Goal: Task Accomplishment & Management: Manage account settings

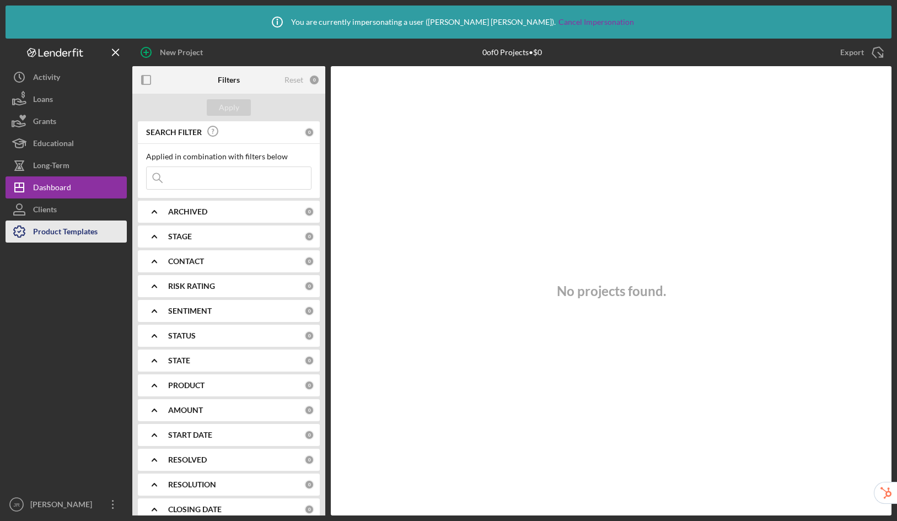
click at [78, 227] on div "Product Templates" at bounding box center [65, 232] width 64 height 25
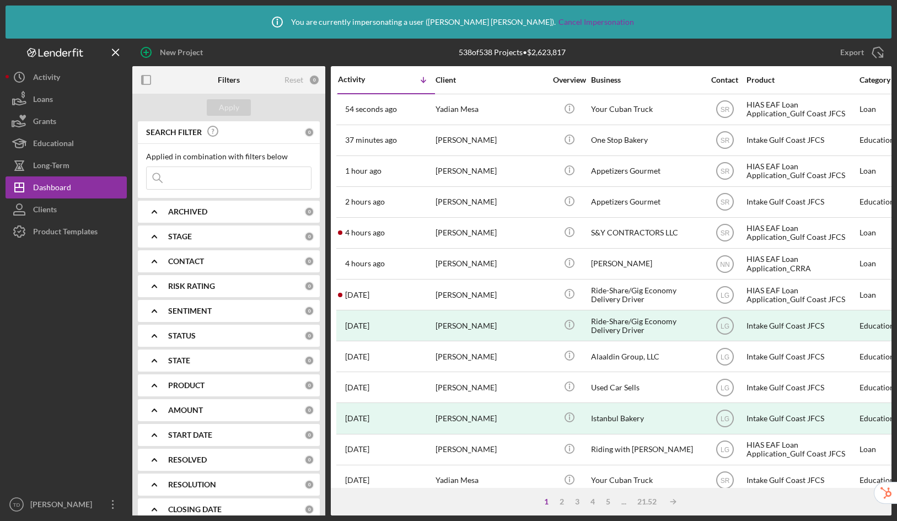
click at [255, 175] on input at bounding box center [229, 178] width 164 height 22
paste input "tiffany.dixon-mcguire+borrower@hiaseaf.org"
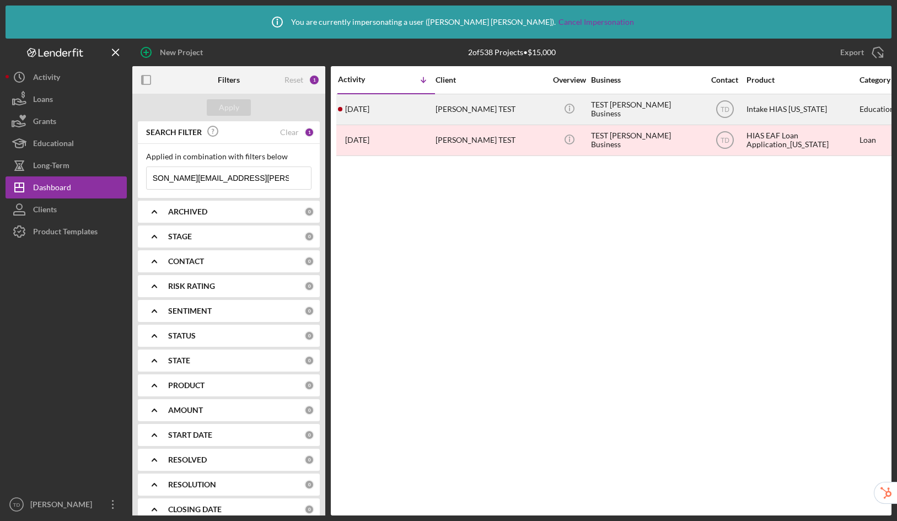
type input "tiffany.dixon-mcguire+borrower@hiaseaf.org"
click at [494, 107] on div "Tiffany TEST" at bounding box center [490, 109] width 110 height 29
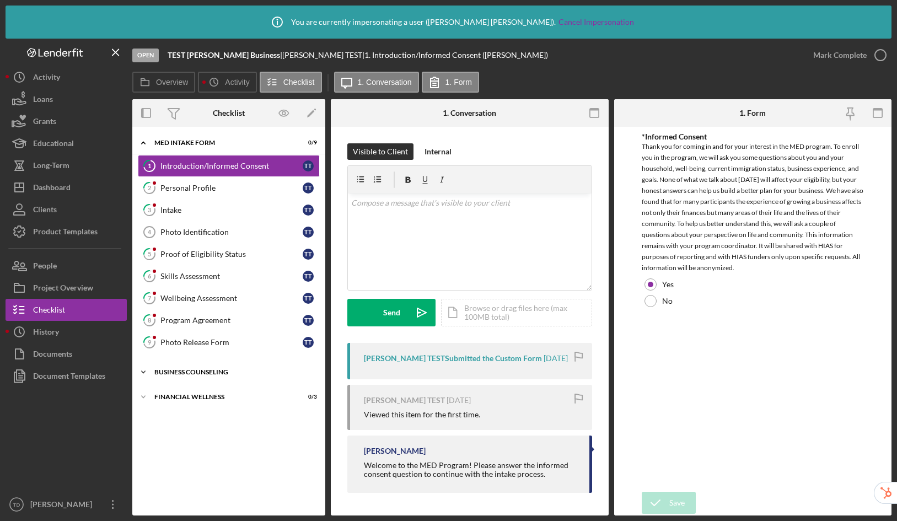
click at [208, 366] on div "Icon/Expander Business Counseling 0 / 8" at bounding box center [228, 372] width 193 height 22
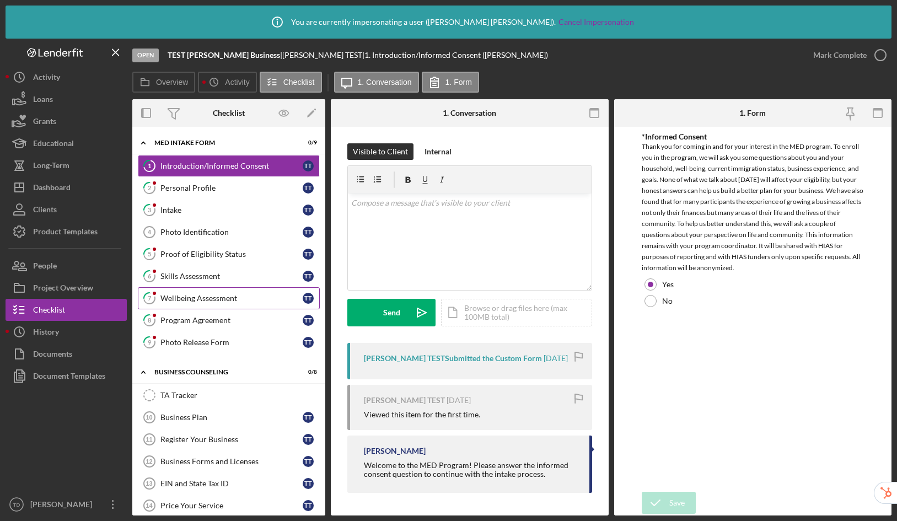
scroll to position [81, 0]
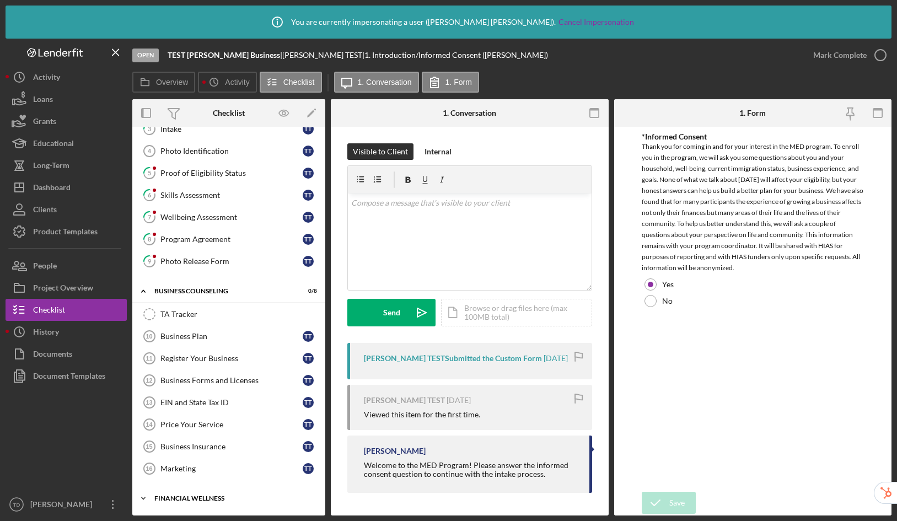
click at [198, 495] on div "Financial Wellness" at bounding box center [232, 498] width 157 height 7
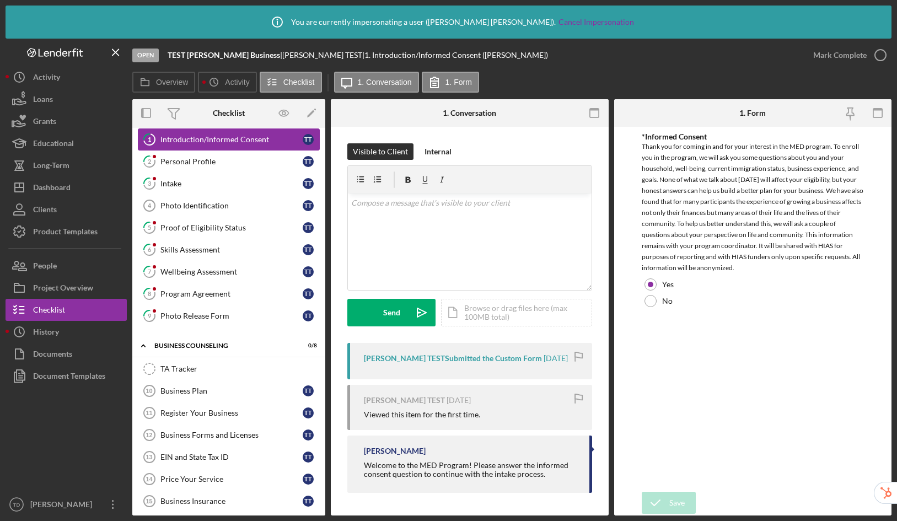
scroll to position [0, 0]
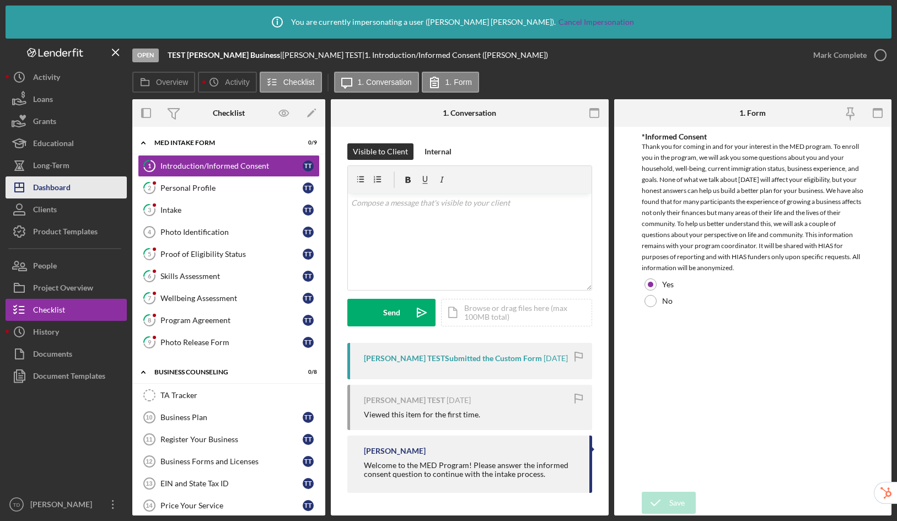
click at [52, 192] on div "Dashboard" at bounding box center [51, 188] width 37 height 25
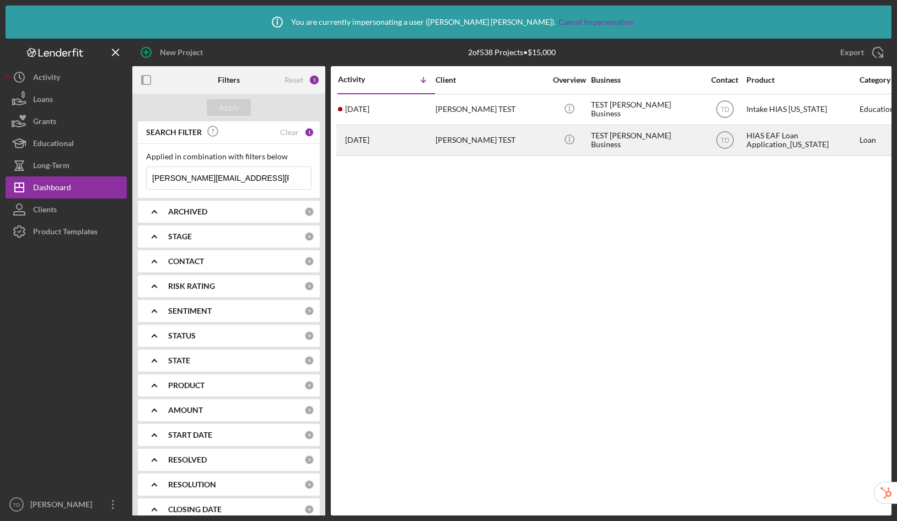
click at [498, 147] on div "Tiffany TEST" at bounding box center [490, 140] width 110 height 29
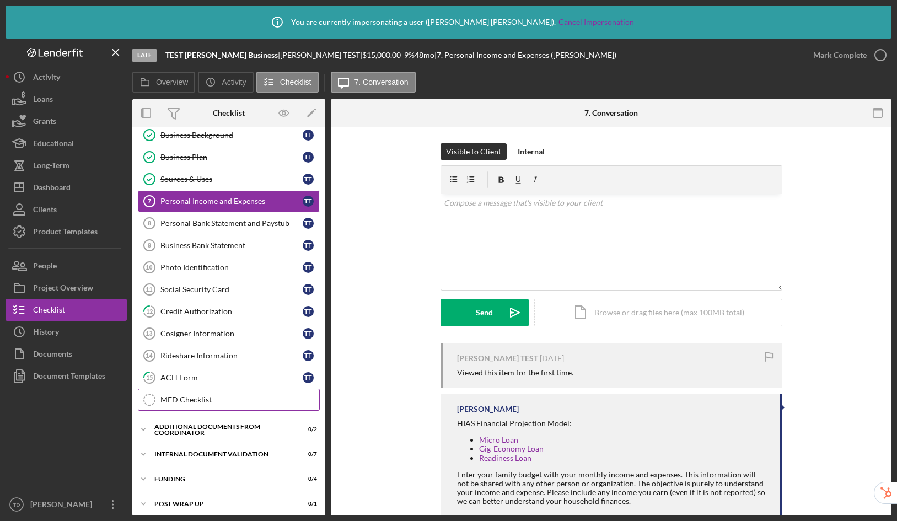
scroll to position [106, 0]
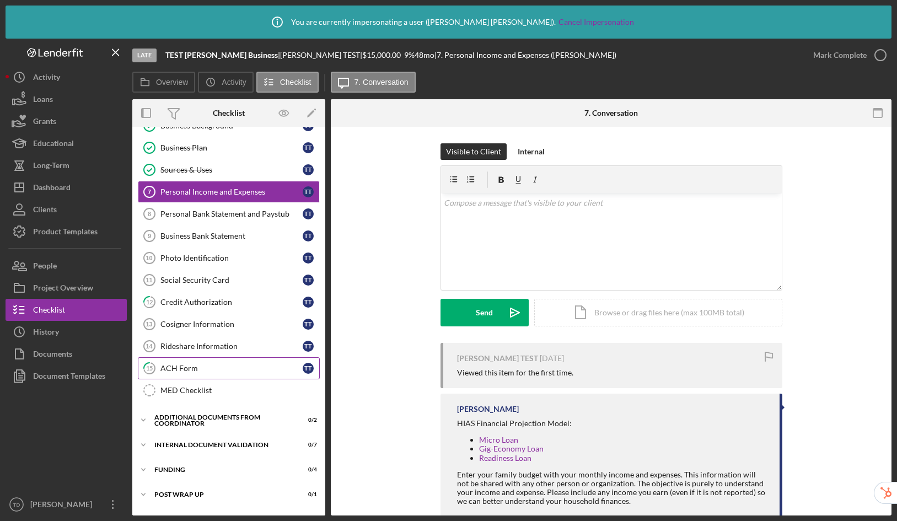
click at [212, 365] on div "ACH Form" at bounding box center [231, 368] width 142 height 9
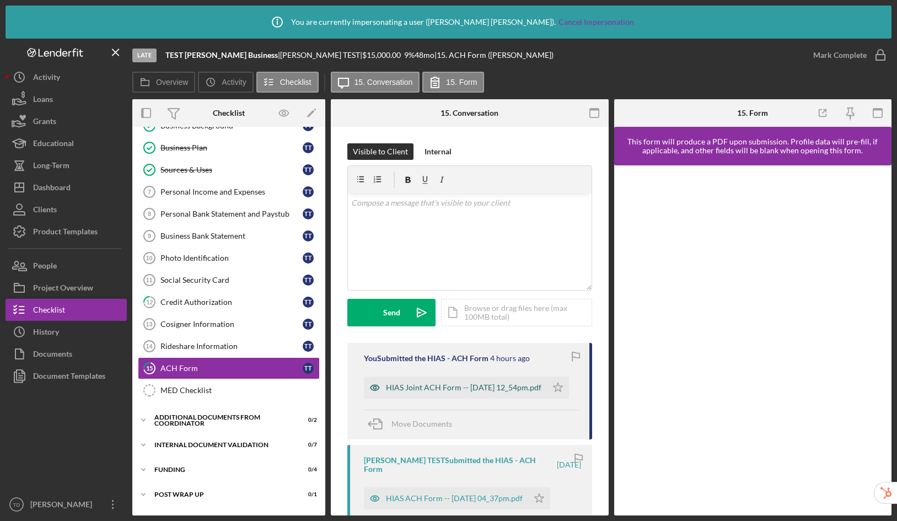
click at [417, 387] on div "HIAS Joint ACH Form -- 2025-08-13 12_54pm.pdf" at bounding box center [463, 387] width 155 height 9
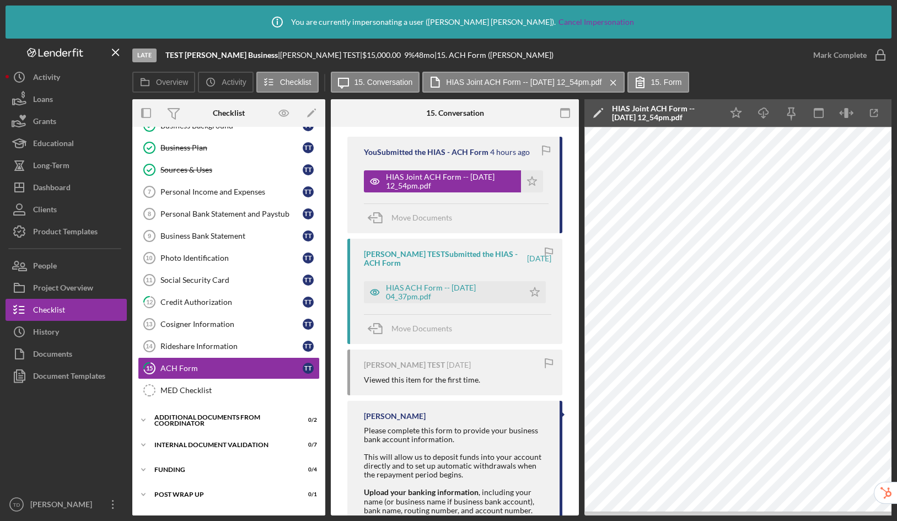
scroll to position [213, 0]
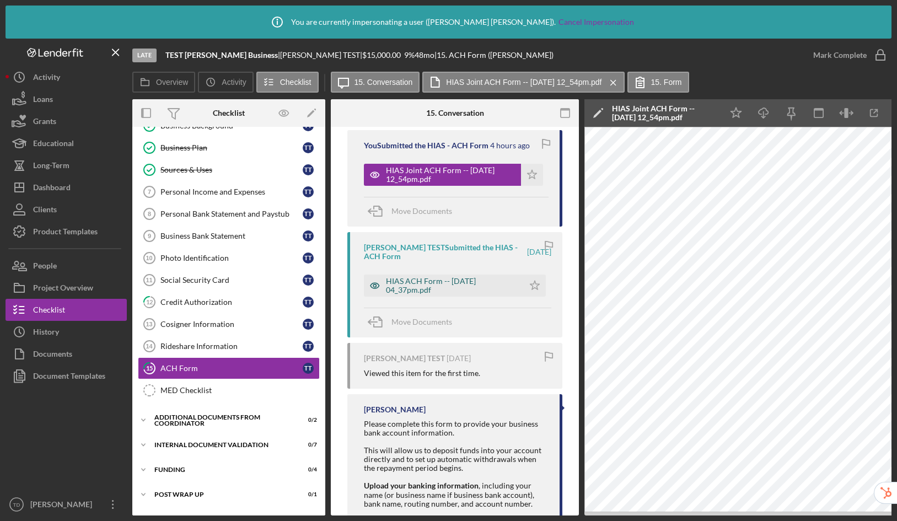
click at [407, 278] on div "HIAS ACH Form -- 2025-05-28 04_37pm.pdf" at bounding box center [452, 286] width 132 height 18
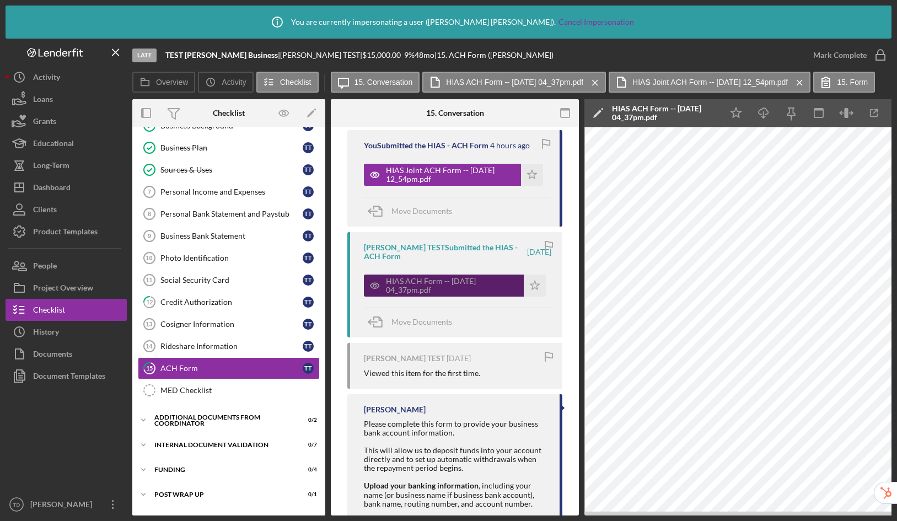
scroll to position [0, 0]
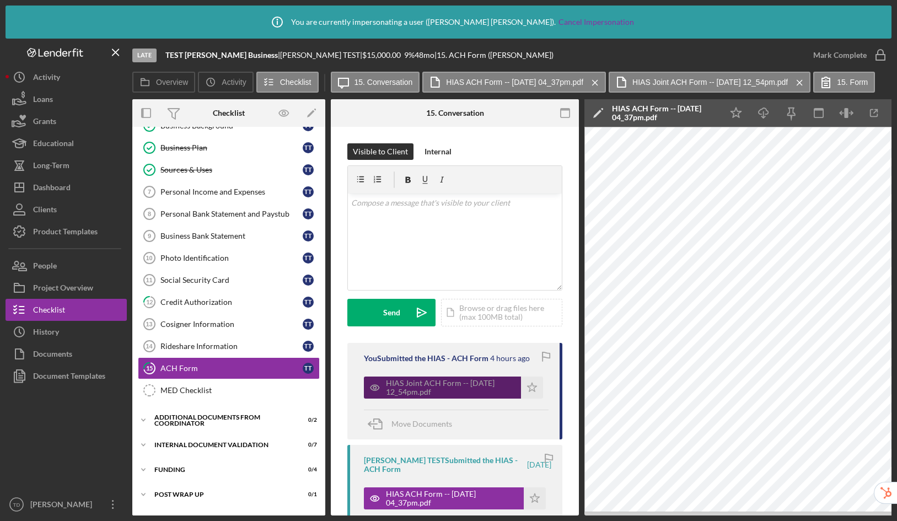
click at [427, 381] on div "HIAS Joint ACH Form -- 2025-08-13 12_54pm.pdf" at bounding box center [450, 388] width 129 height 18
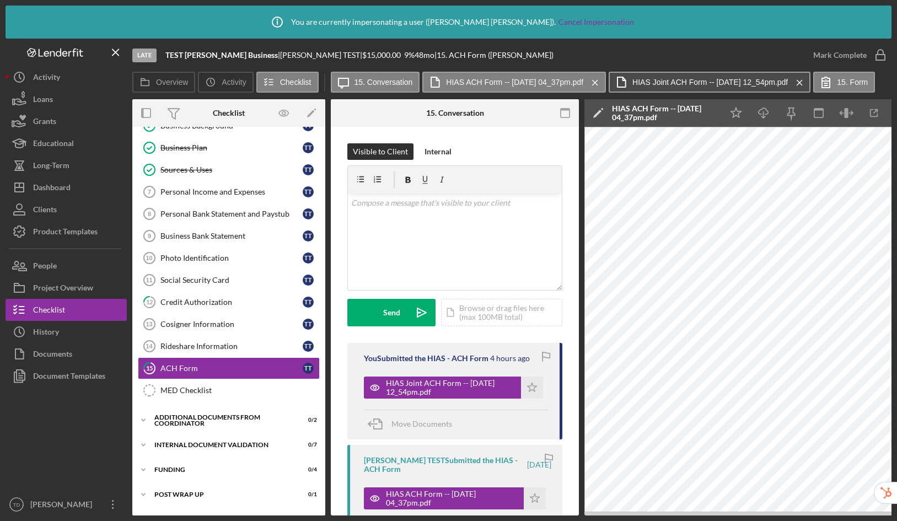
click at [768, 88] on button "HIAS Joint ACH Form -- 2025-08-13 12_54pm.pdf Icon/Menu Close" at bounding box center [709, 82] width 202 height 21
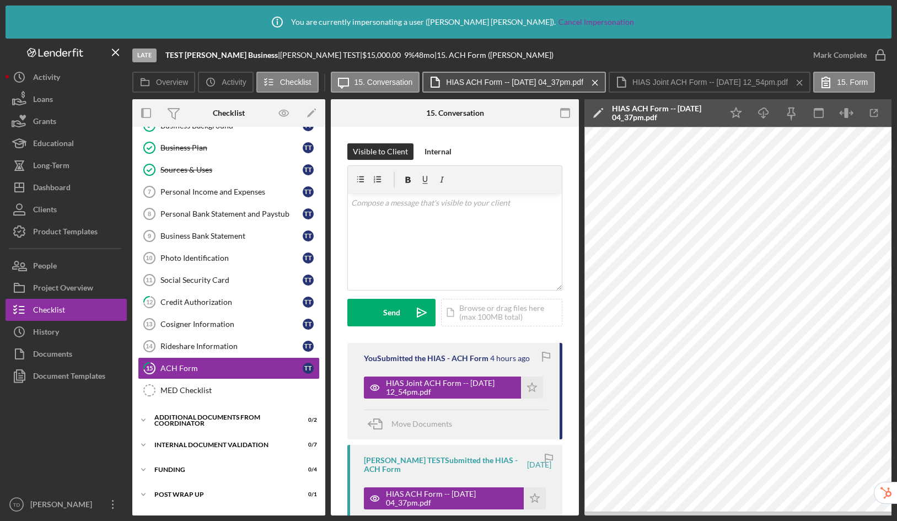
click at [551, 82] on label "HIAS ACH Form -- 2025-05-28 04_37pm.pdf" at bounding box center [514, 82] width 137 height 9
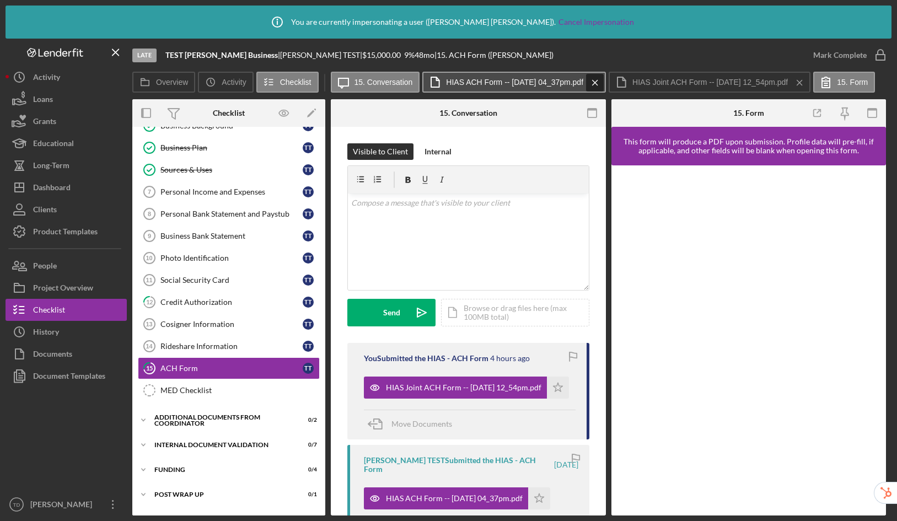
click at [605, 83] on icon "Icon/Menu Close" at bounding box center [594, 83] width 19 height 28
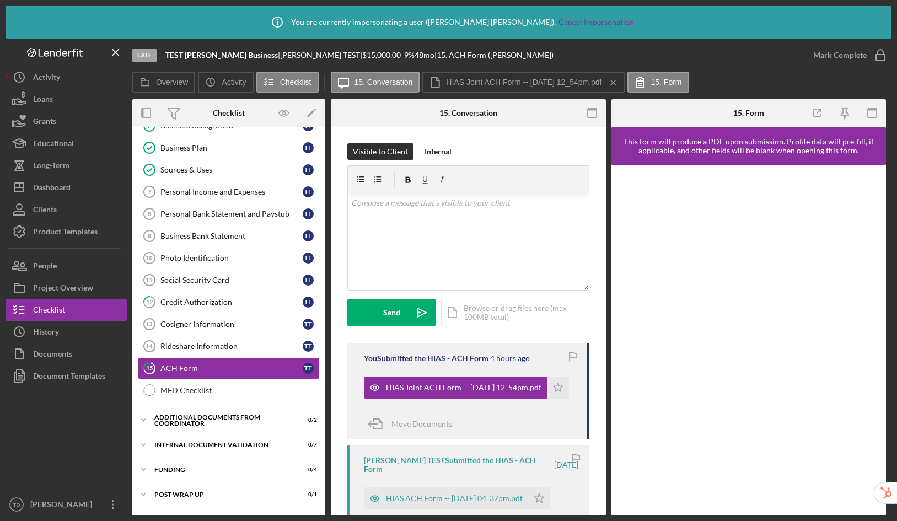
drag, startPoint x: 620, startPoint y: 79, endPoint x: 603, endPoint y: 90, distance: 20.0
click at [620, 79] on icon "Icon/Menu Close" at bounding box center [612, 83] width 19 height 28
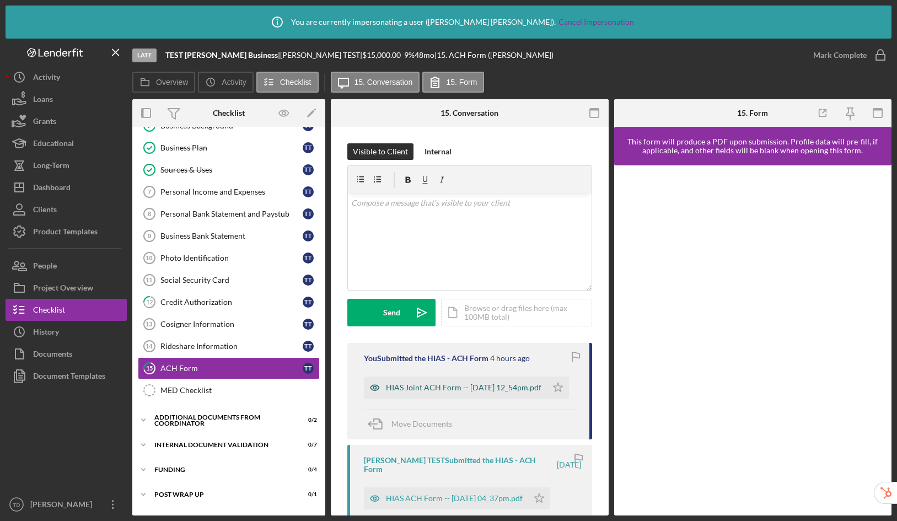
click at [460, 383] on div "HIAS Joint ACH Form -- 2025-08-13 12_54pm.pdf" at bounding box center [463, 387] width 155 height 9
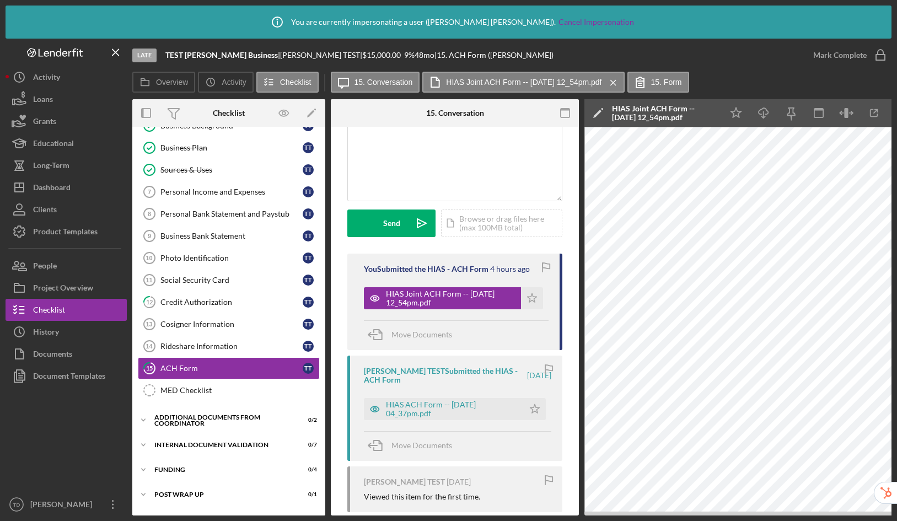
scroll to position [90, 0]
click at [423, 409] on div "HIAS ACH Form -- 2025-05-28 04_37pm.pdf" at bounding box center [452, 409] width 132 height 18
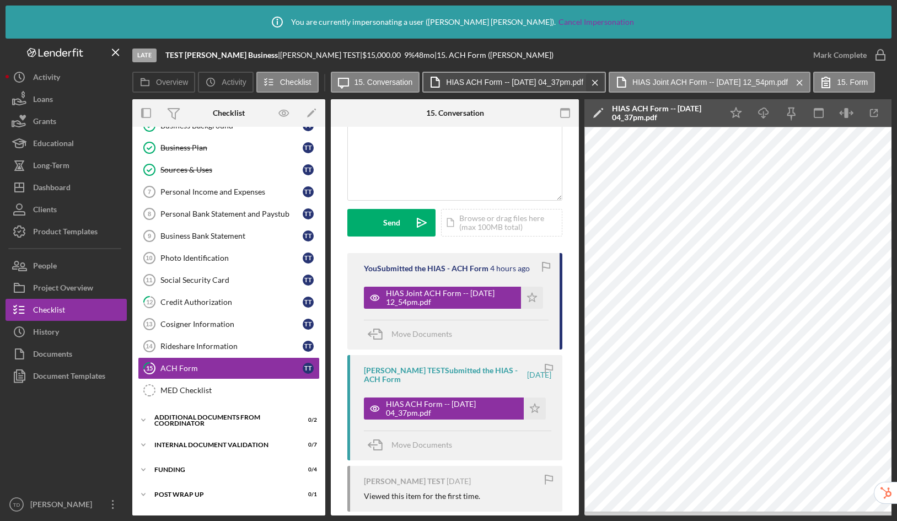
click at [605, 83] on icon "Icon/Menu Close" at bounding box center [594, 83] width 19 height 28
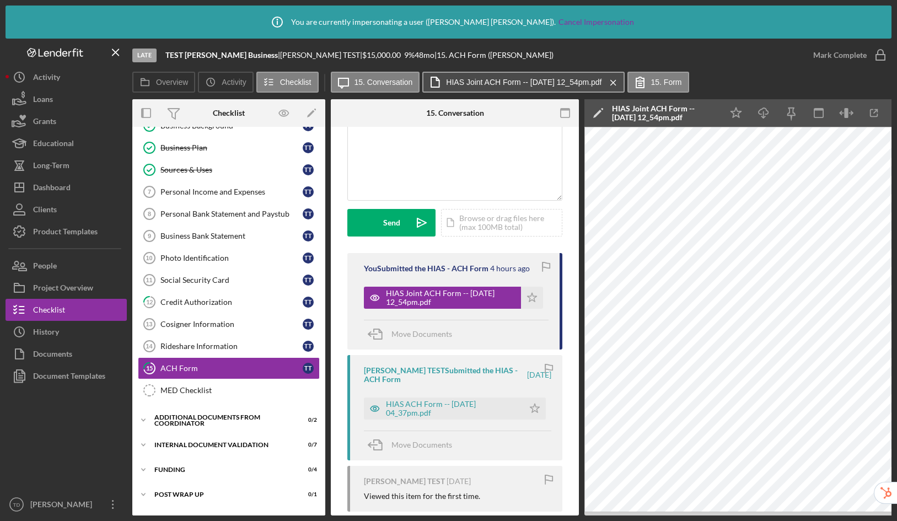
click at [633, 80] on div "Icon/Message 15. Conversation HIAS Joint ACH Form -- 2025-08-13 12_54pm.pdf Ico…" at bounding box center [511, 83] width 361 height 22
click at [623, 82] on icon "Icon/Menu Close" at bounding box center [612, 83] width 19 height 28
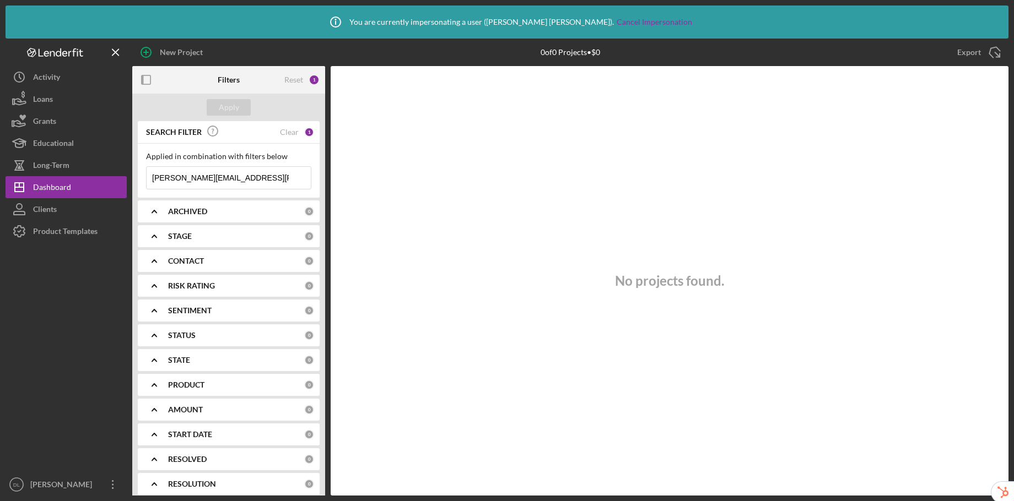
drag, startPoint x: 292, startPoint y: 179, endPoint x: 141, endPoint y: 172, distance: 151.1
click at [141, 172] on div "Applied in combination with filters below tiffany.dixon-mcguire+borrower@hiasea…" at bounding box center [229, 171] width 182 height 54
click at [289, 132] on div "Clear" at bounding box center [289, 132] width 19 height 9
click at [219, 106] on div "Apply" at bounding box center [229, 107] width 20 height 17
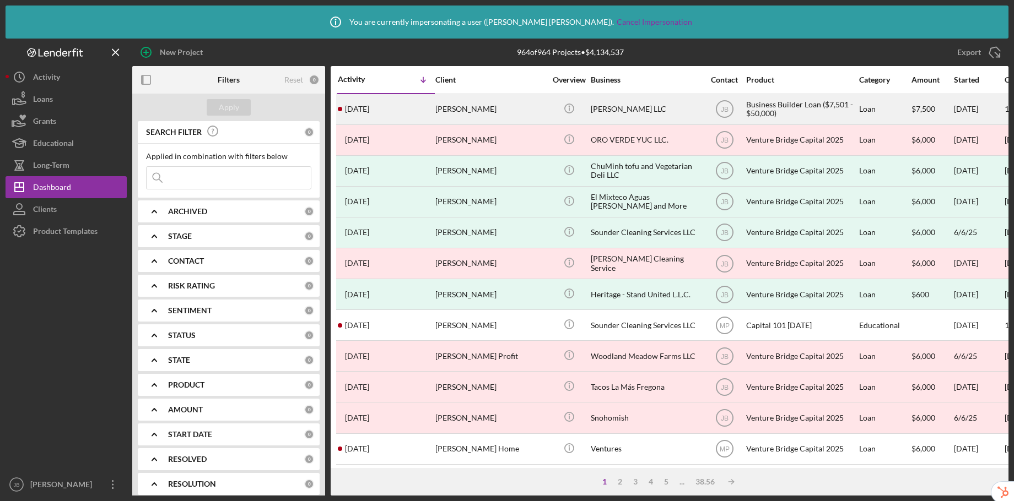
click at [648, 112] on div "ELBA LLC" at bounding box center [646, 109] width 110 height 29
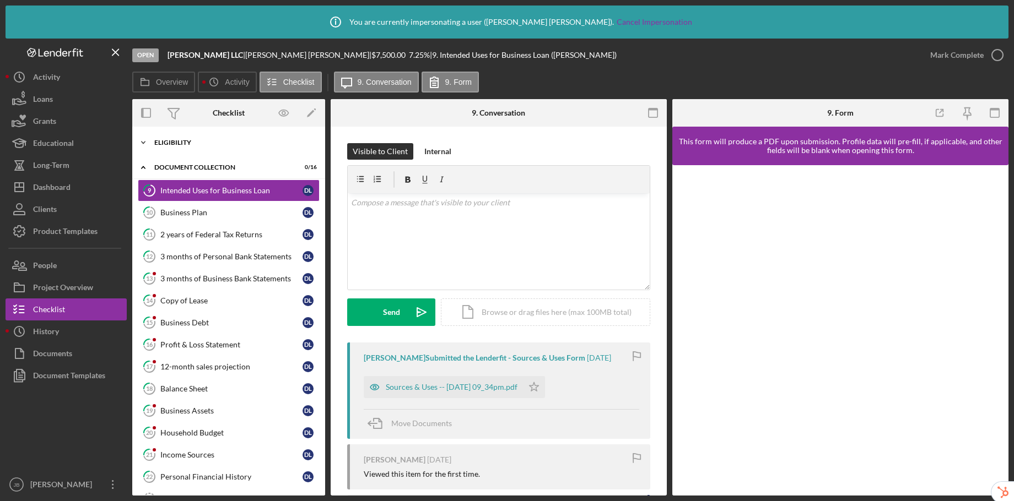
click at [191, 145] on div "Eligibility" at bounding box center [232, 142] width 157 height 7
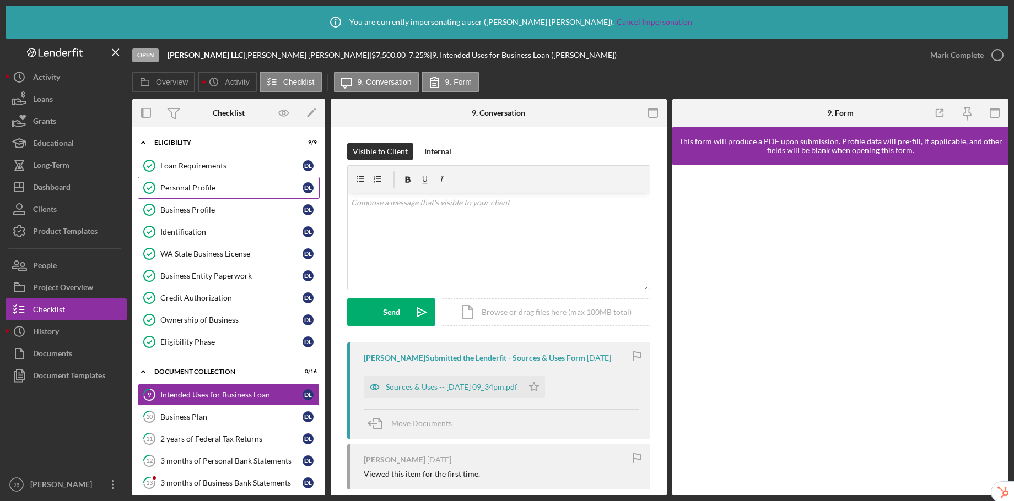
click at [209, 189] on div "Personal Profile" at bounding box center [231, 188] width 142 height 9
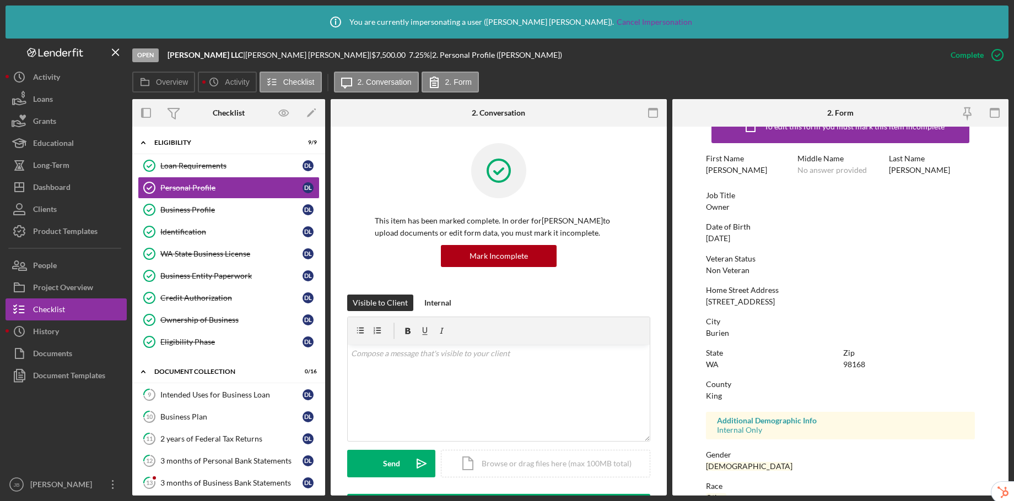
scroll to position [145, 0]
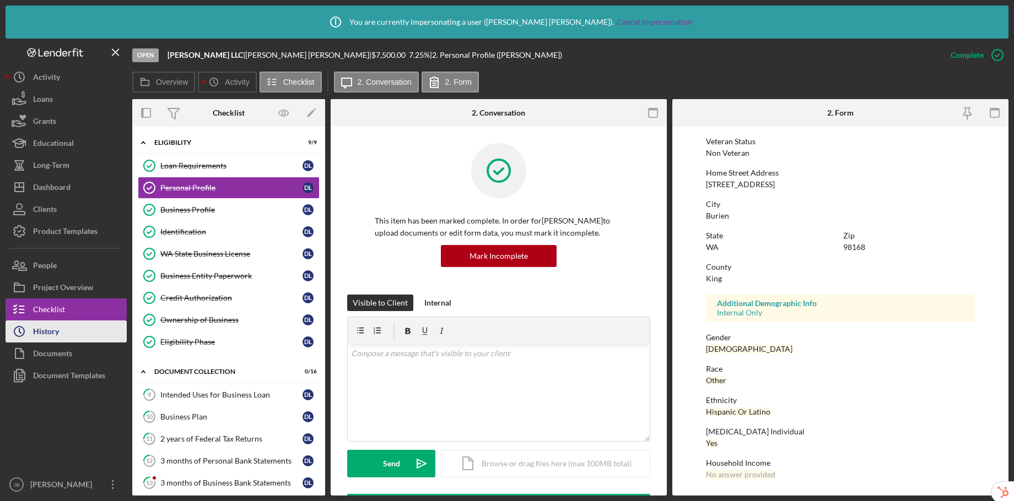
click at [71, 332] on button "Icon/History History" at bounding box center [66, 332] width 121 height 22
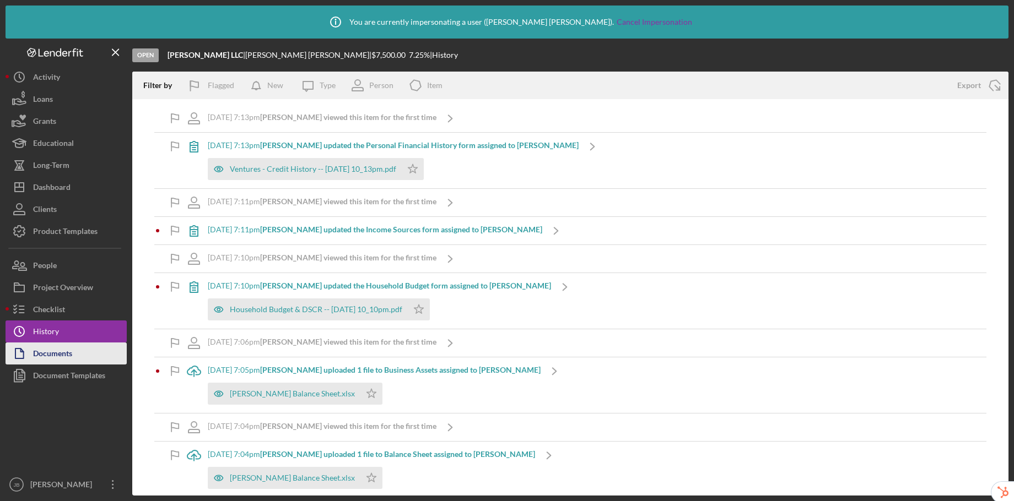
click at [66, 358] on div "Documents" at bounding box center [52, 355] width 39 height 25
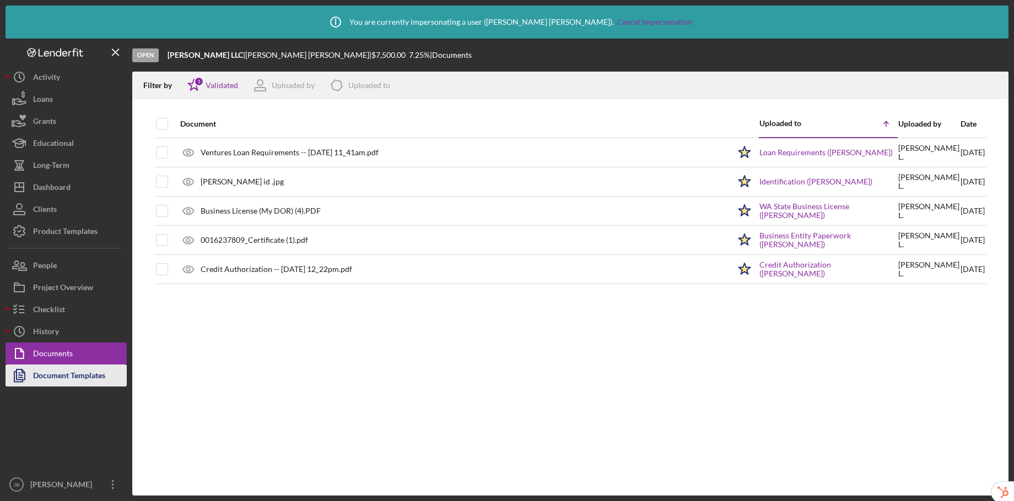
click at [70, 376] on div "Document Templates" at bounding box center [69, 377] width 72 height 25
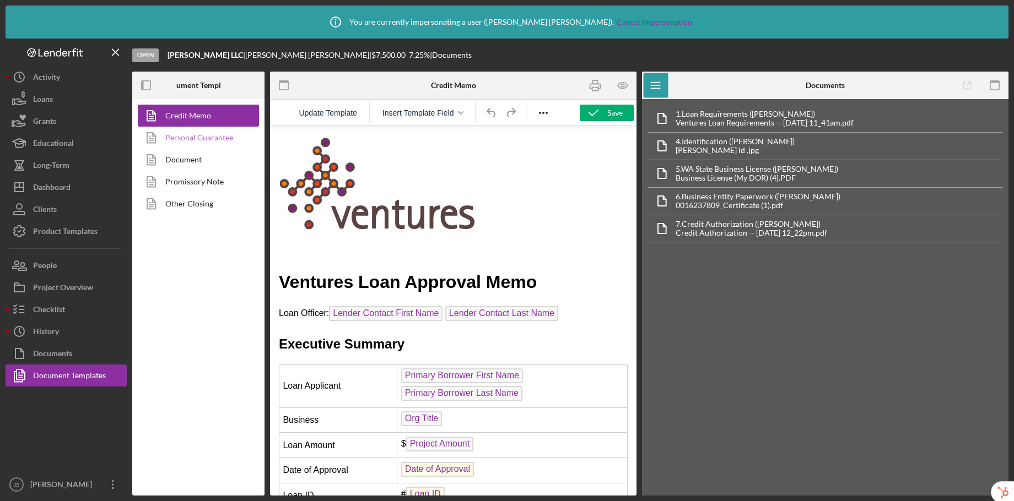
click at [198, 139] on link "Personal Guarantee" at bounding box center [196, 138] width 116 height 22
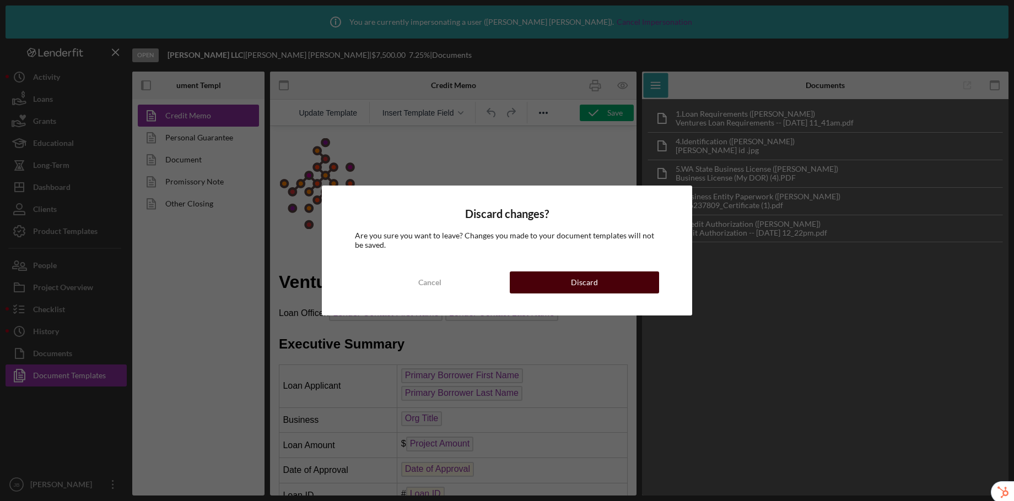
click at [598, 279] on button "Discard" at bounding box center [584, 283] width 149 height 22
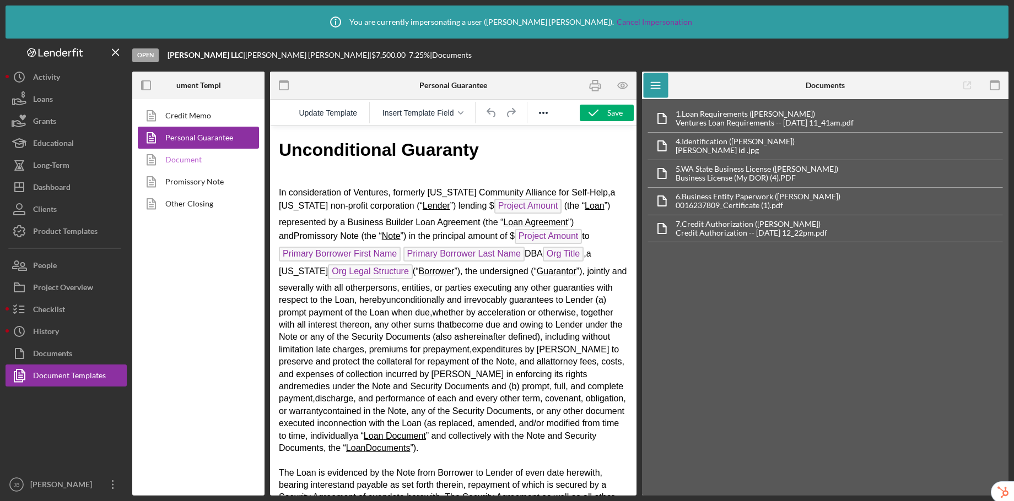
click at [195, 163] on link "Document" at bounding box center [196, 160] width 116 height 22
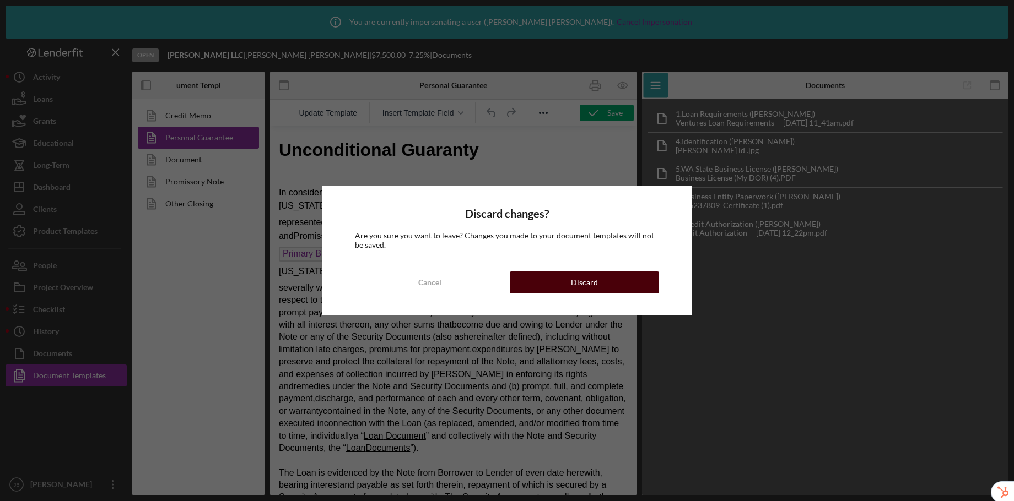
click at [578, 279] on div "Discard" at bounding box center [584, 283] width 27 height 22
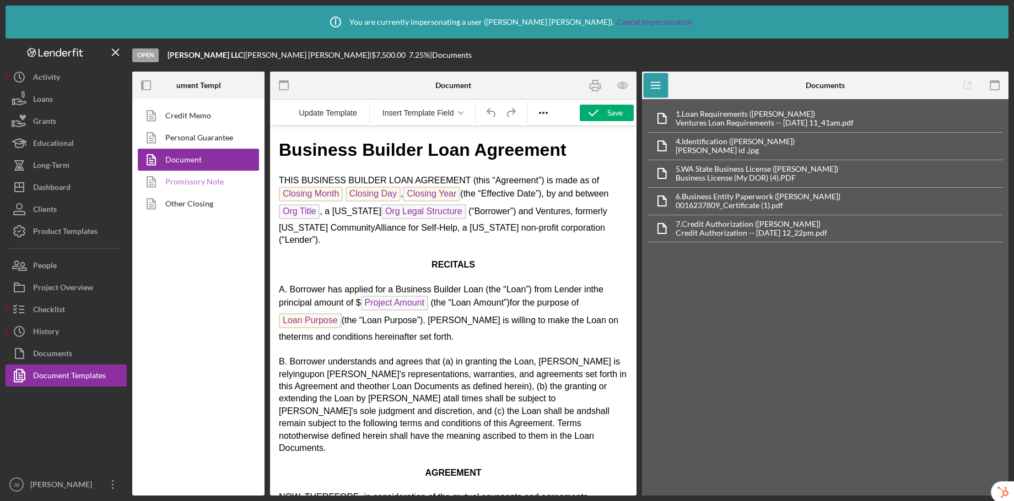
click at [190, 178] on link "Promissory Note" at bounding box center [196, 182] width 116 height 22
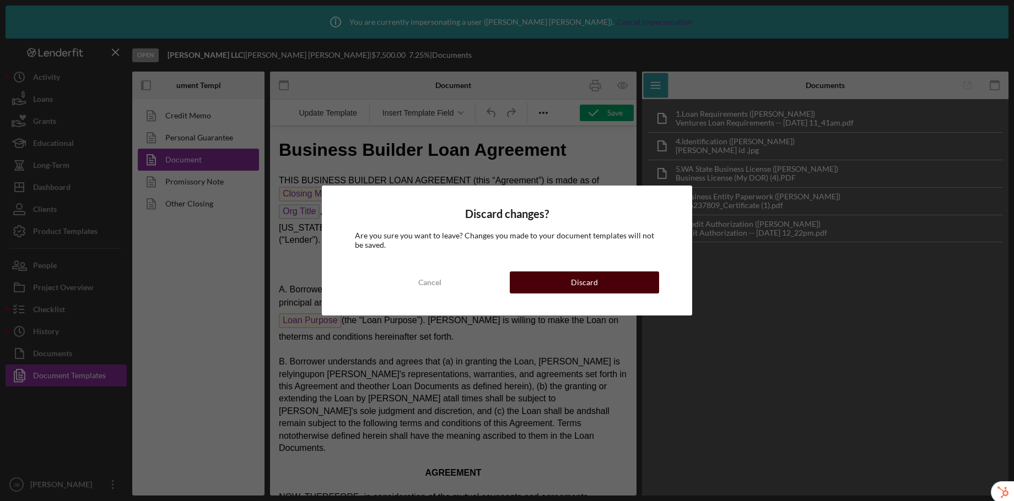
click at [589, 277] on div "Discard" at bounding box center [584, 283] width 27 height 22
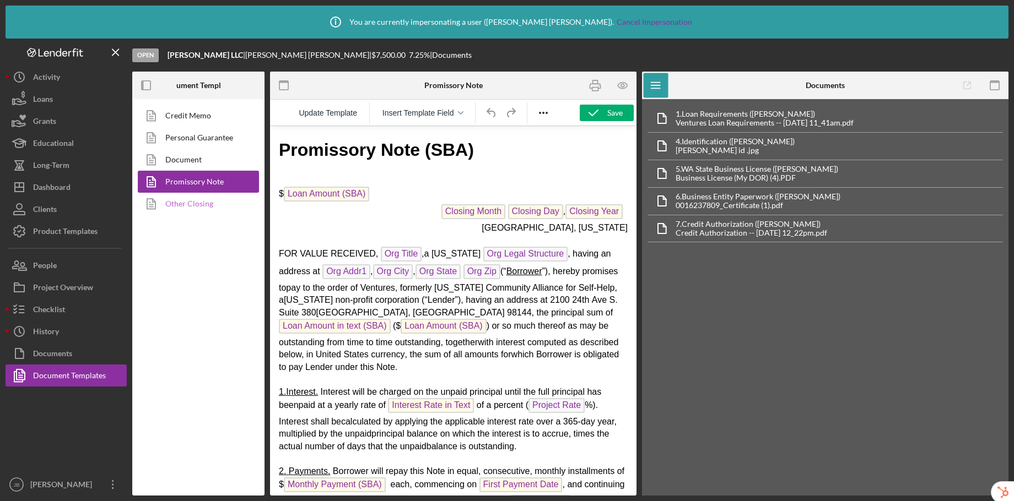
click at [182, 196] on link "Other Closing" at bounding box center [196, 204] width 116 height 22
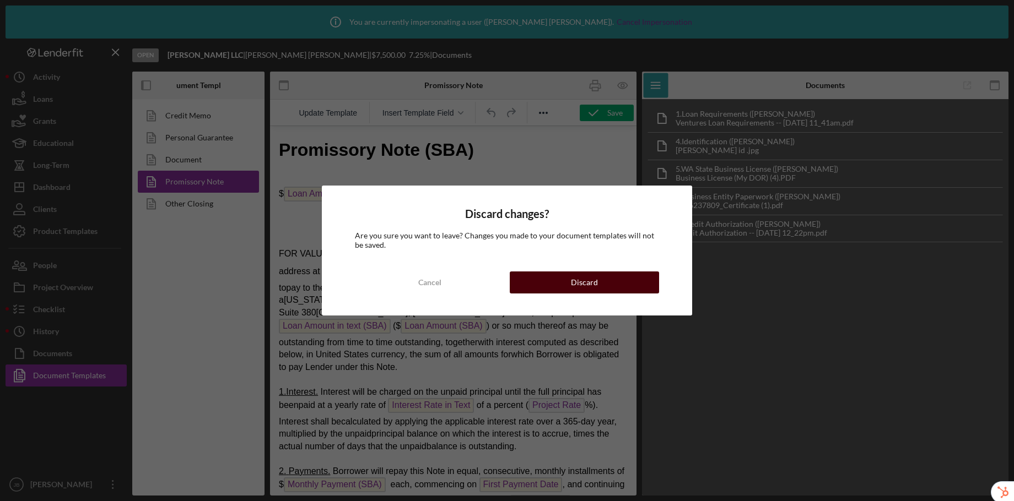
click at [546, 285] on button "Discard" at bounding box center [584, 283] width 149 height 22
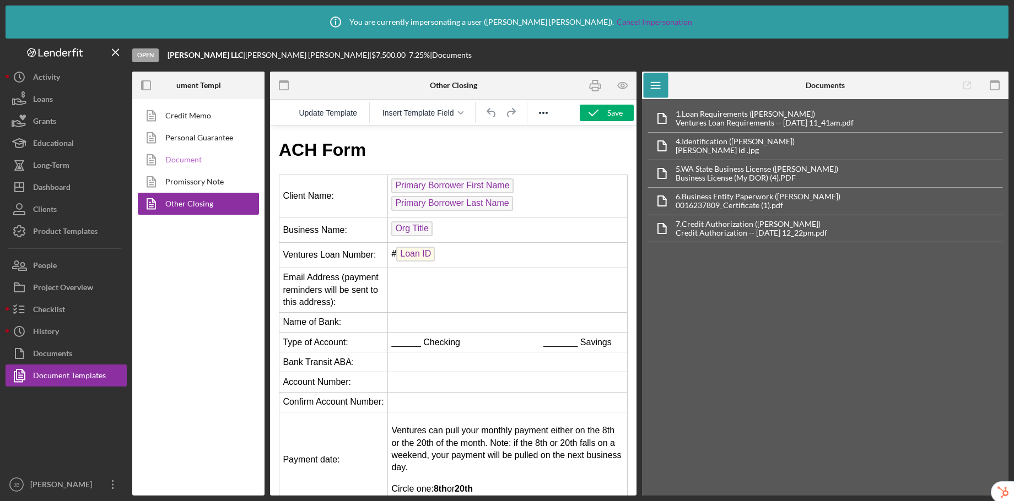
click at [174, 159] on link "Document" at bounding box center [196, 160] width 116 height 22
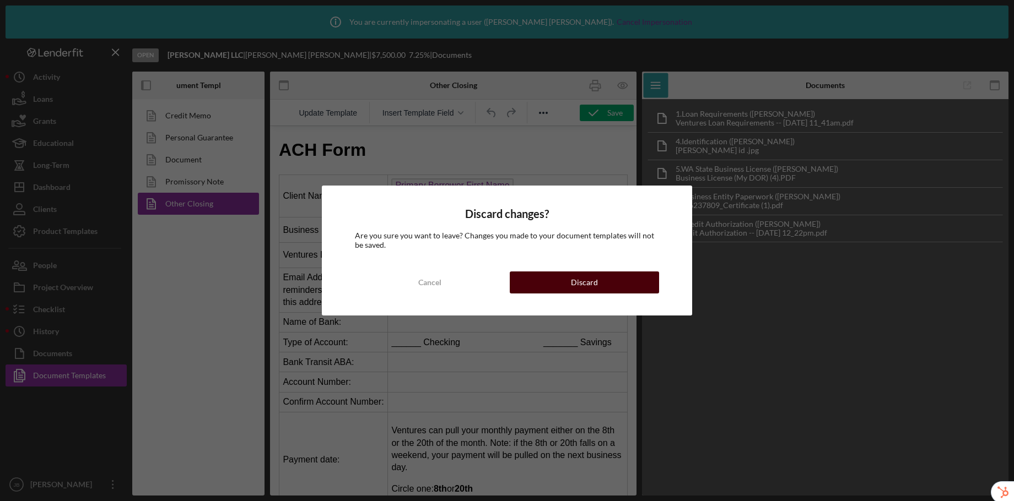
click at [554, 287] on button "Discard" at bounding box center [584, 283] width 149 height 22
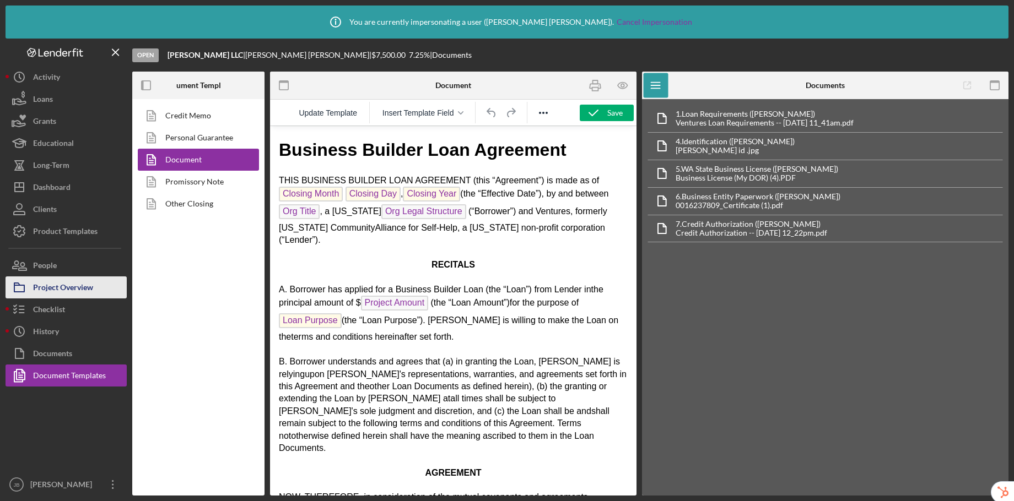
click at [46, 287] on div "Project Overview" at bounding box center [63, 289] width 60 height 25
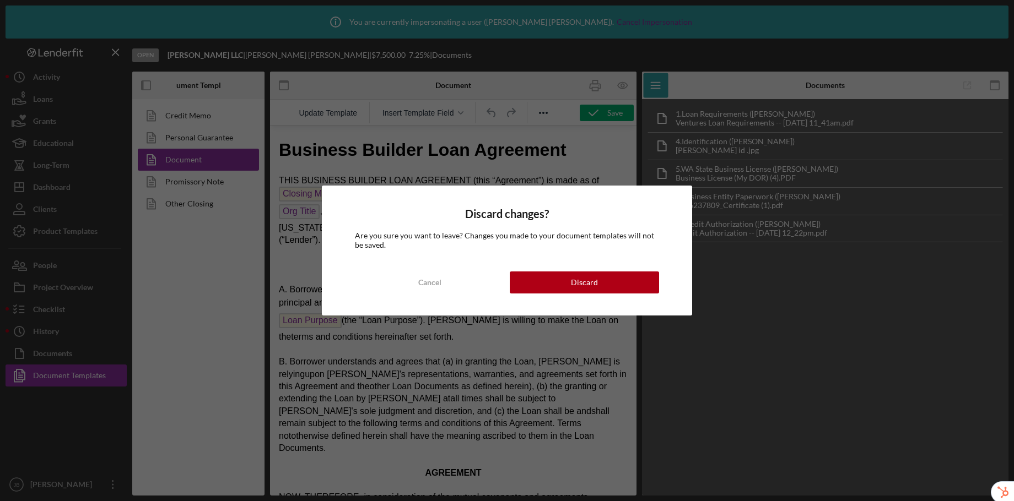
click at [40, 259] on div "Discard changes? Are you sure you want to leave? Changes you made to your docum…" at bounding box center [507, 250] width 1014 height 501
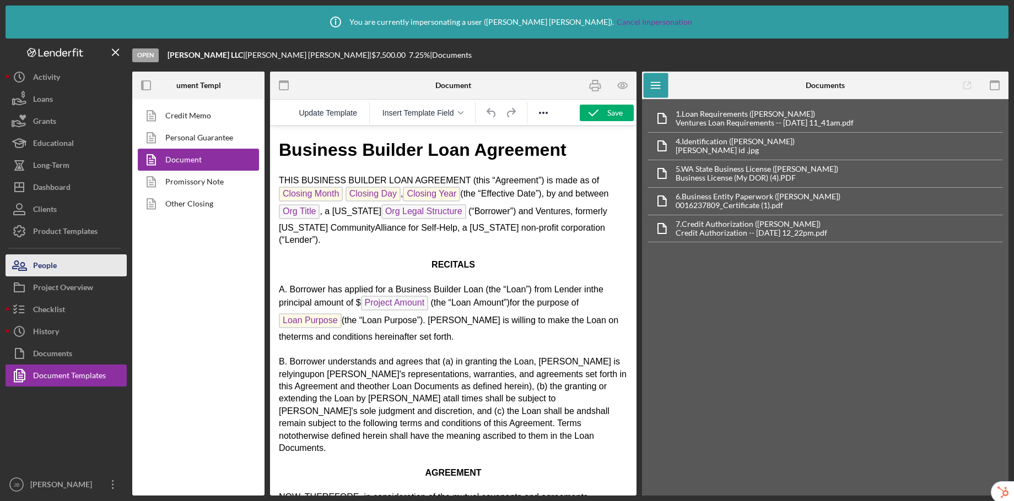
click at [25, 267] on icon "button" at bounding box center [20, 266] width 28 height 28
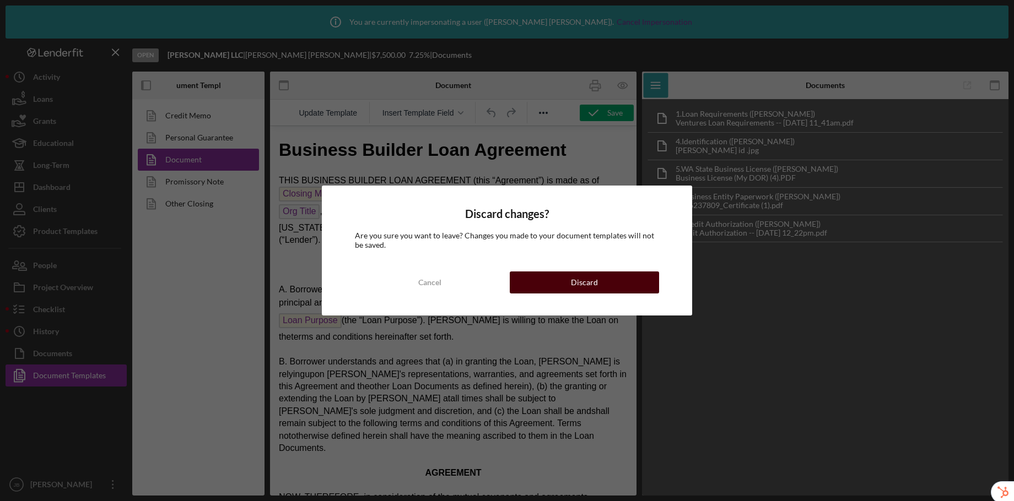
click at [570, 277] on button "Discard" at bounding box center [584, 283] width 149 height 22
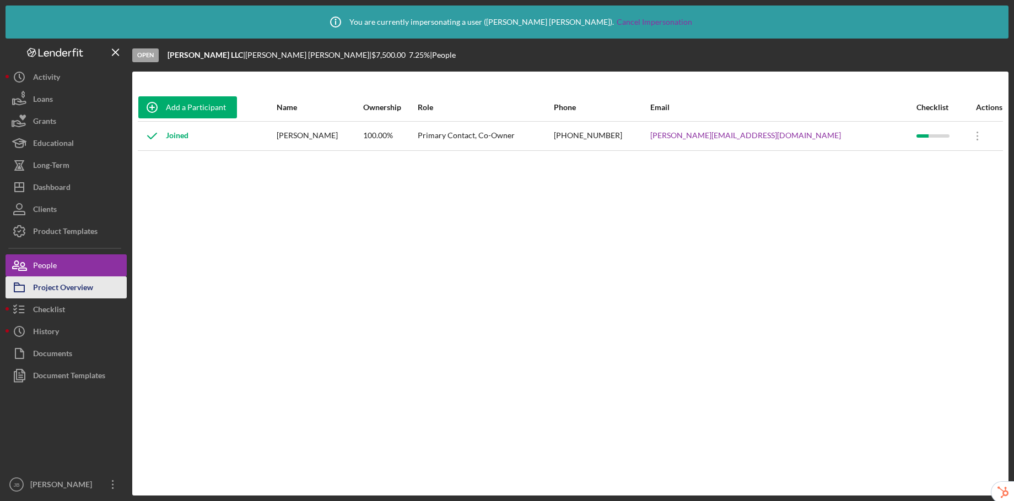
click at [68, 296] on div "Project Overview" at bounding box center [63, 289] width 60 height 25
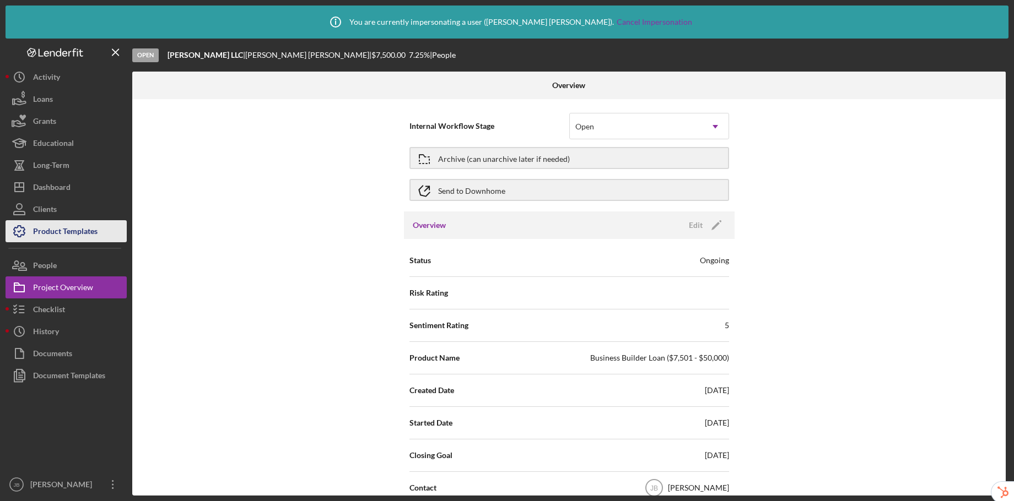
click at [50, 230] on div "Product Templates" at bounding box center [65, 232] width 64 height 25
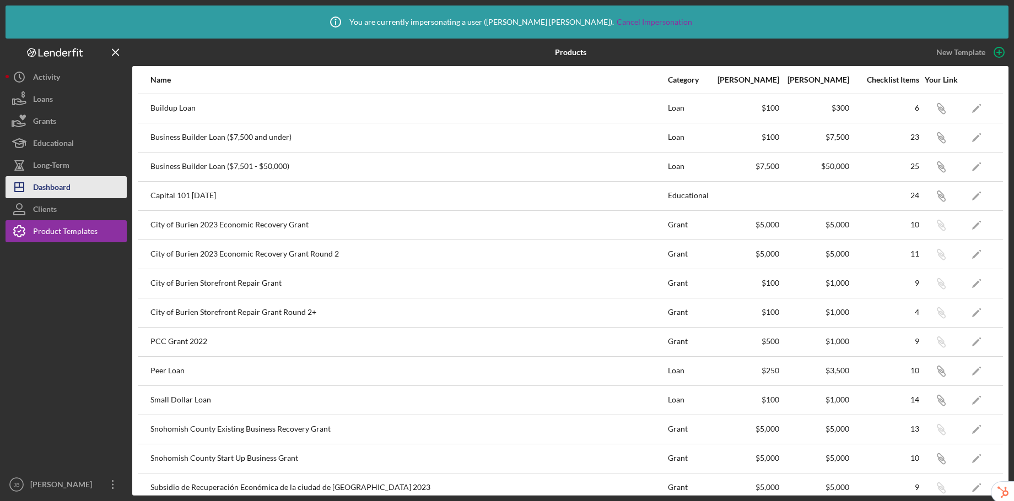
click at [69, 186] on div "Dashboard" at bounding box center [51, 188] width 37 height 25
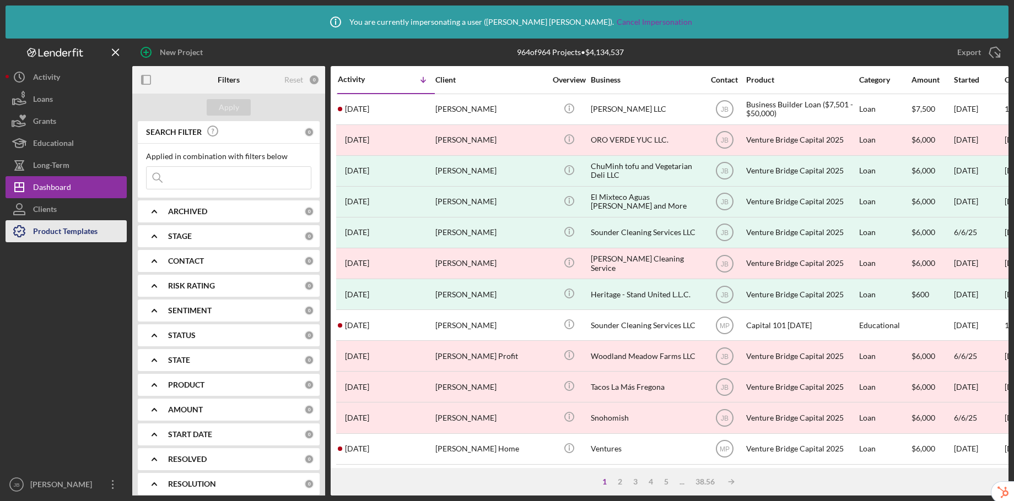
click at [42, 233] on div "Product Templates" at bounding box center [65, 232] width 64 height 25
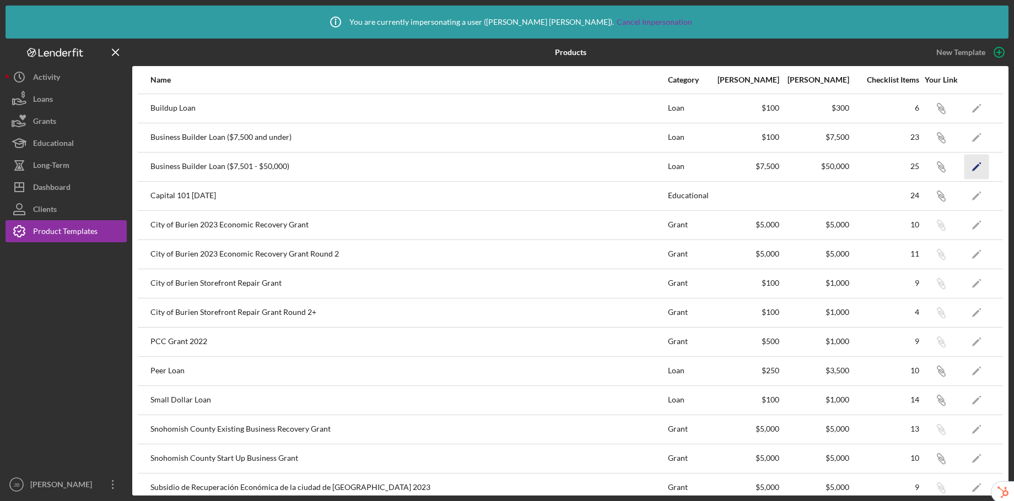
click at [970, 165] on icon "Icon/Edit" at bounding box center [976, 166] width 25 height 25
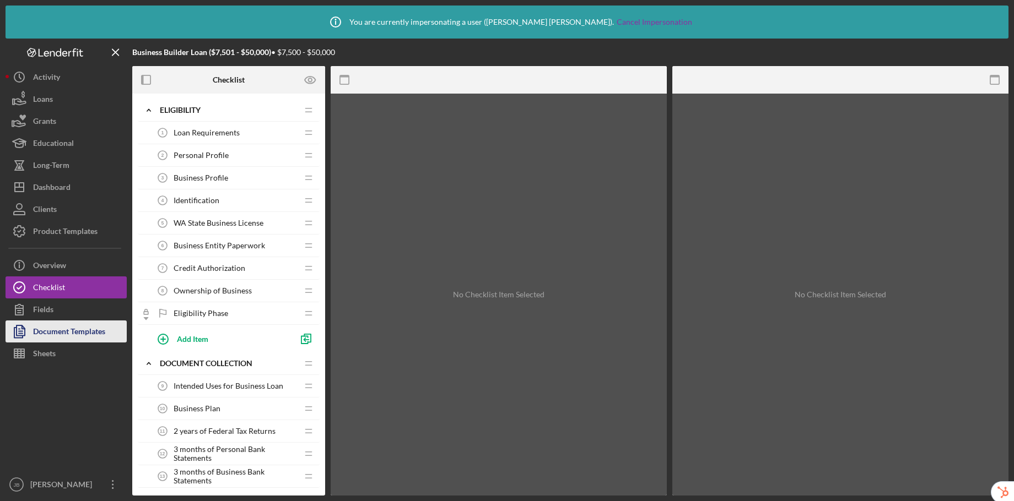
click at [63, 331] on div "Document Templates" at bounding box center [69, 333] width 72 height 25
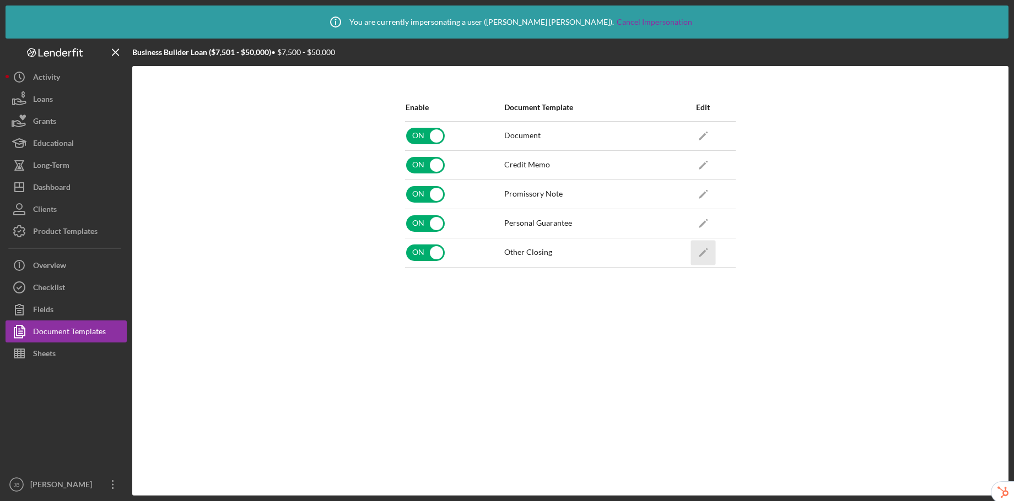
click at [706, 253] on icon "Icon/Edit" at bounding box center [702, 252] width 25 height 25
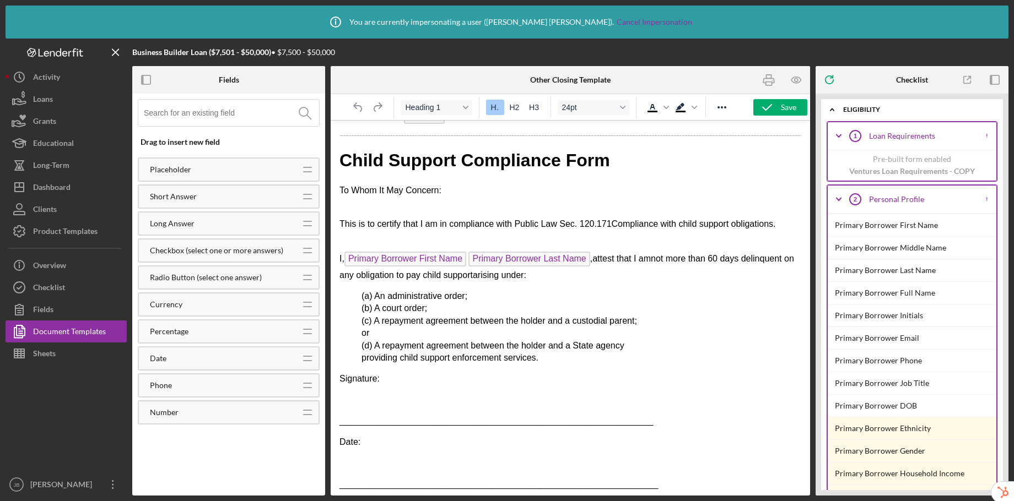
scroll to position [1006, 0]
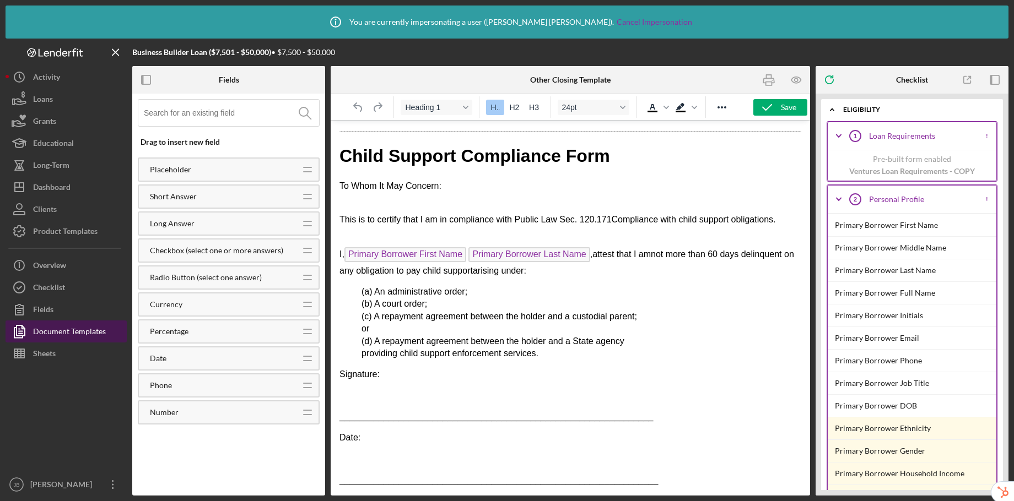
click at [62, 335] on div "Document Templates" at bounding box center [69, 333] width 73 height 25
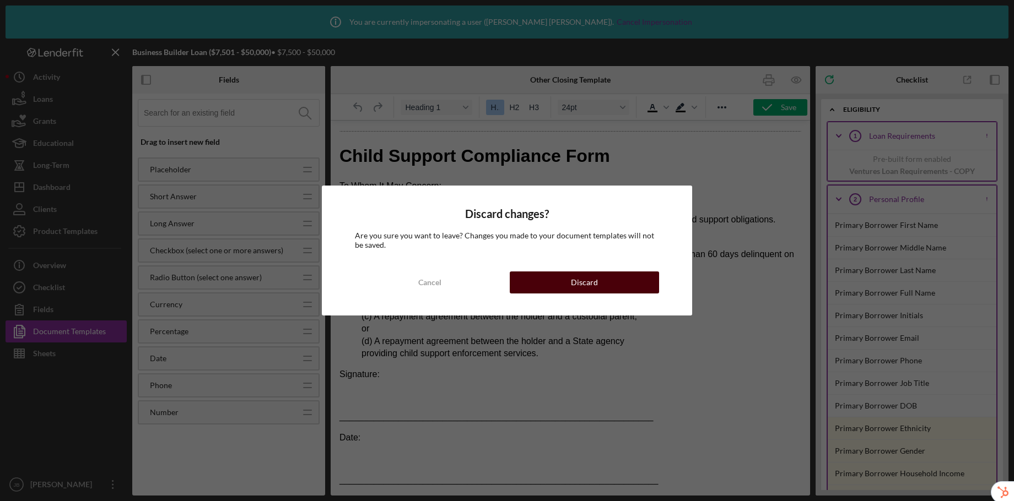
click at [566, 282] on button "Discard" at bounding box center [584, 283] width 149 height 22
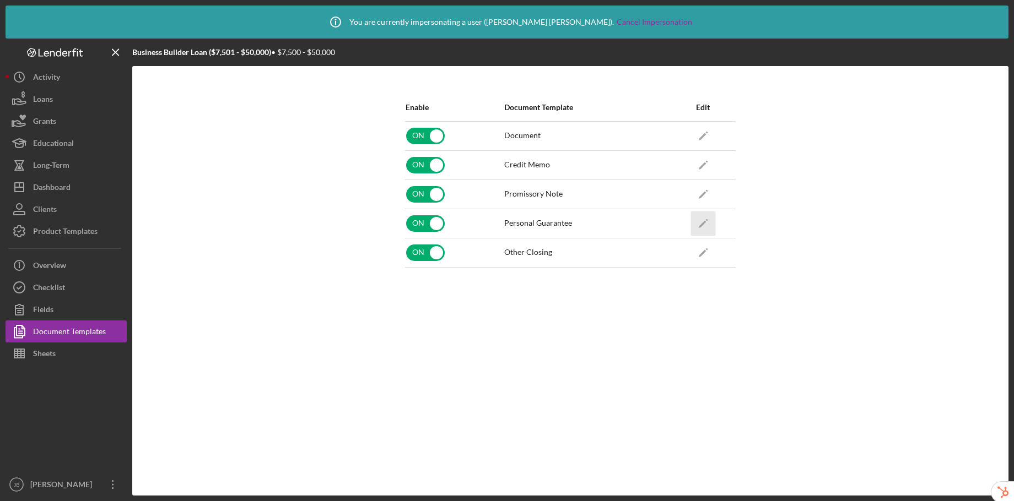
click at [707, 225] on icon "Icon/Edit" at bounding box center [702, 223] width 25 height 25
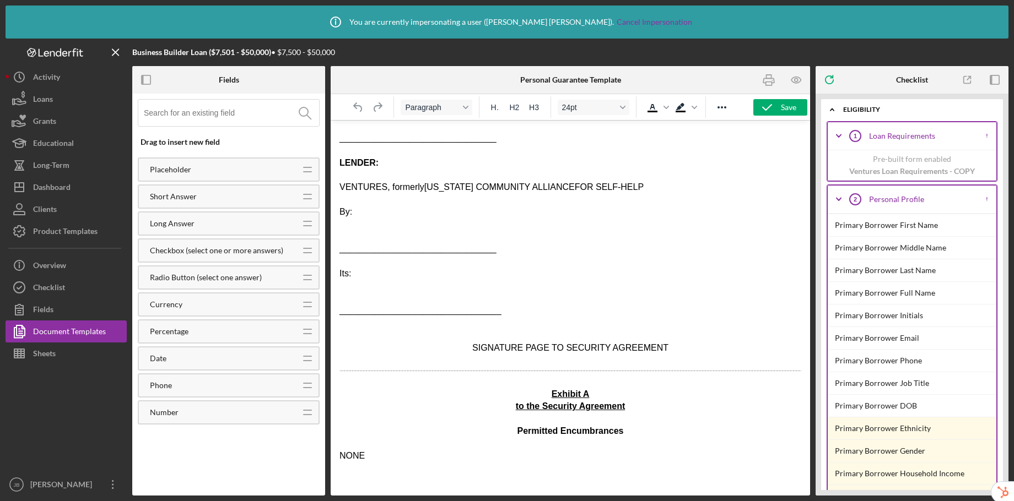
scroll to position [5440, 0]
click at [55, 330] on div "Document Templates" at bounding box center [69, 333] width 73 height 25
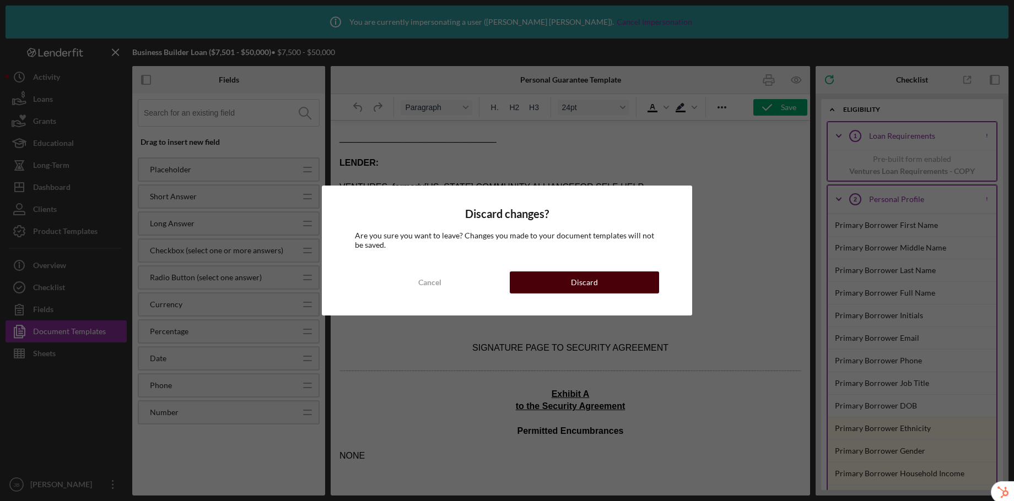
click at [593, 282] on div "Discard" at bounding box center [584, 283] width 27 height 22
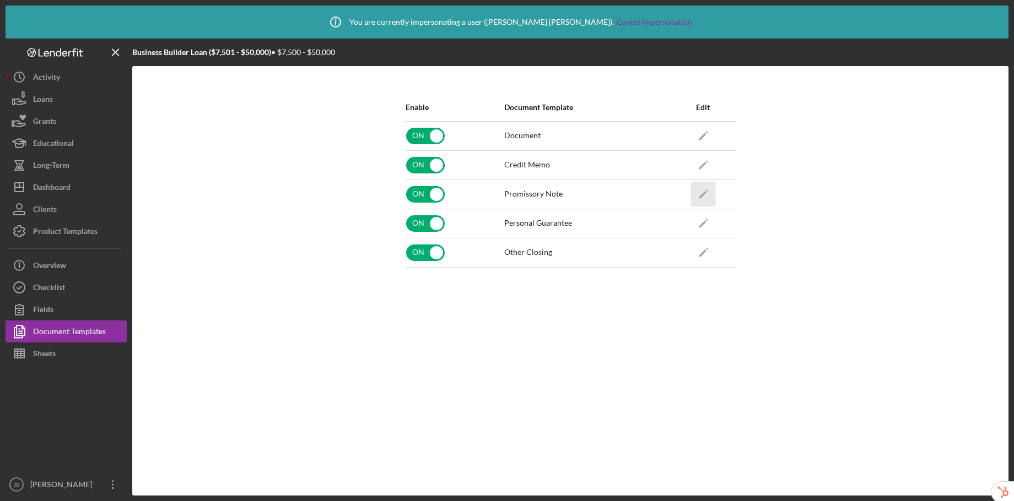
click at [709, 196] on icon "Icon/Edit" at bounding box center [702, 194] width 25 height 25
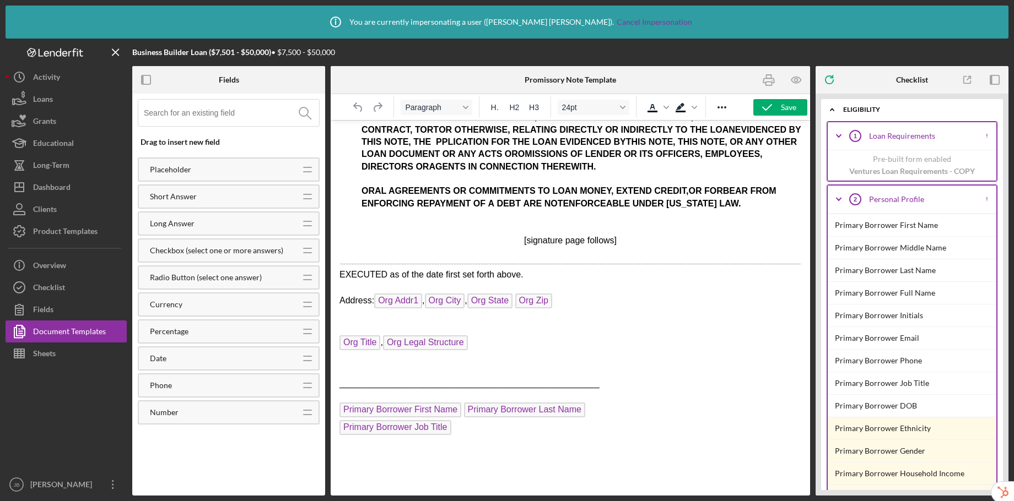
scroll to position [3277, 0]
click at [58, 331] on div "Document Templates" at bounding box center [69, 333] width 73 height 25
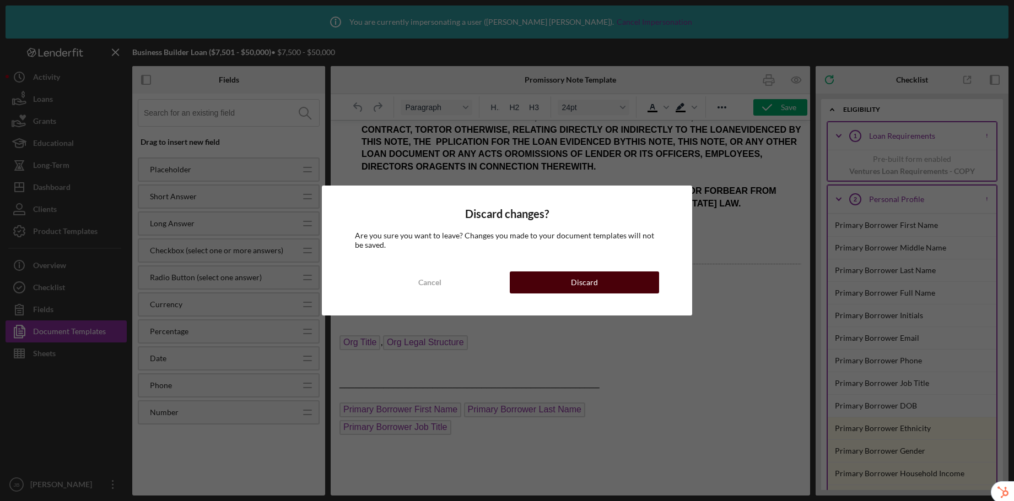
click at [603, 280] on button "Discard" at bounding box center [584, 283] width 149 height 22
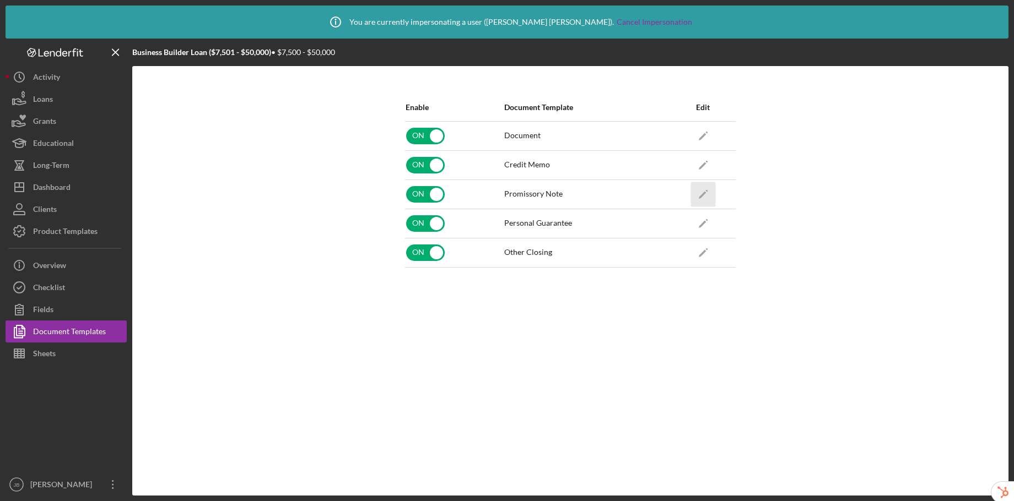
click at [702, 187] on icon "Icon/Edit" at bounding box center [702, 194] width 25 height 25
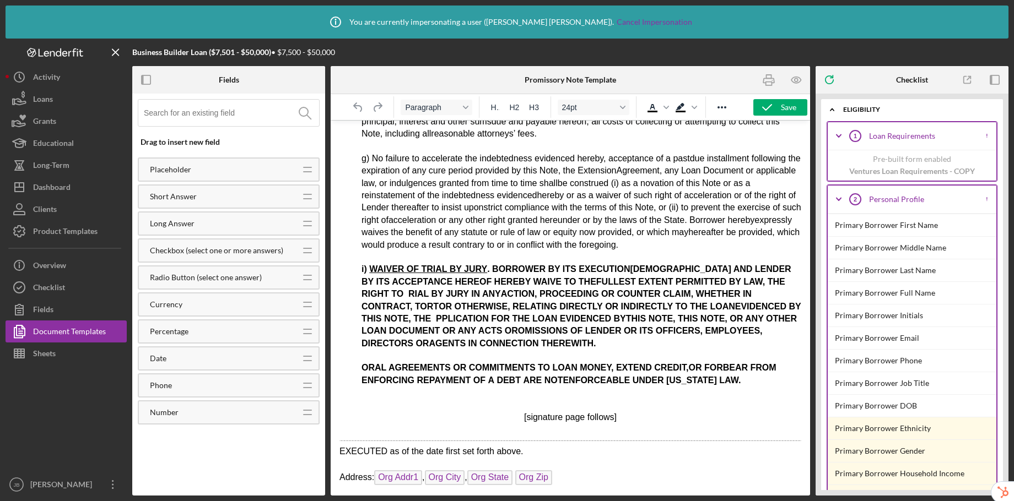
scroll to position [3277, 0]
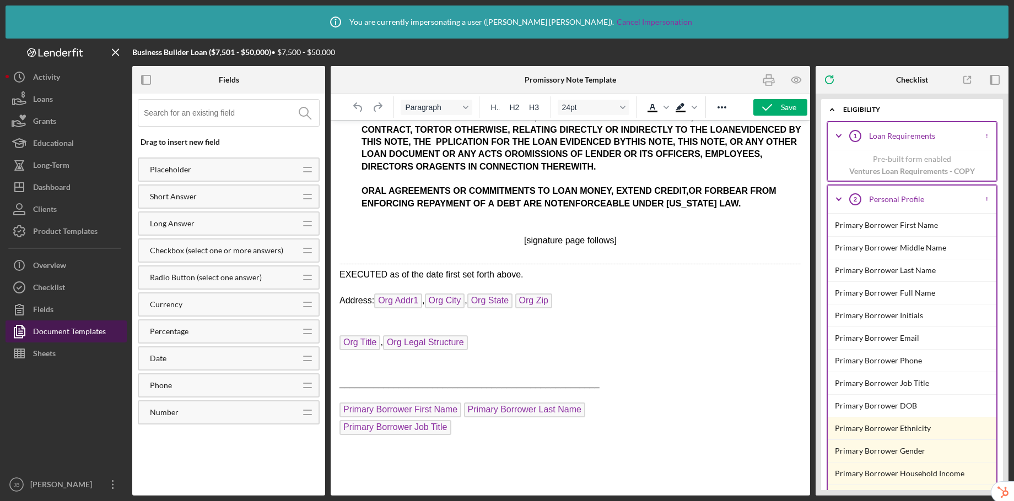
click at [56, 326] on div "Document Templates" at bounding box center [69, 333] width 73 height 25
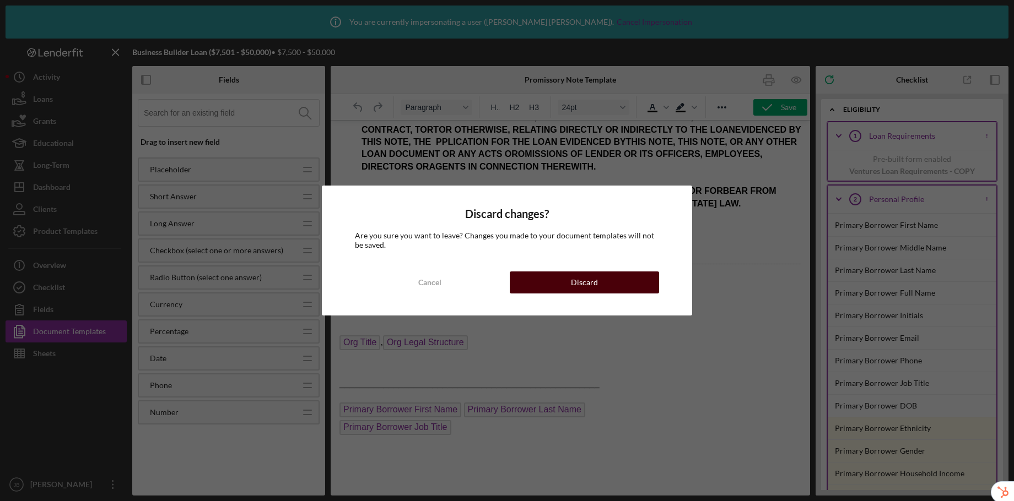
click at [583, 284] on div "Discard" at bounding box center [584, 283] width 27 height 22
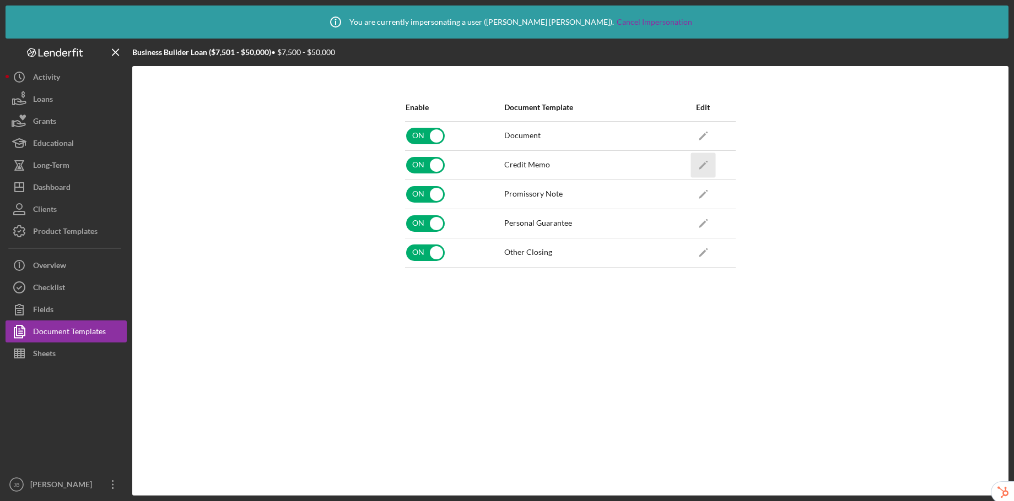
click at [700, 164] on icon "Icon/Edit" at bounding box center [702, 165] width 25 height 25
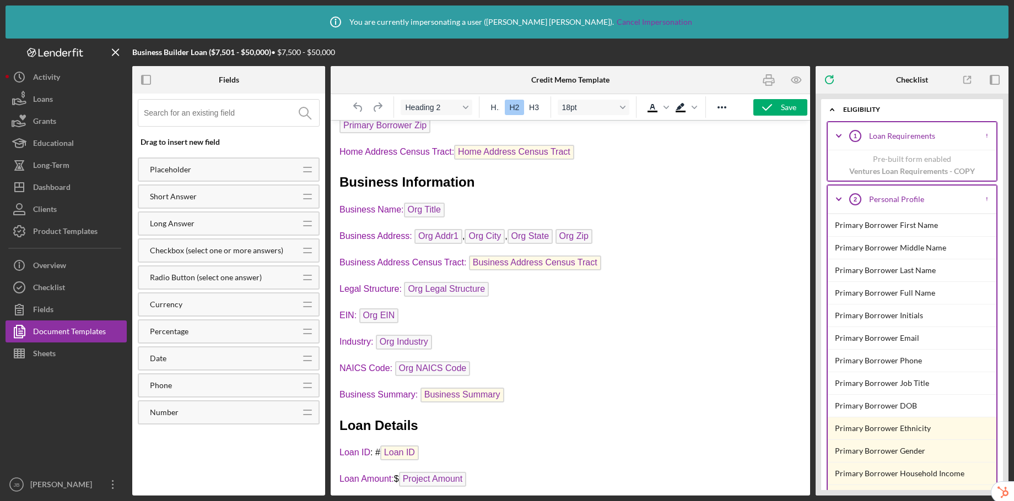
scroll to position [953, 0]
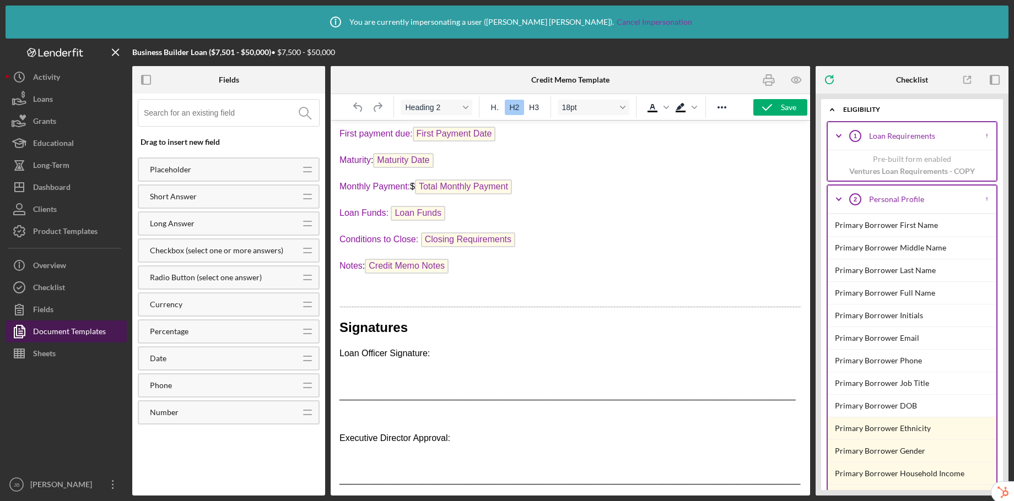
click at [39, 328] on div "Document Templates" at bounding box center [69, 333] width 73 height 25
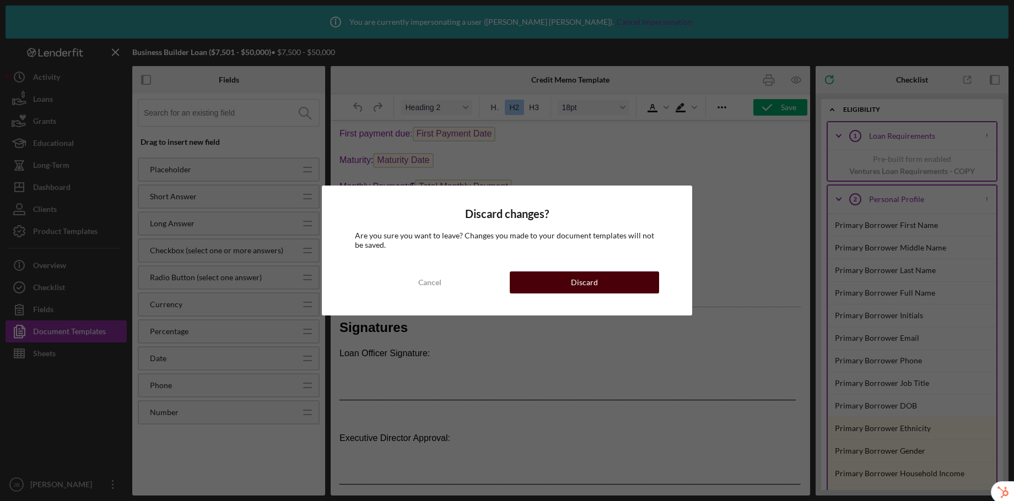
click at [546, 284] on button "Discard" at bounding box center [584, 283] width 149 height 22
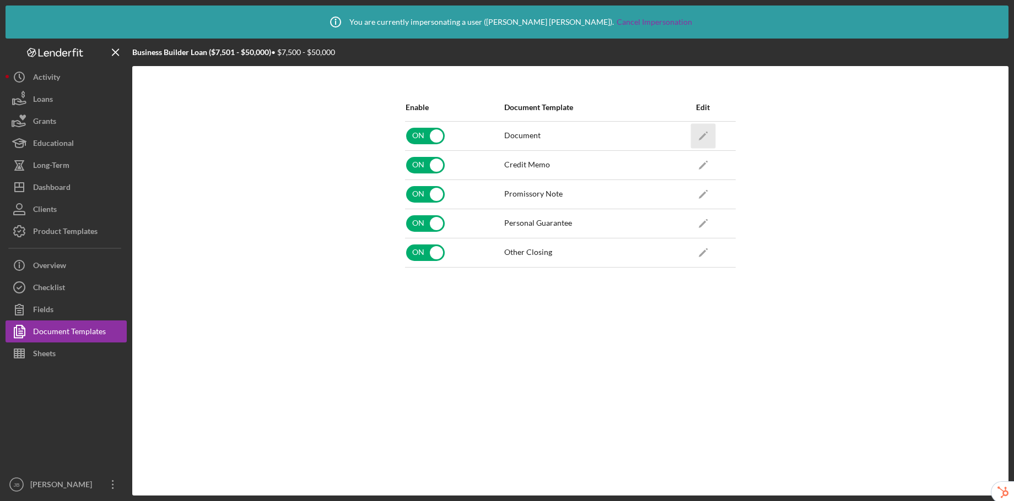
click at [706, 129] on icon "Icon/Edit" at bounding box center [702, 135] width 25 height 25
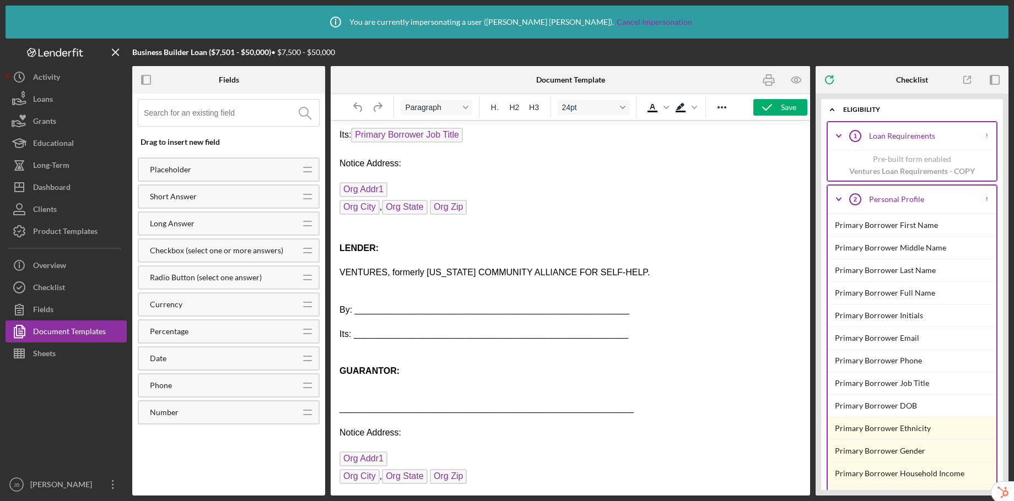
scroll to position [4991, 0]
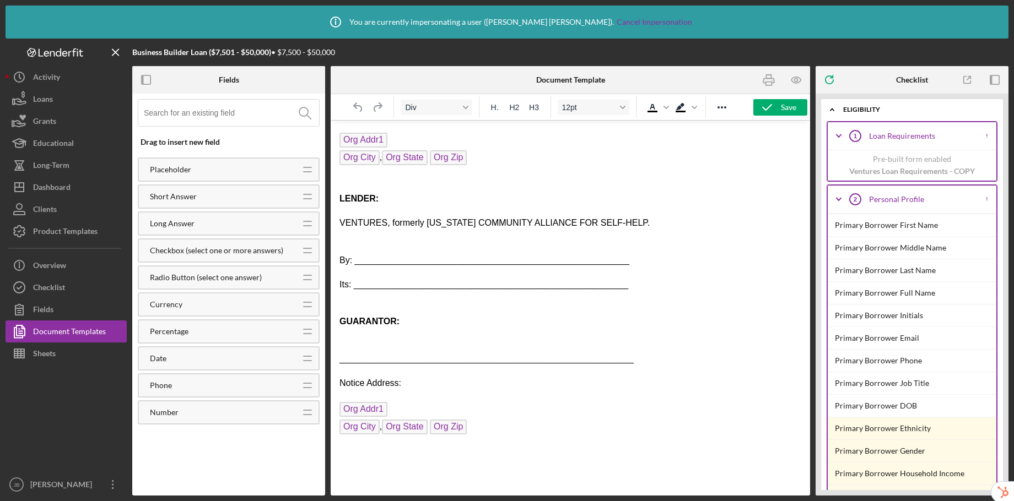
click at [381, 461] on div "Rich Text Area. Press ALT-0 for help." at bounding box center [570, 456] width 462 height 12
click at [60, 231] on div "Product Templates" at bounding box center [65, 232] width 64 height 25
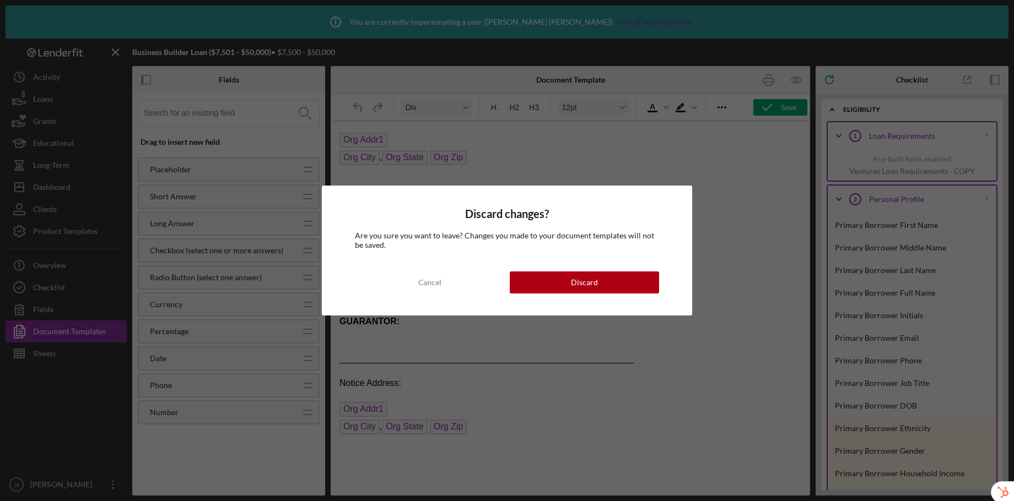
click at [379, 469] on div "Discard changes? Are you sure you want to leave? Changes you made to your docum…" at bounding box center [507, 250] width 1014 height 501
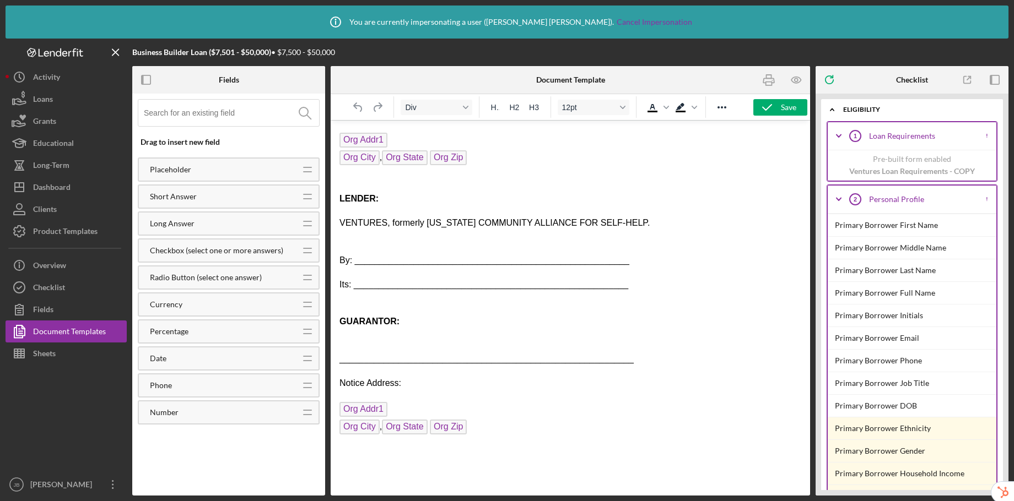
click at [364, 451] on div "Rich Text Area. Press ALT-0 for help." at bounding box center [570, 456] width 462 height 12
click at [75, 228] on div "Product Templates" at bounding box center [65, 232] width 64 height 25
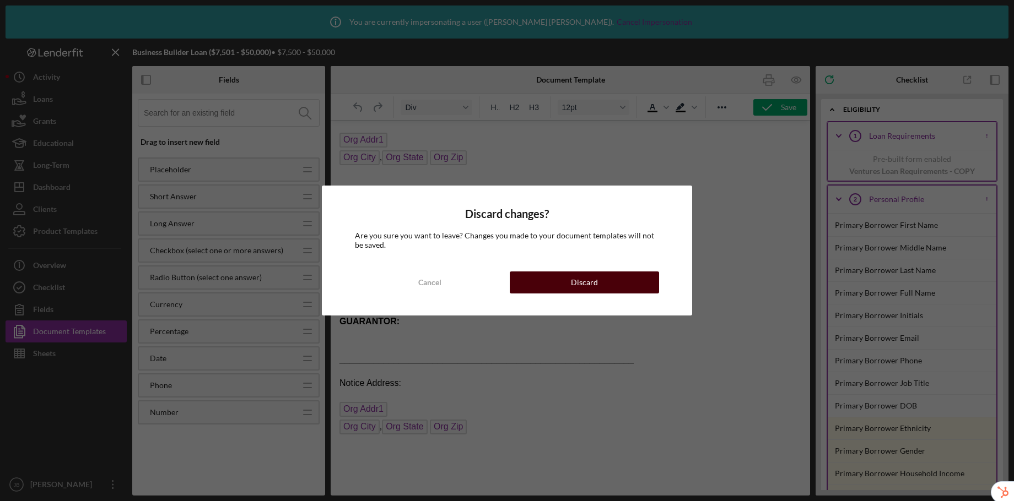
click at [612, 279] on button "Discard" at bounding box center [584, 283] width 149 height 22
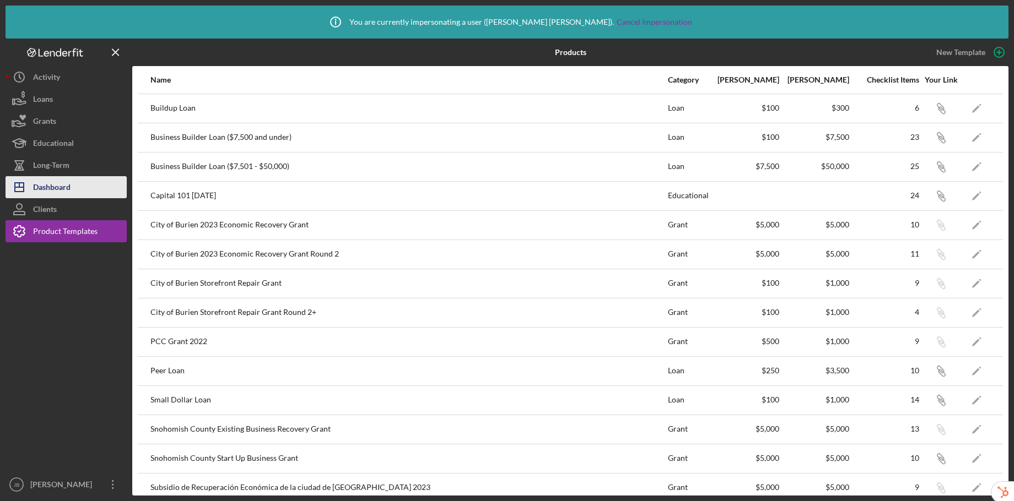
click at [57, 182] on div "Dashboard" at bounding box center [51, 188] width 37 height 25
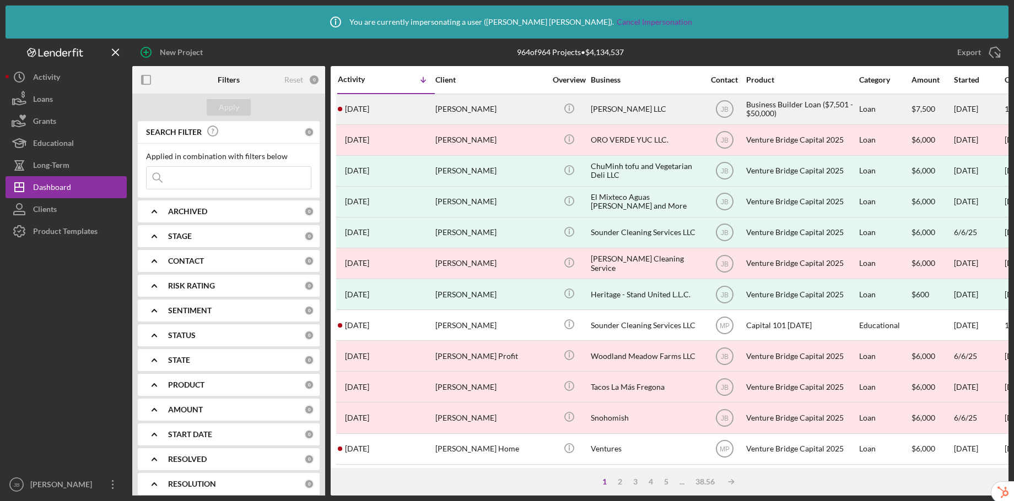
click at [625, 109] on div "ELBA LLC" at bounding box center [646, 109] width 110 height 29
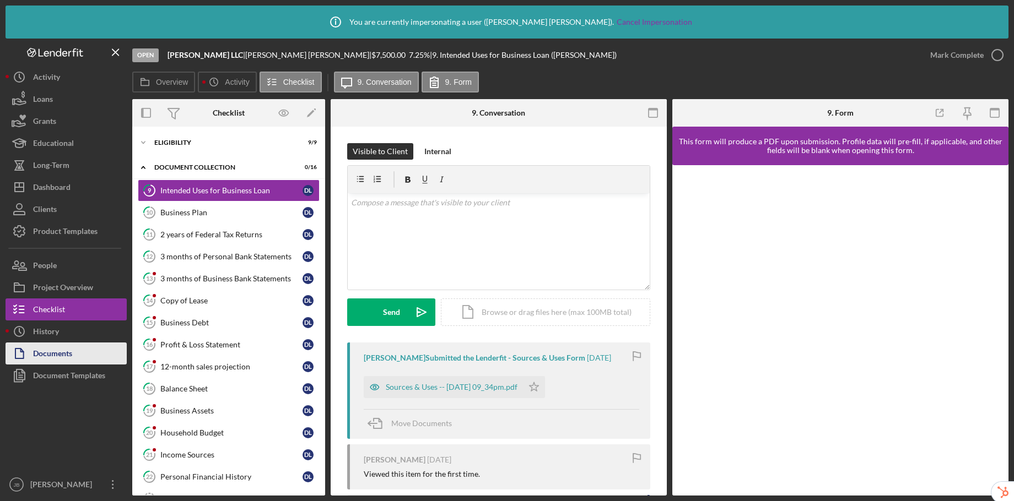
click at [80, 356] on button "Documents" at bounding box center [66, 354] width 121 height 22
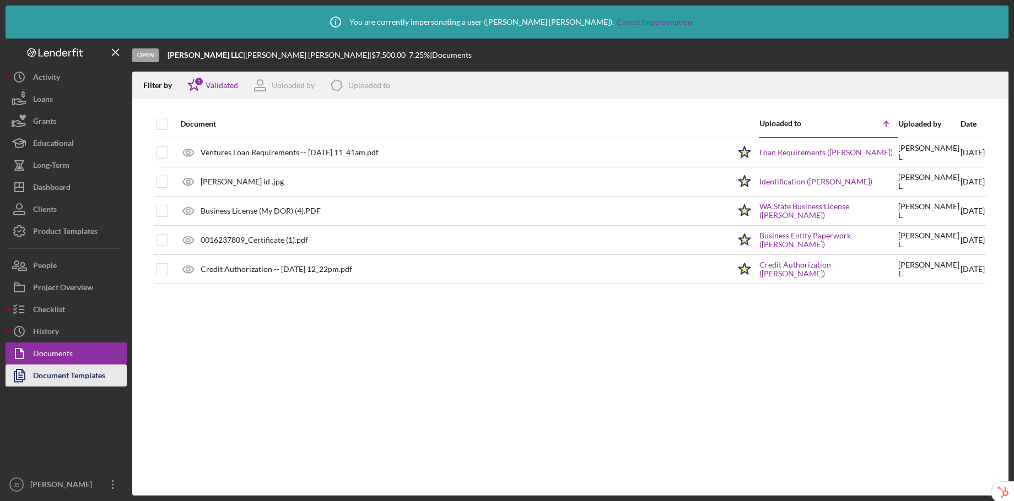
click at [85, 377] on div "Document Templates" at bounding box center [69, 377] width 72 height 25
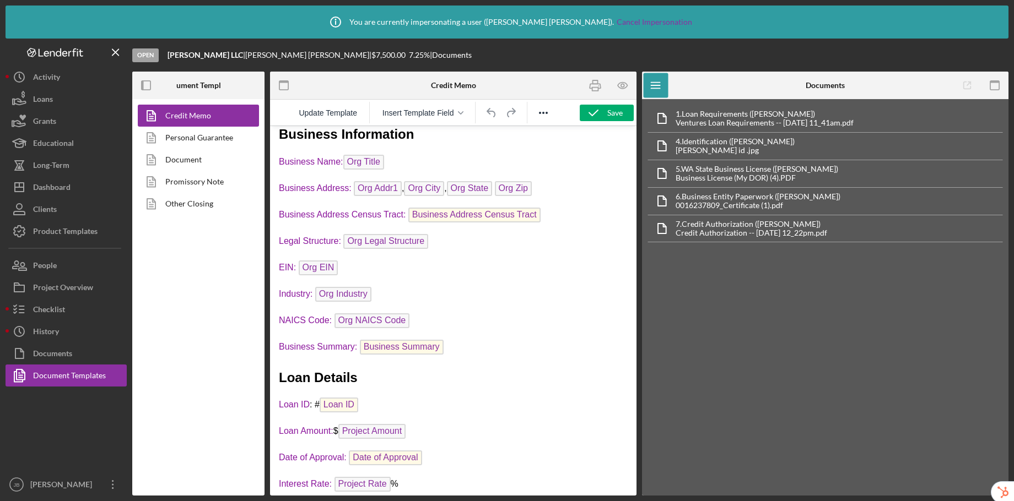
scroll to position [380, 0]
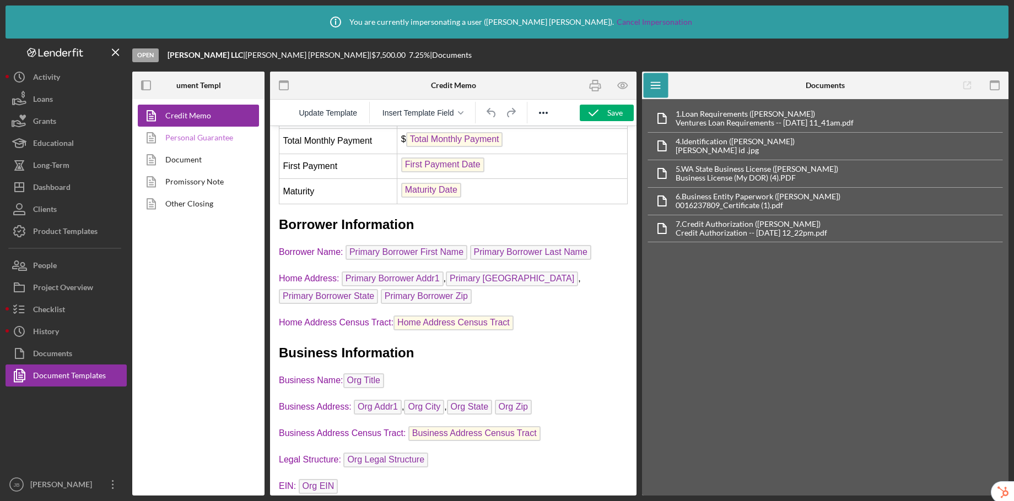
click at [219, 144] on link "Personal Guarantee" at bounding box center [196, 138] width 116 height 22
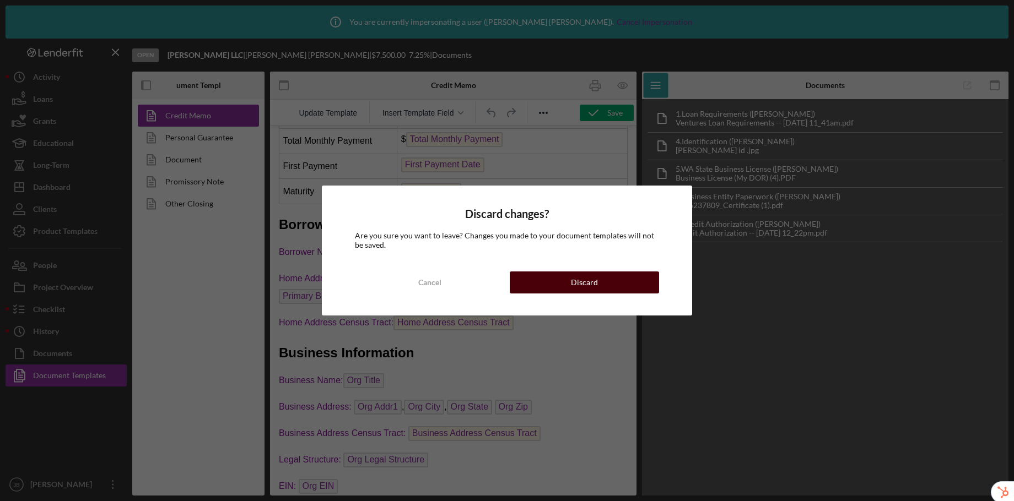
click at [533, 279] on button "Discard" at bounding box center [584, 283] width 149 height 22
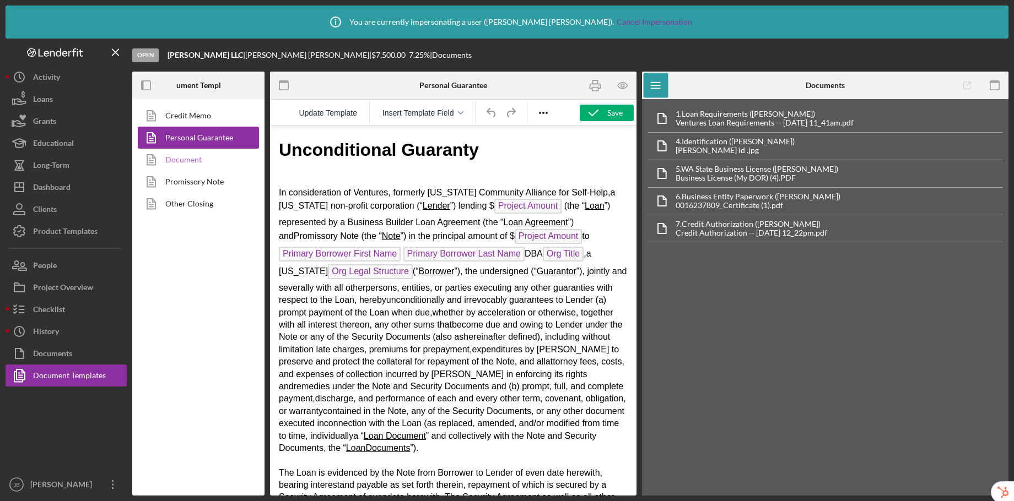
click at [184, 159] on link "Document" at bounding box center [196, 160] width 116 height 22
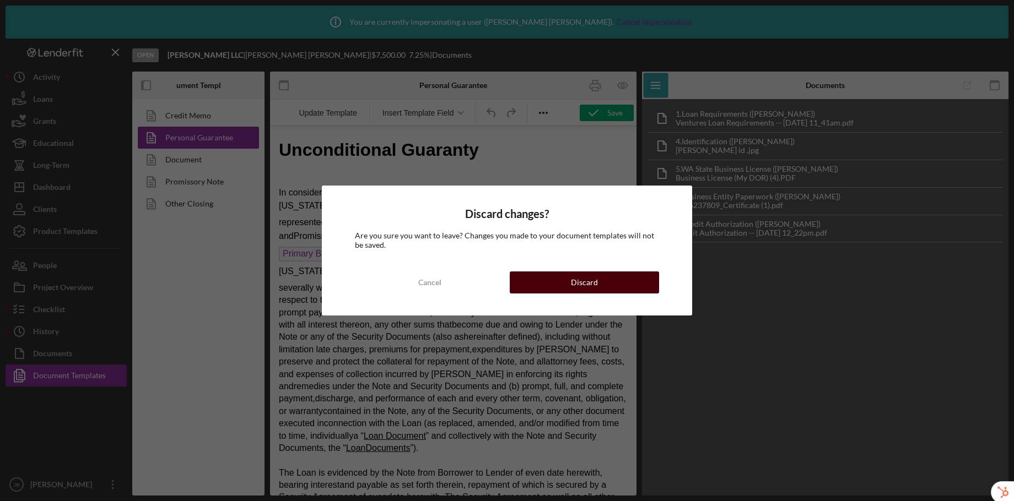
click at [550, 291] on button "Discard" at bounding box center [584, 283] width 149 height 22
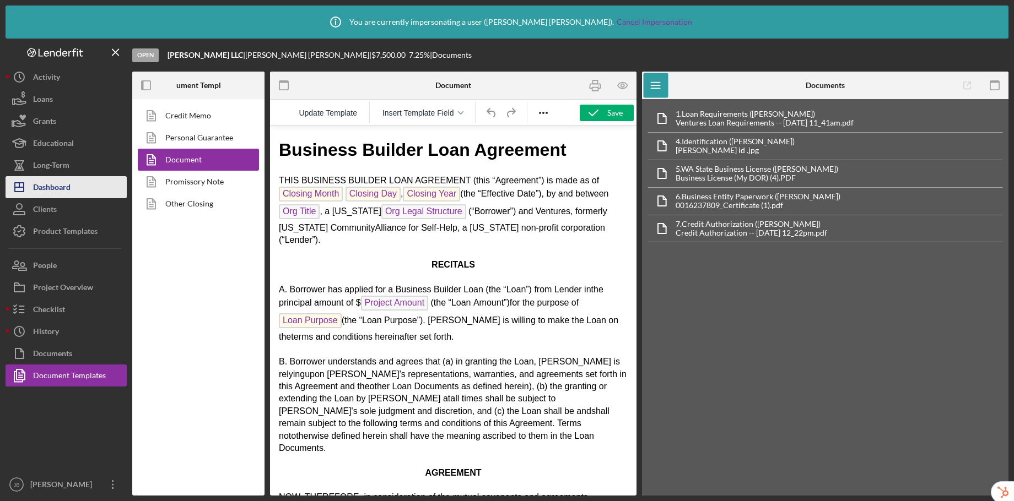
click at [51, 188] on div "Dashboard" at bounding box center [51, 188] width 37 height 25
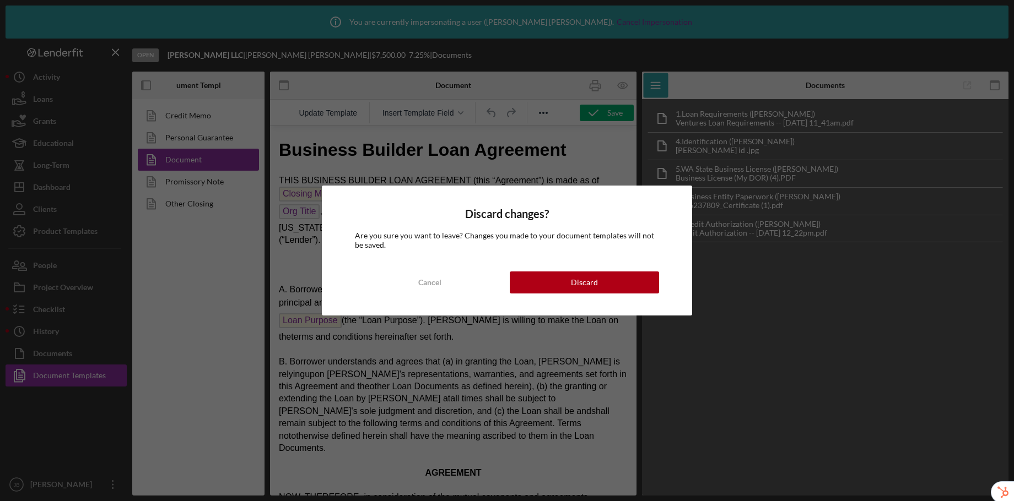
click at [440, 297] on div "Discard changes? Are you sure you want to leave? Changes you made to your docum…" at bounding box center [507, 250] width 370 height 129
drag, startPoint x: 441, startPoint y: 280, endPoint x: 44, endPoint y: 62, distance: 453.1
click at [441, 280] on button "Cancel" at bounding box center [429, 283] width 149 height 22
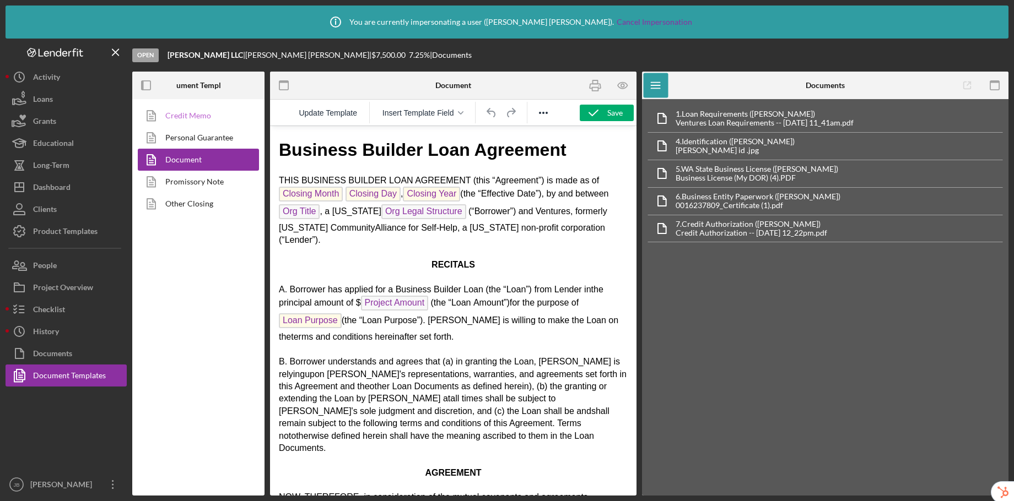
click at [203, 116] on link "Credit Memo" at bounding box center [196, 116] width 116 height 22
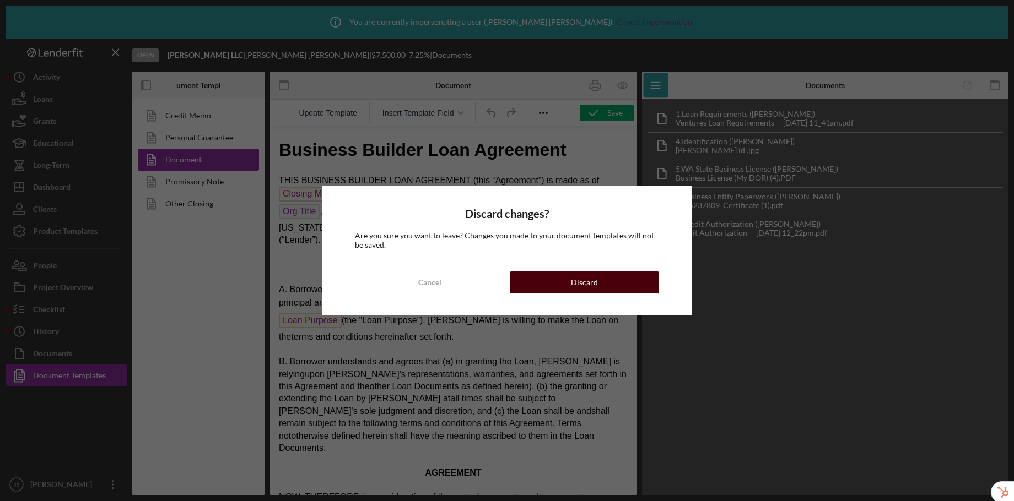
click at [584, 276] on div "Discard" at bounding box center [584, 283] width 27 height 22
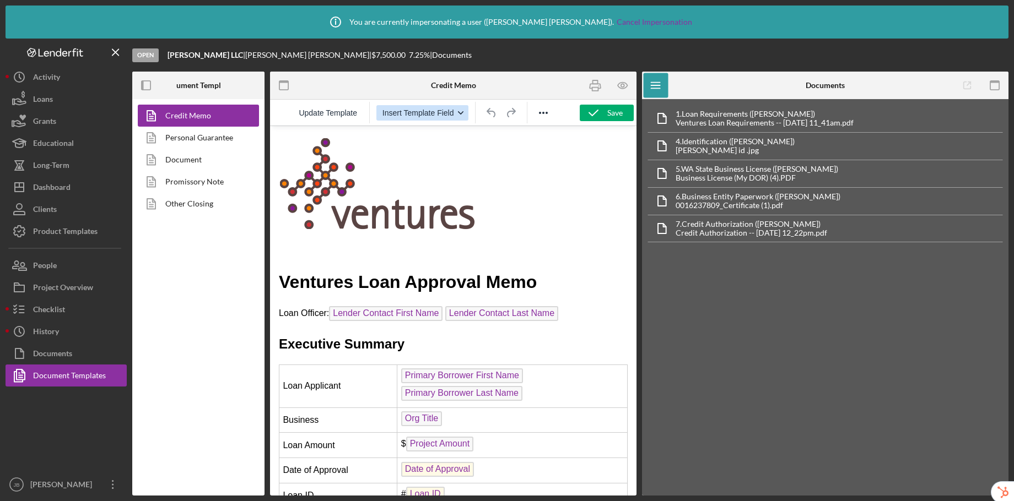
click at [457, 116] on button "Insert Template Field" at bounding box center [422, 112] width 92 height 15
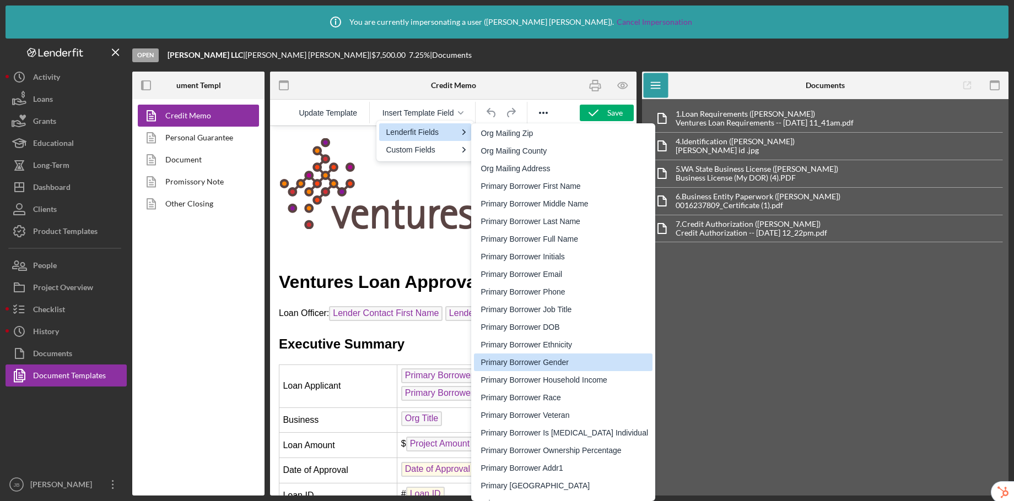
scroll to position [512, 0]
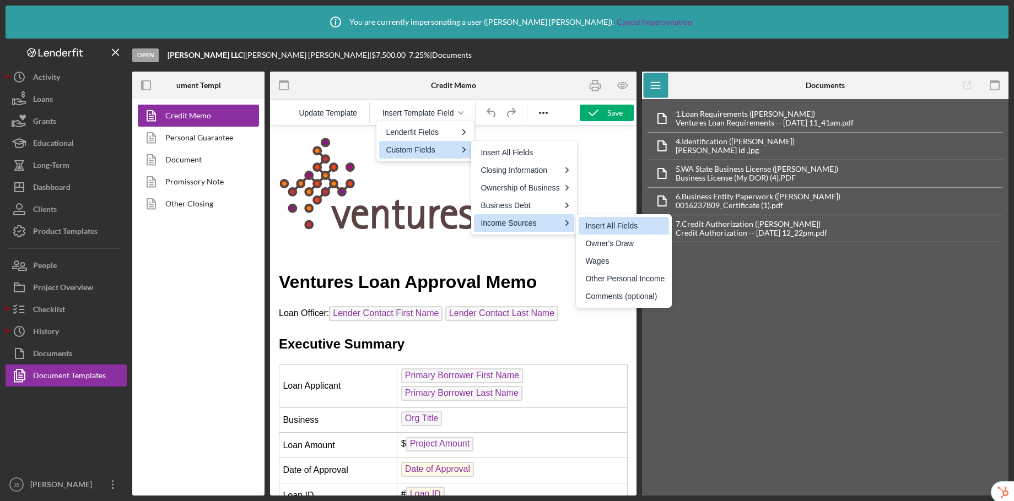
click at [181, 273] on div "Credit Memo Personal Guarantee Document Promissory Note Other Closing" at bounding box center [198, 297] width 132 height 397
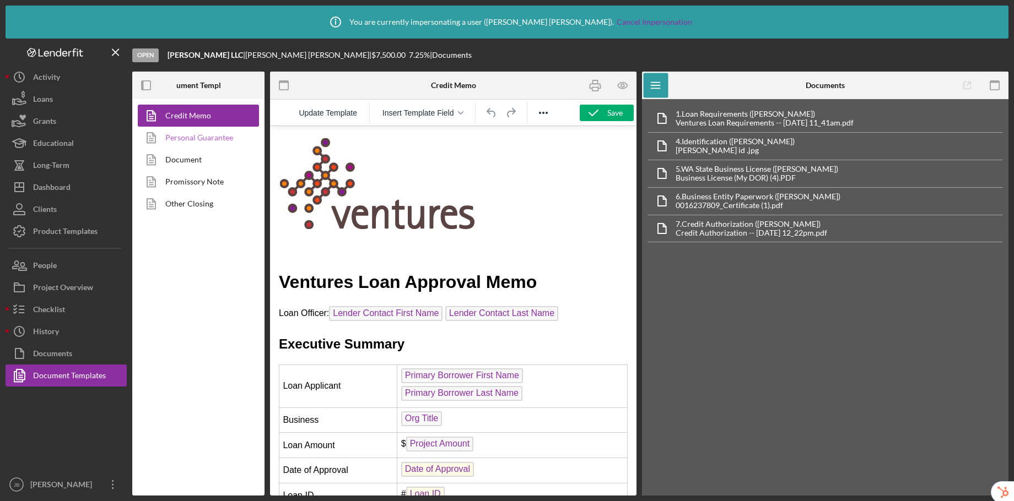
click at [204, 142] on link "Personal Guarantee" at bounding box center [196, 138] width 116 height 22
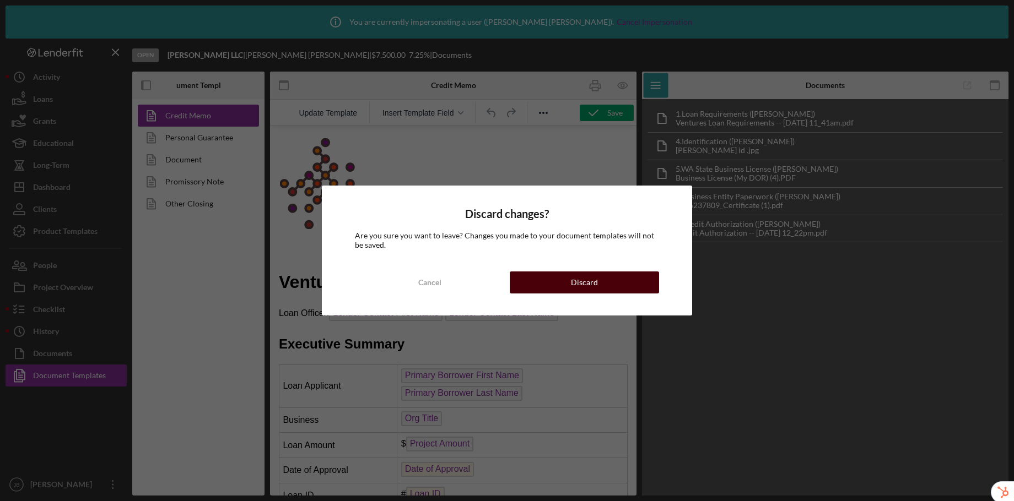
click at [561, 277] on button "Discard" at bounding box center [584, 283] width 149 height 22
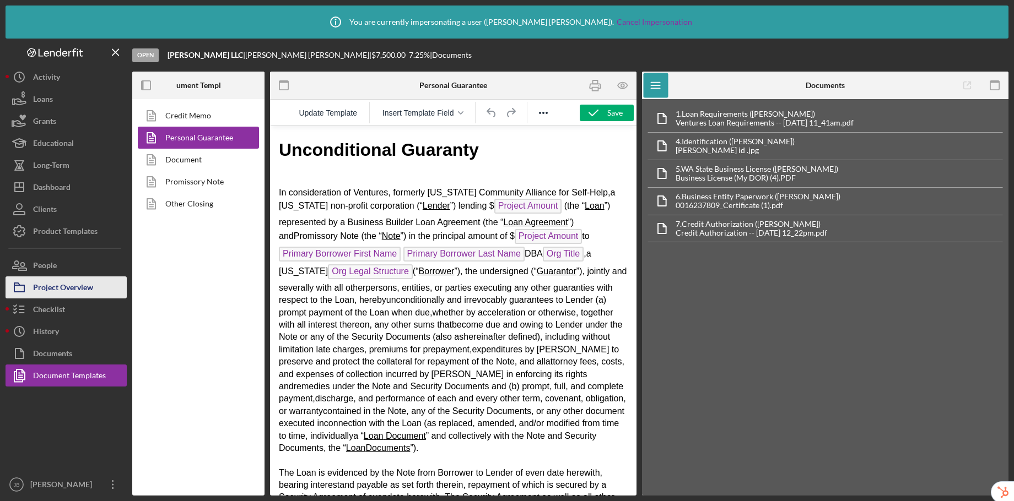
click at [74, 282] on div "Project Overview" at bounding box center [63, 289] width 60 height 25
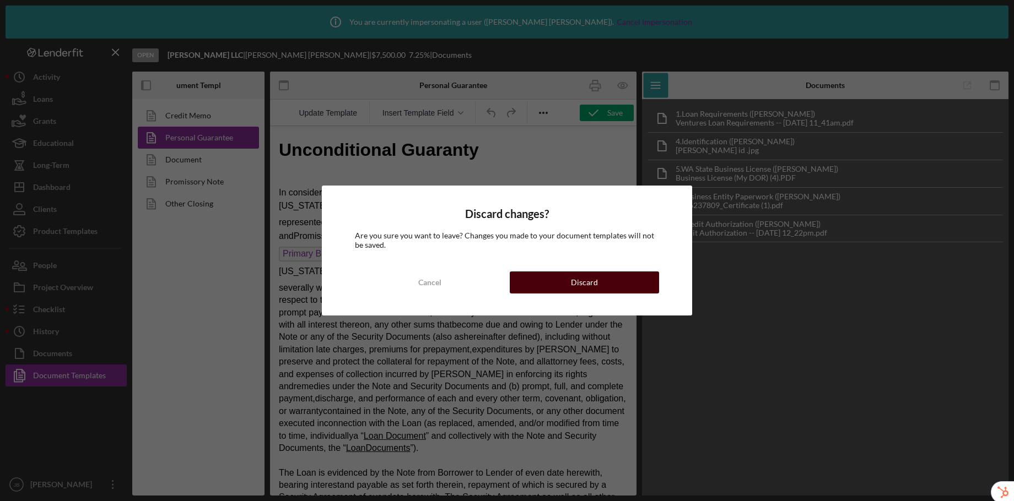
click at [569, 277] on button "Discard" at bounding box center [584, 283] width 149 height 22
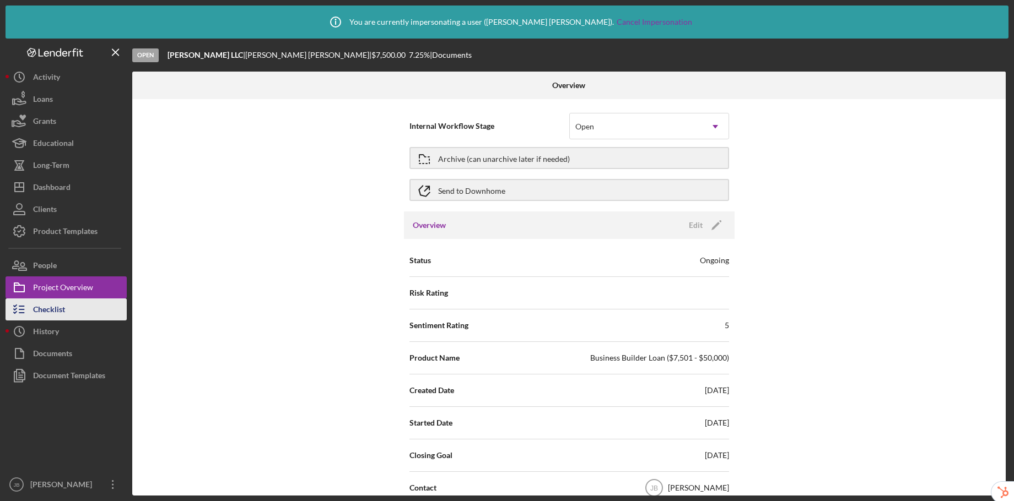
click at [80, 313] on button "Checklist" at bounding box center [66, 310] width 121 height 22
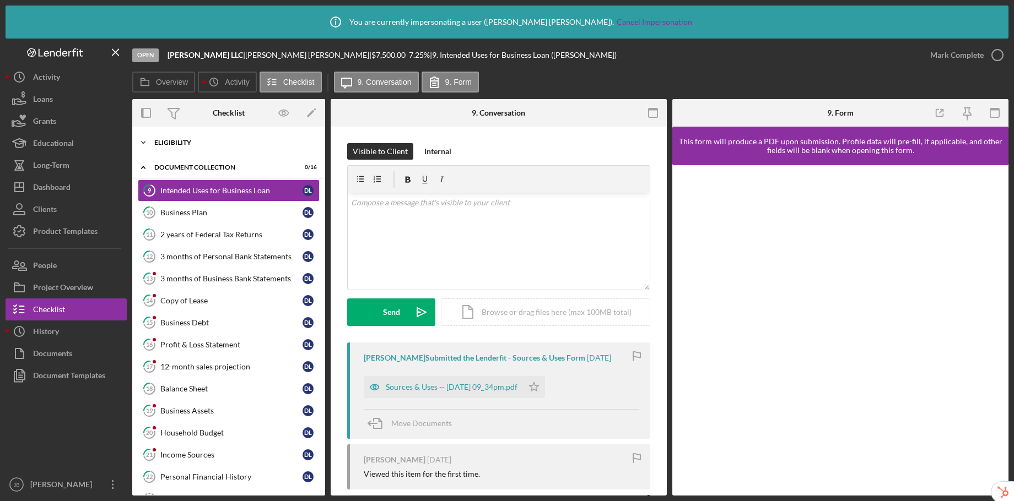
click at [198, 141] on div "Eligibility" at bounding box center [232, 142] width 157 height 7
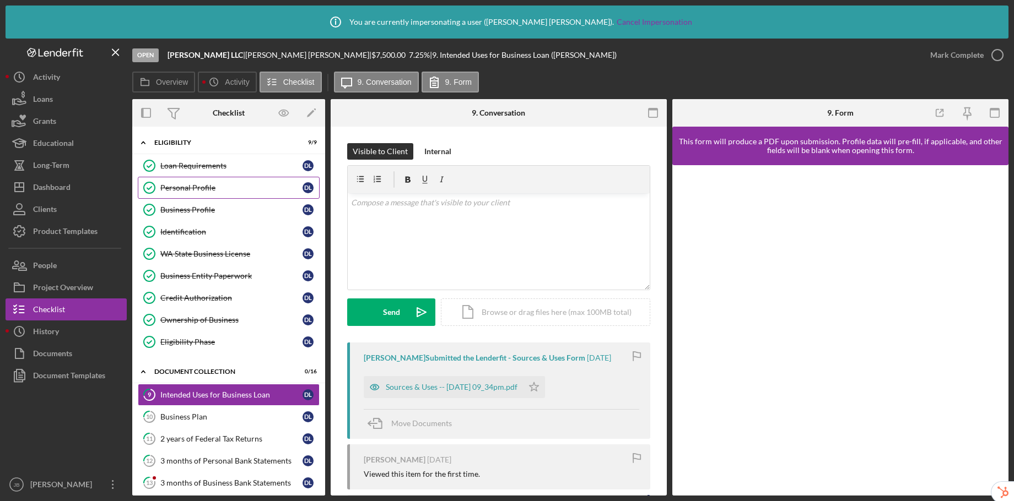
click at [196, 188] on div "Personal Profile" at bounding box center [231, 188] width 142 height 9
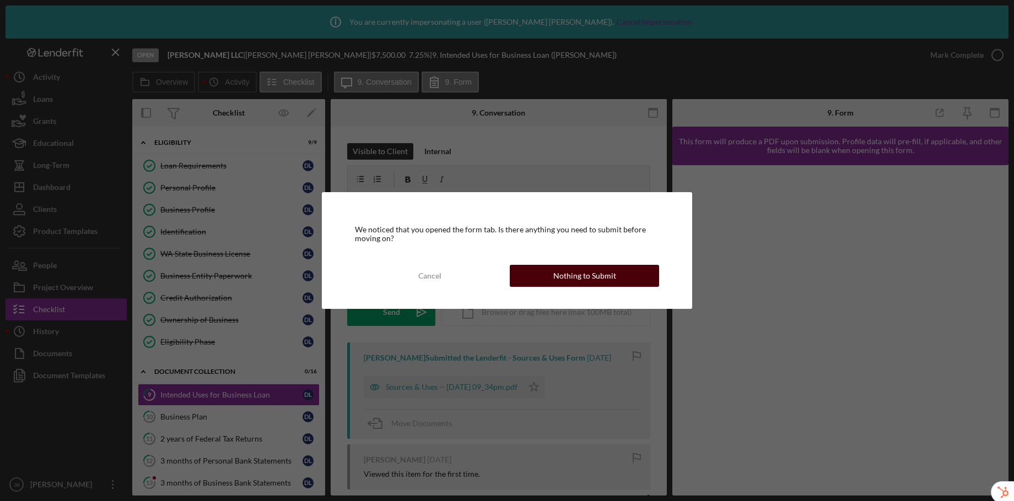
click at [575, 278] on div "Nothing to Submit" at bounding box center [584, 276] width 63 height 22
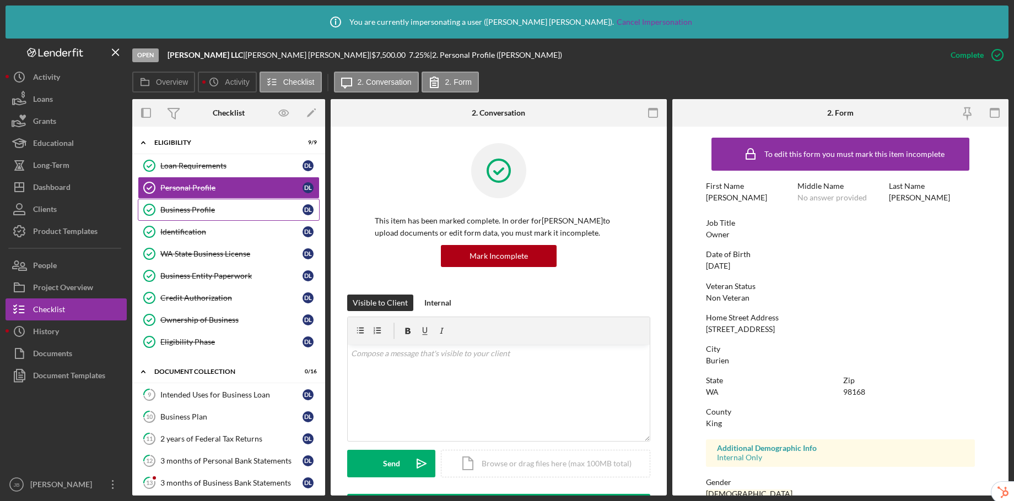
click at [225, 211] on div "Business Profile" at bounding box center [231, 210] width 142 height 9
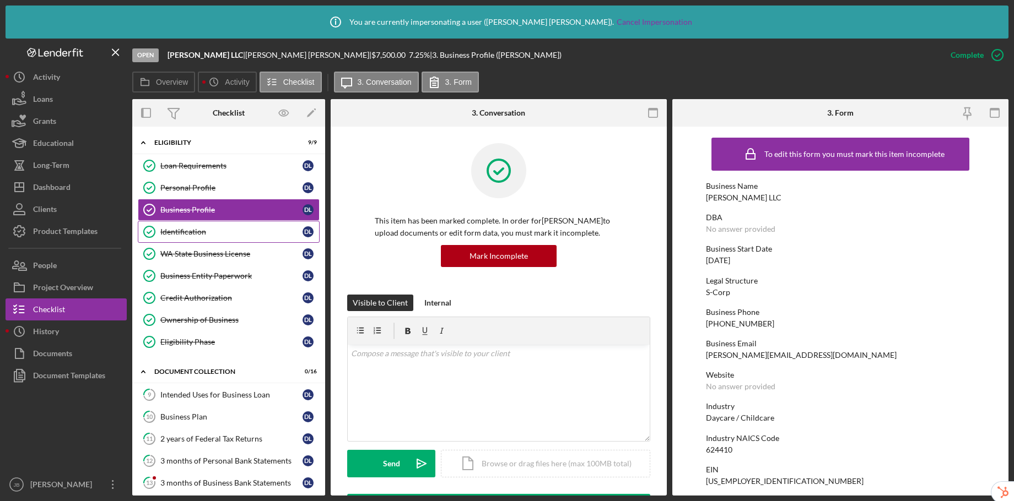
click at [214, 237] on link "Identification Identification D L" at bounding box center [229, 232] width 182 height 22
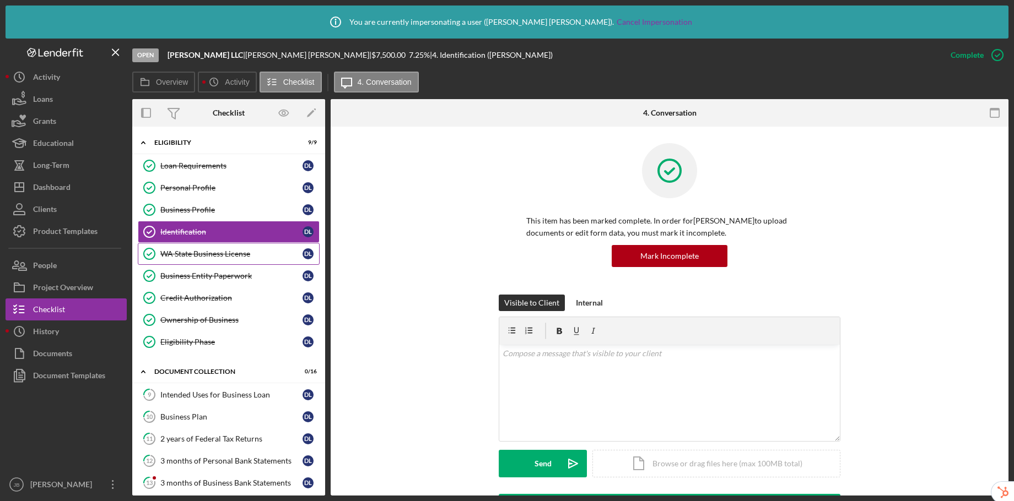
click at [209, 257] on div "WA State Business License" at bounding box center [231, 254] width 142 height 9
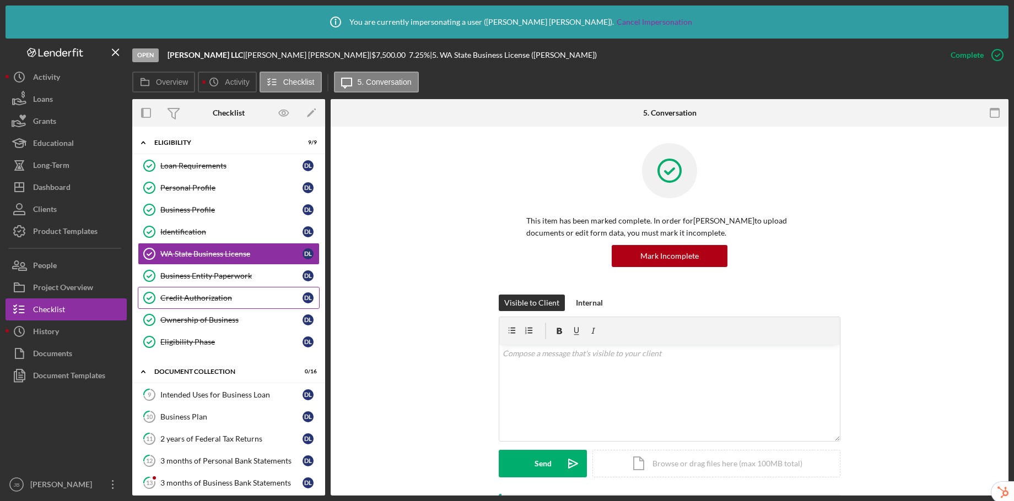
click at [215, 287] on link "Credit Authorization Credit Authorization D L" at bounding box center [229, 298] width 182 height 22
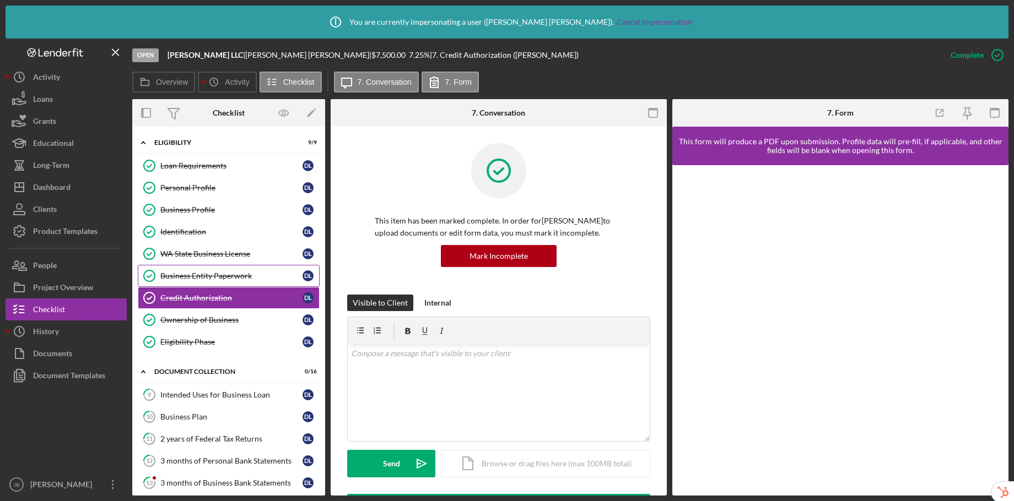
click at [226, 275] on div "Business Entity Paperwork" at bounding box center [231, 276] width 142 height 9
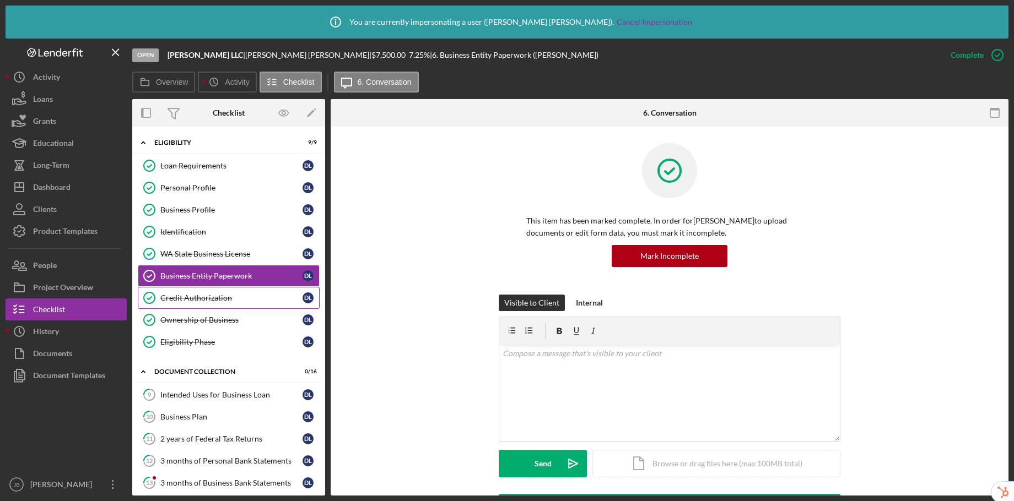
click at [211, 307] on link "Credit Authorization Credit Authorization D L" at bounding box center [229, 298] width 182 height 22
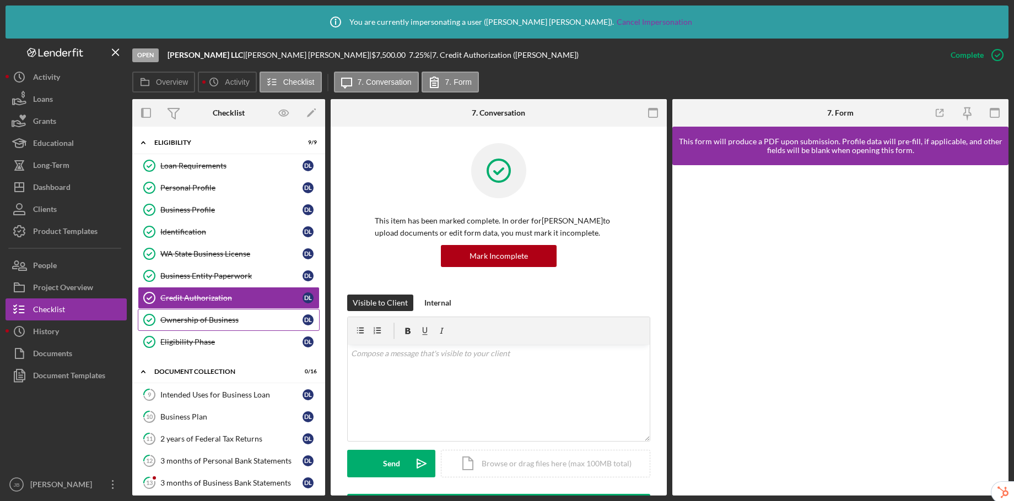
click at [215, 325] on link "Ownership of Business Ownership of Business D L" at bounding box center [229, 320] width 182 height 22
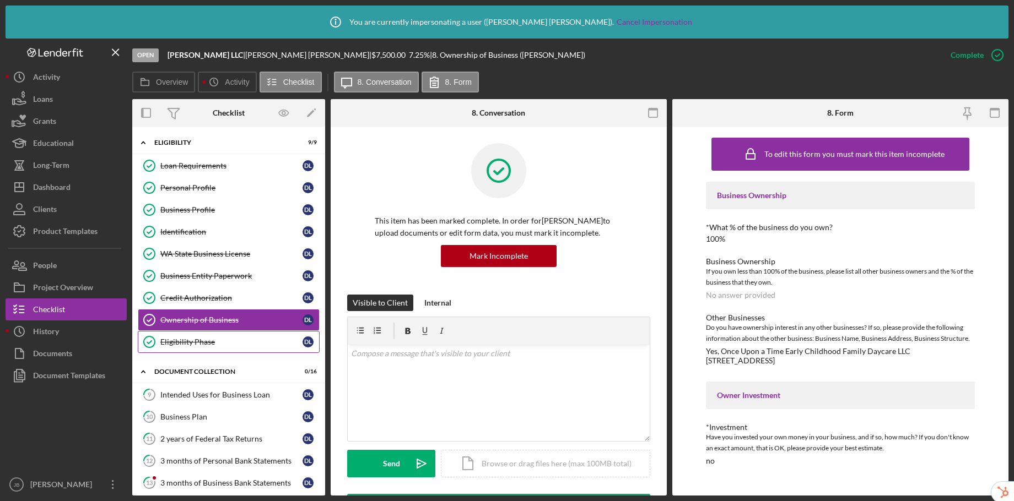
click at [209, 343] on div "Eligibility Phase" at bounding box center [231, 342] width 142 height 9
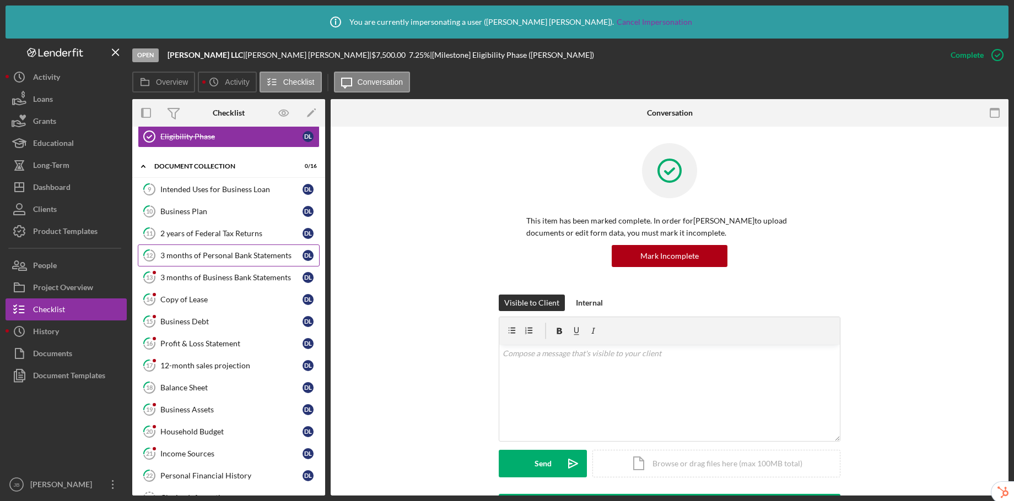
scroll to position [157, 0]
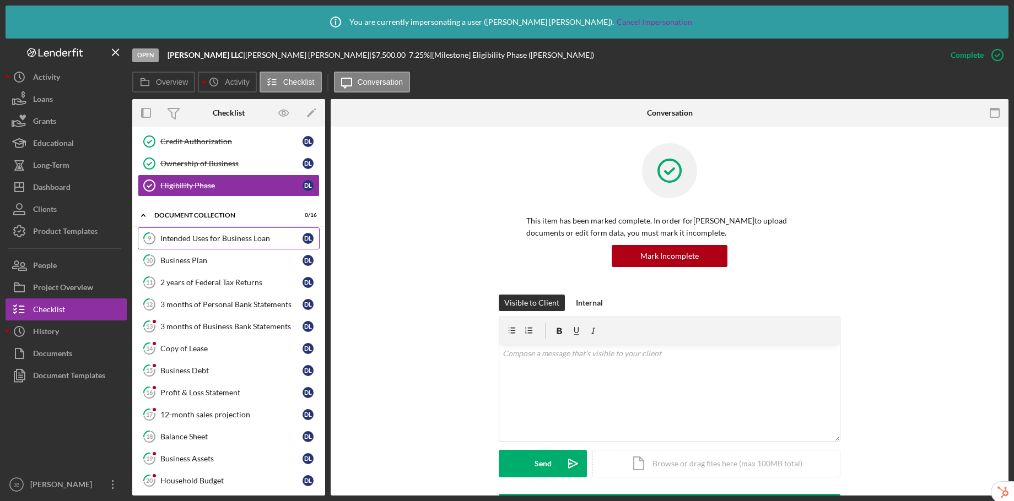
click at [218, 240] on div "Intended Uses for Business Loan" at bounding box center [231, 238] width 142 height 9
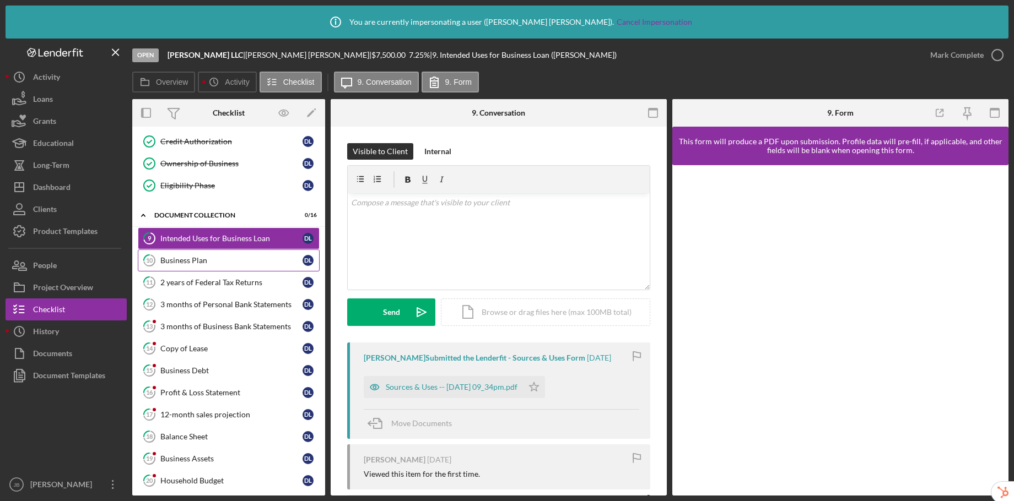
click at [193, 263] on div "Business Plan" at bounding box center [231, 260] width 142 height 9
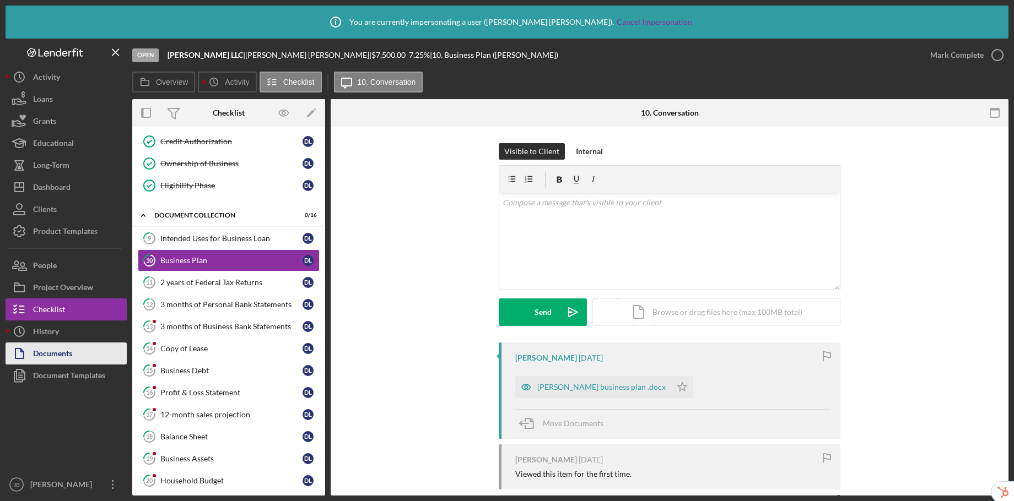
click at [48, 352] on div "Documents" at bounding box center [52, 355] width 39 height 25
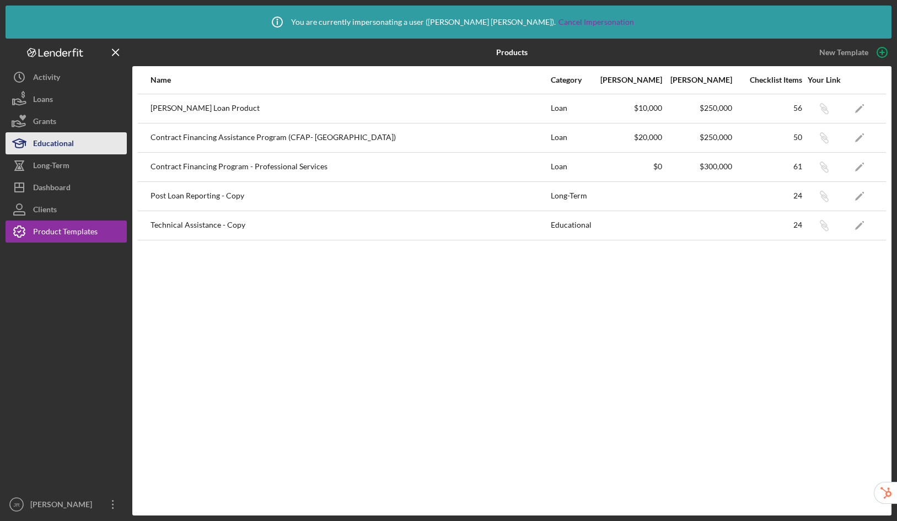
click at [48, 150] on div "Educational" at bounding box center [53, 144] width 41 height 25
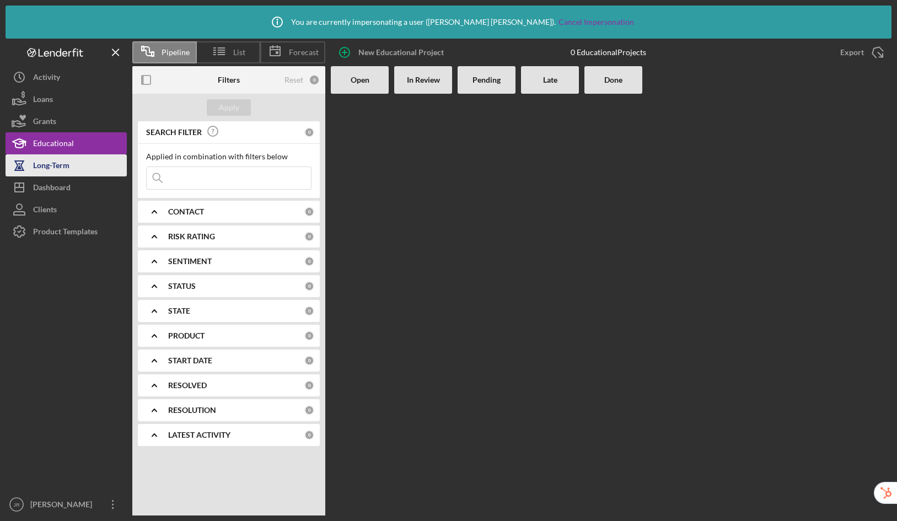
click at [47, 169] on div "Long-Term" at bounding box center [51, 166] width 36 height 25
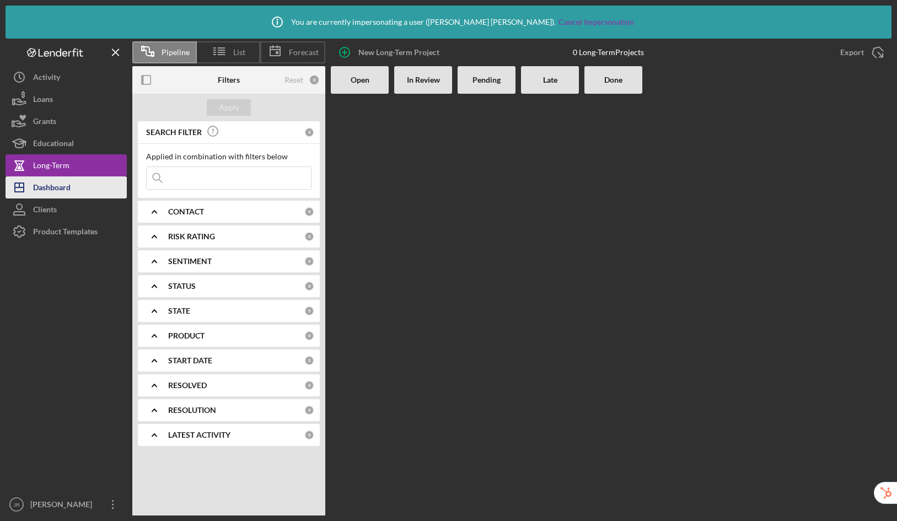
click at [53, 189] on div "Dashboard" at bounding box center [51, 188] width 37 height 25
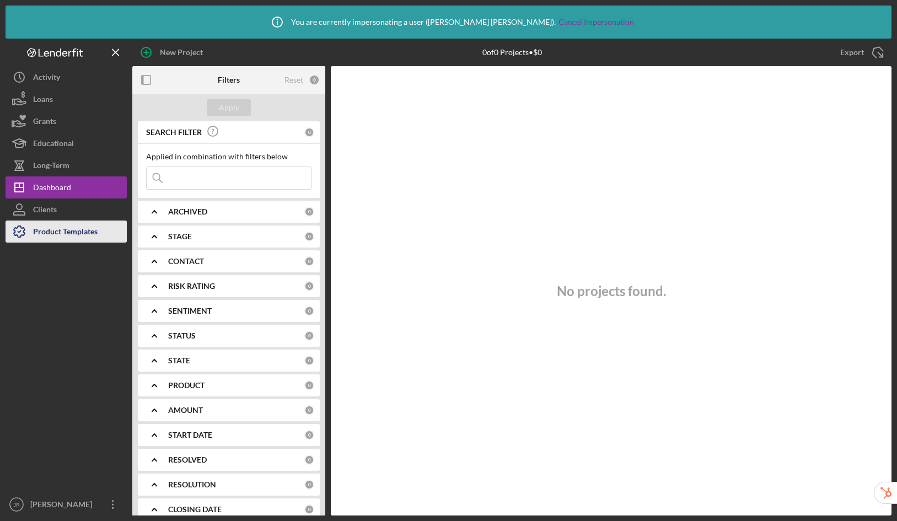
click at [53, 232] on div "Product Templates" at bounding box center [65, 232] width 64 height 25
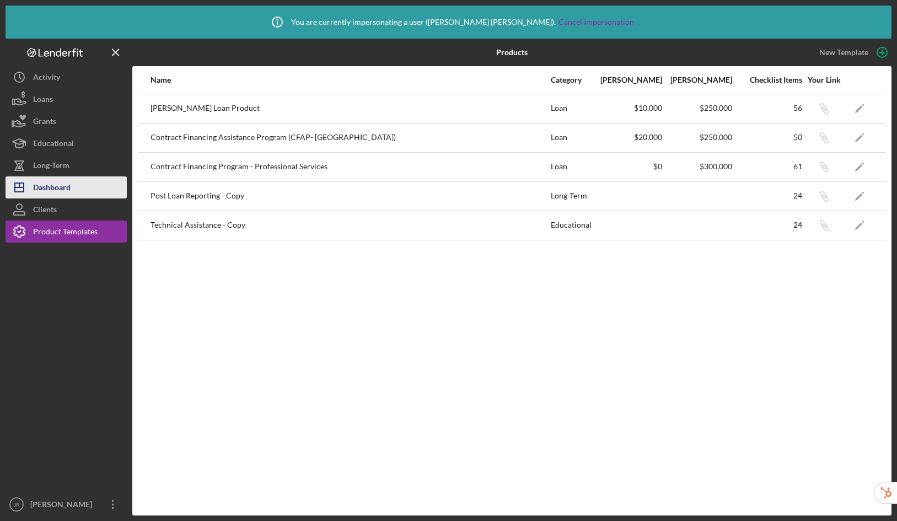
click at [44, 192] on div "Dashboard" at bounding box center [51, 188] width 37 height 25
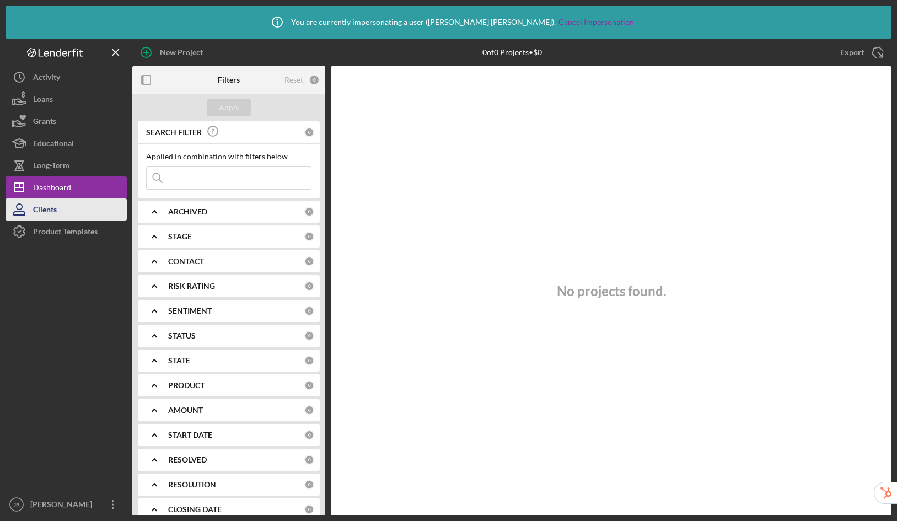
click at [40, 215] on div "Clients" at bounding box center [45, 210] width 24 height 25
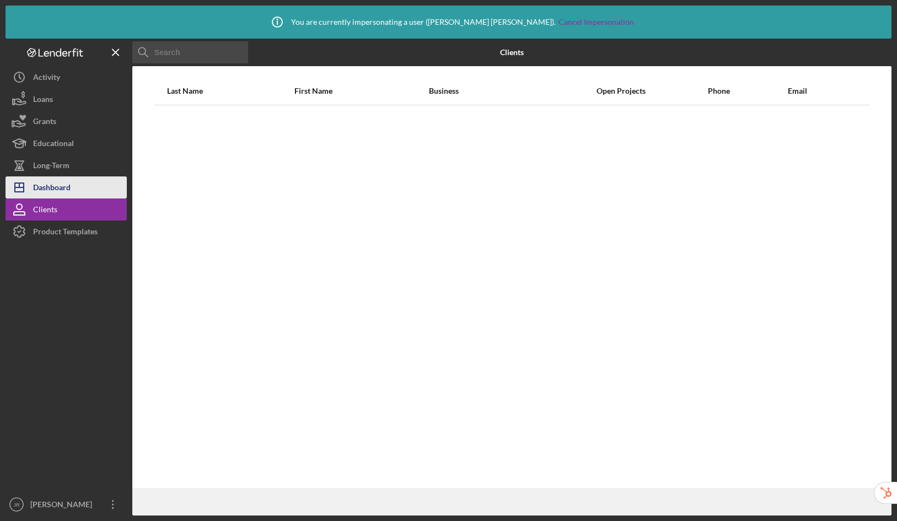
click at [42, 191] on div "Dashboard" at bounding box center [51, 188] width 37 height 25
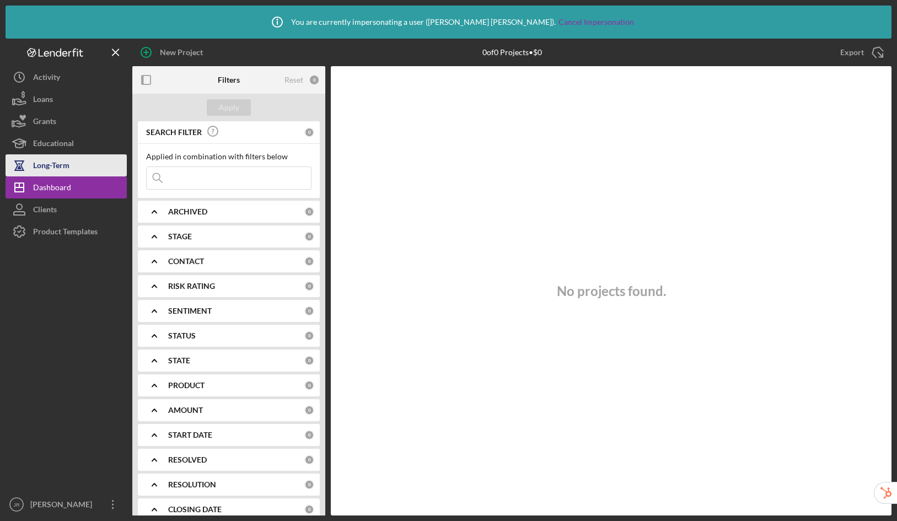
click at [48, 168] on div "Long-Term" at bounding box center [51, 166] width 36 height 25
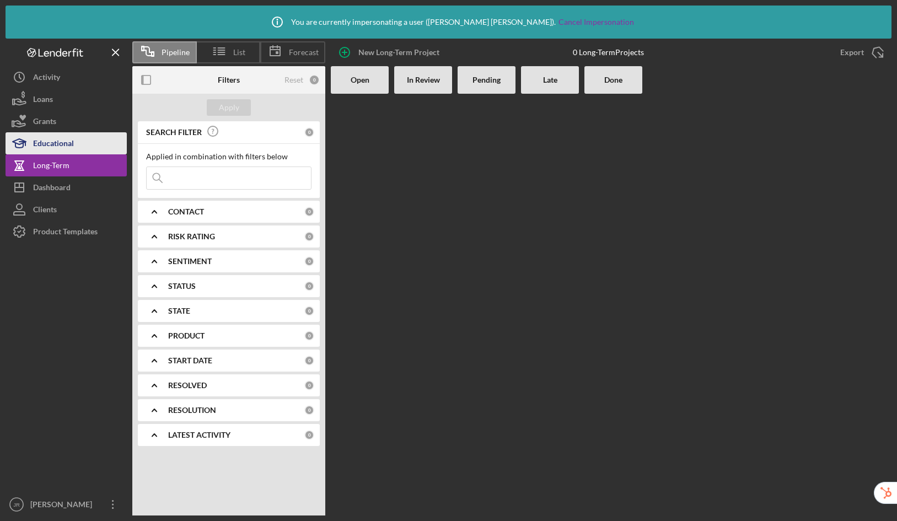
click at [52, 148] on div "Educational" at bounding box center [53, 144] width 41 height 25
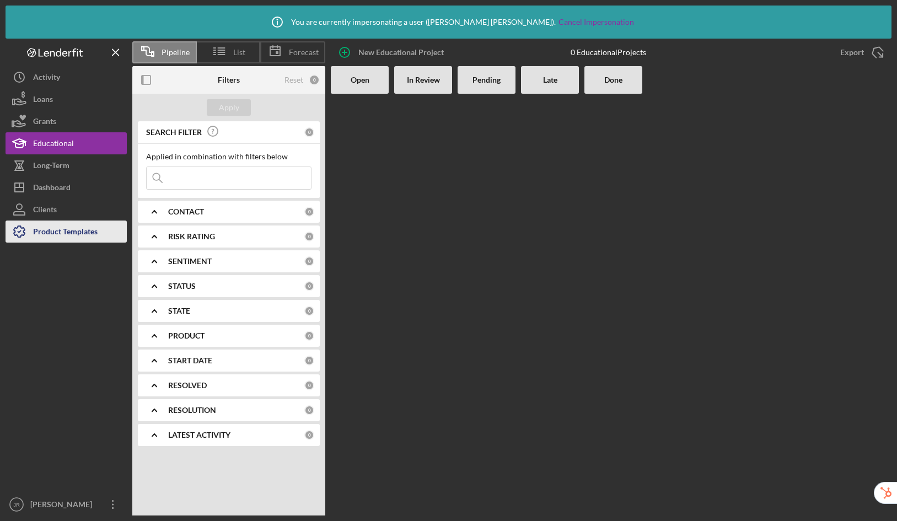
click at [52, 235] on div "Product Templates" at bounding box center [65, 232] width 64 height 25
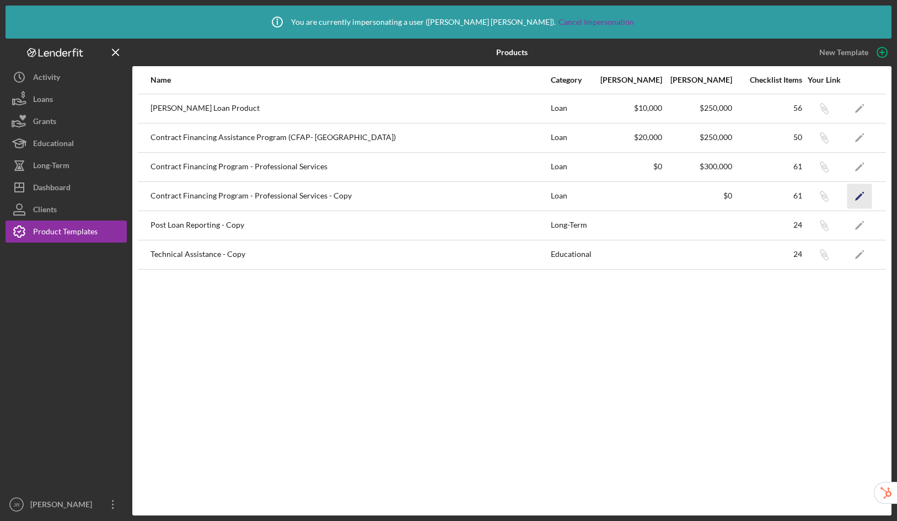
click at [861, 195] on icon "Icon/Edit" at bounding box center [859, 196] width 25 height 25
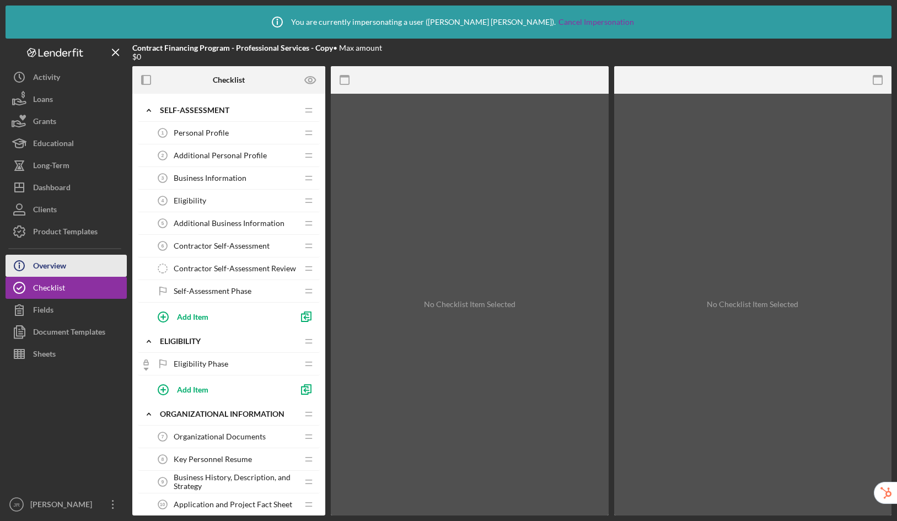
click at [51, 260] on div "Overview" at bounding box center [49, 267] width 33 height 25
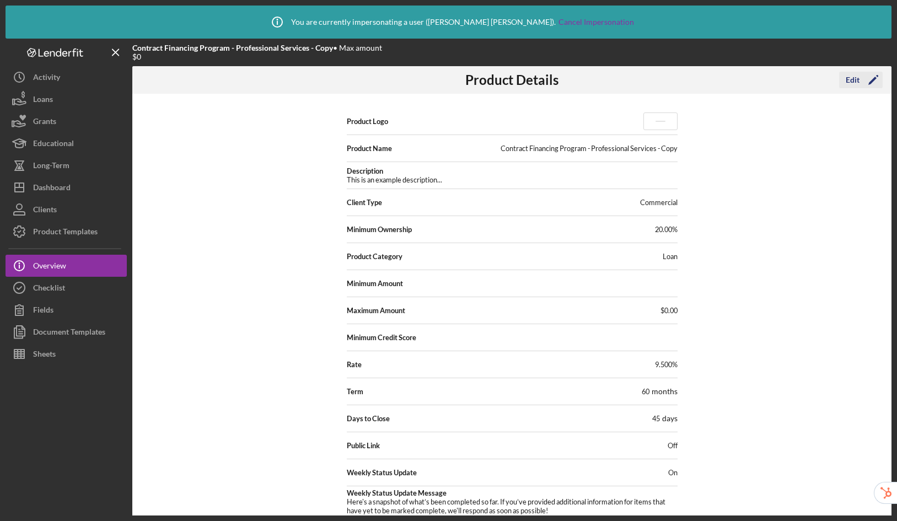
click at [850, 83] on div "Edit" at bounding box center [852, 80] width 14 height 17
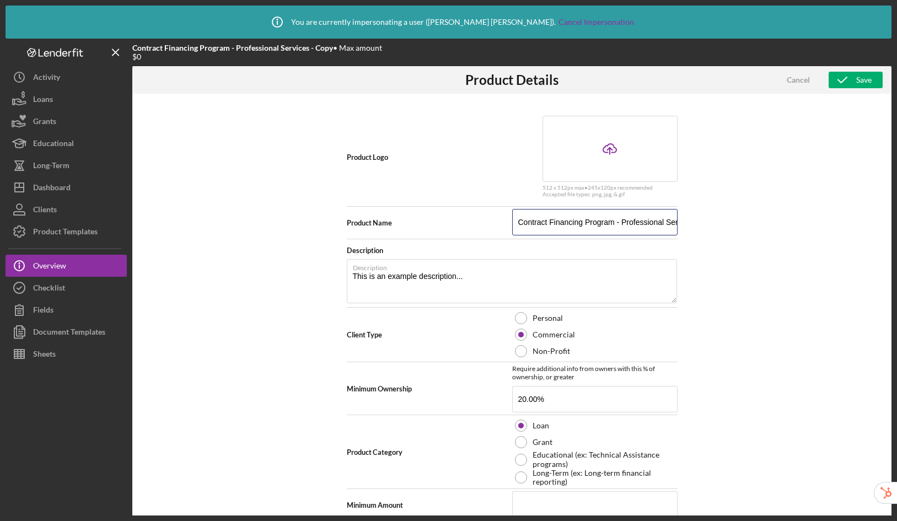
scroll to position [0, 44]
drag, startPoint x: 644, startPoint y: 223, endPoint x: 758, endPoint y: 227, distance: 113.6
click at [758, 227] on div "Product Logo Icon/Upload 512 x 512px max • 245 x 120 px recommended Accepted fi…" at bounding box center [511, 324] width 759 height 460
click at [716, 240] on div "Product Logo Icon/Upload 512 x 512px max • 245 x 120 px recommended Accepted fi…" at bounding box center [511, 324] width 759 height 460
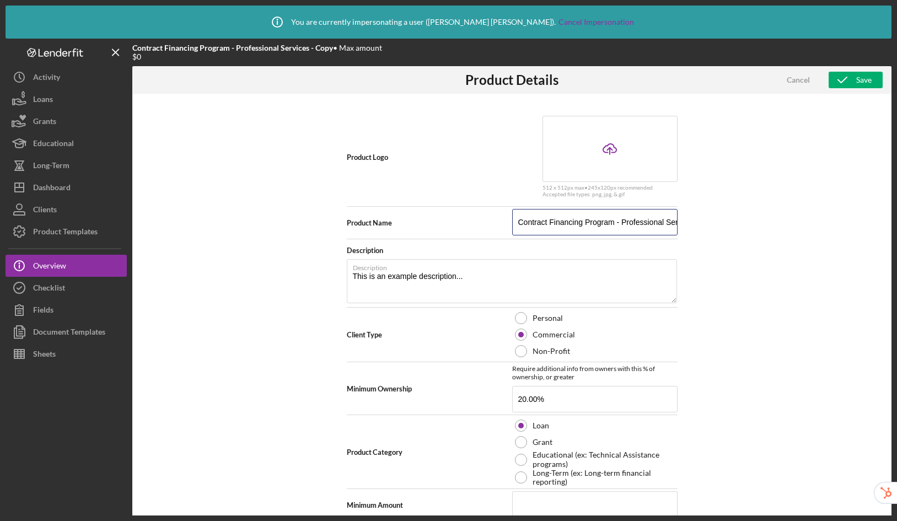
scroll to position [0, 44]
drag, startPoint x: 659, startPoint y: 225, endPoint x: 752, endPoint y: 228, distance: 92.6
click at [752, 228] on div "Product Logo Icon/Upload 512 x 512px max • 245 x 120 px recommended Accepted fi…" at bounding box center [511, 324] width 759 height 460
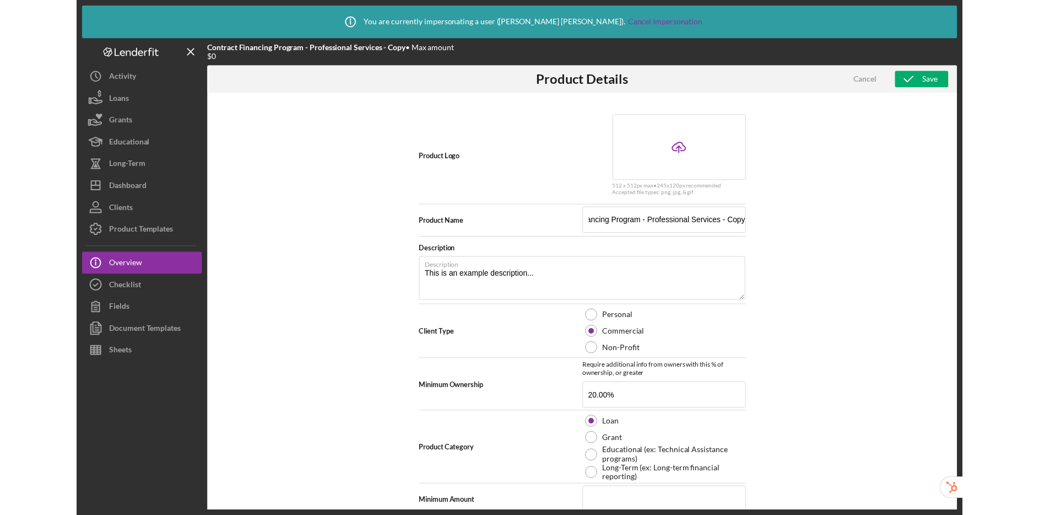
scroll to position [0, 0]
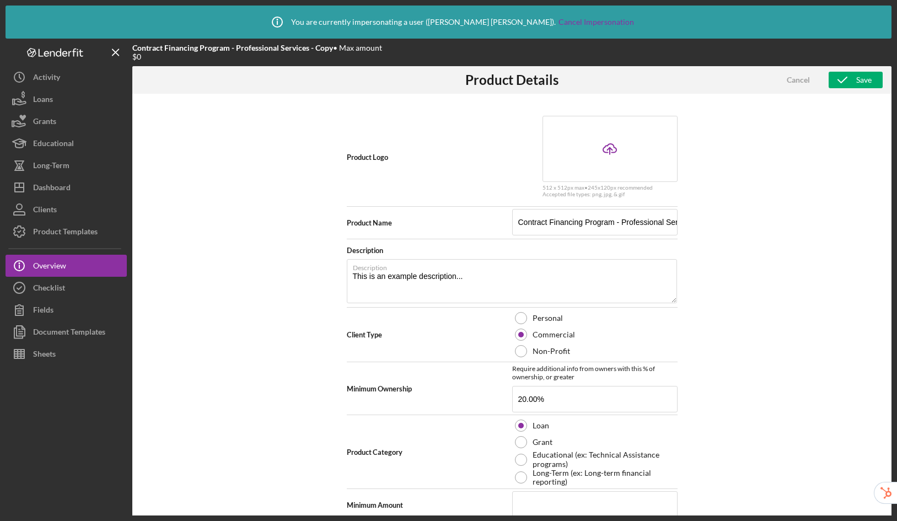
click at [735, 230] on div "Product Logo Icon/Upload 512 x 512px max • 245 x 120 px recommended Accepted fi…" at bounding box center [511, 324] width 759 height 460
click at [42, 234] on div "Product Templates" at bounding box center [65, 232] width 64 height 25
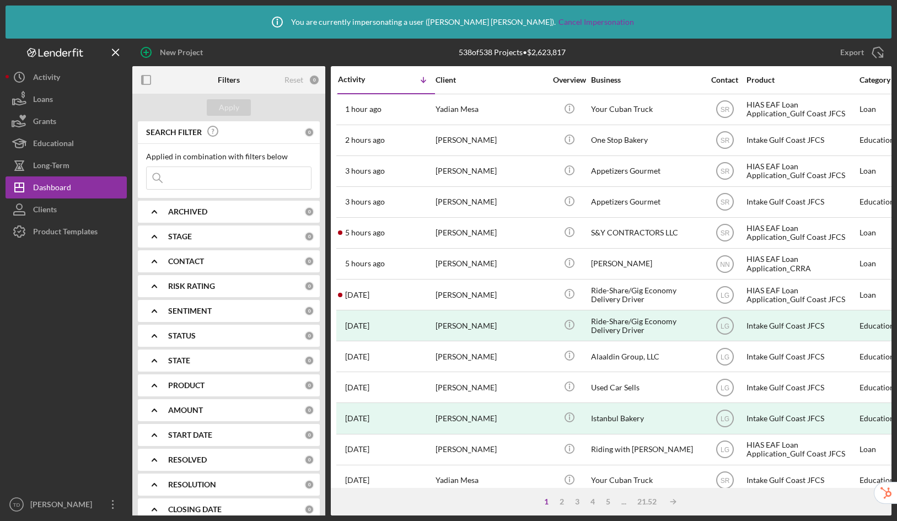
click at [225, 181] on input at bounding box center [229, 178] width 164 height 22
paste input "[PERSON_NAME][EMAIL_ADDRESS][PERSON_NAME][DOMAIN_NAME]"
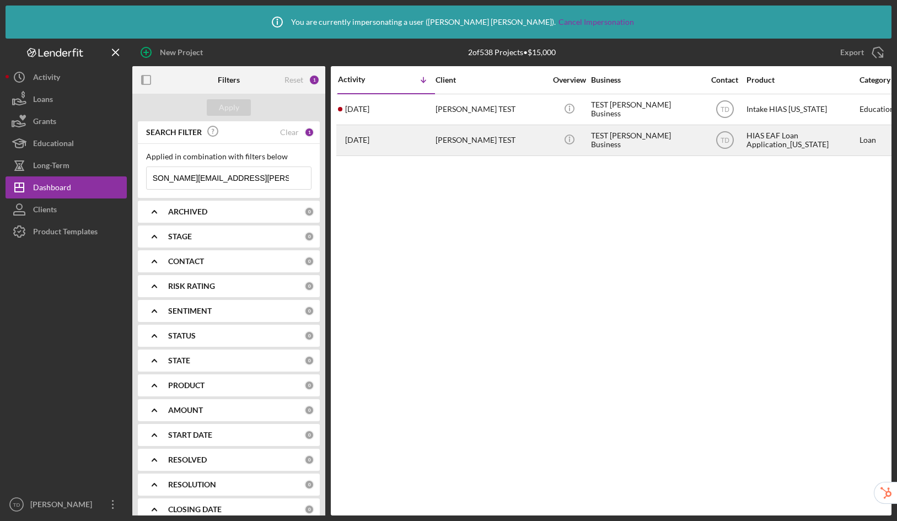
type input "[PERSON_NAME][EMAIL_ADDRESS][PERSON_NAME][DOMAIN_NAME]"
click at [498, 142] on div "Tiffany TEST" at bounding box center [490, 140] width 110 height 29
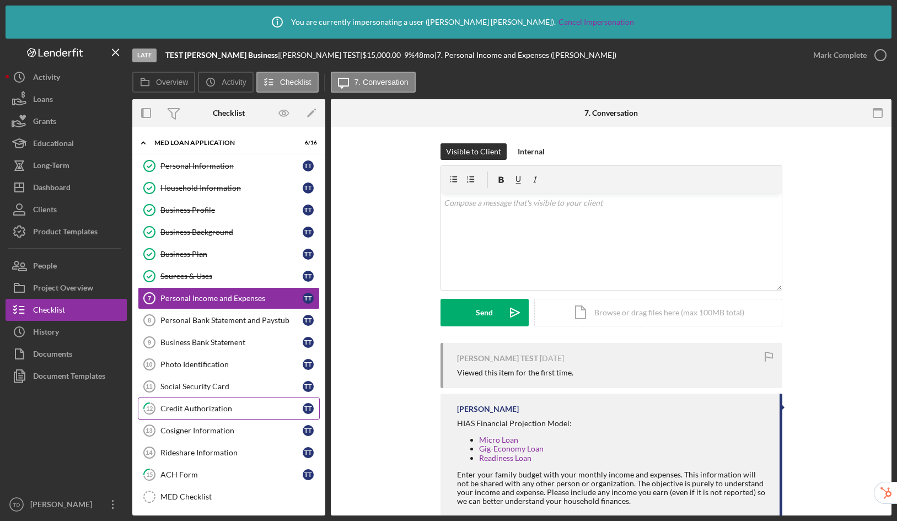
scroll to position [23, 0]
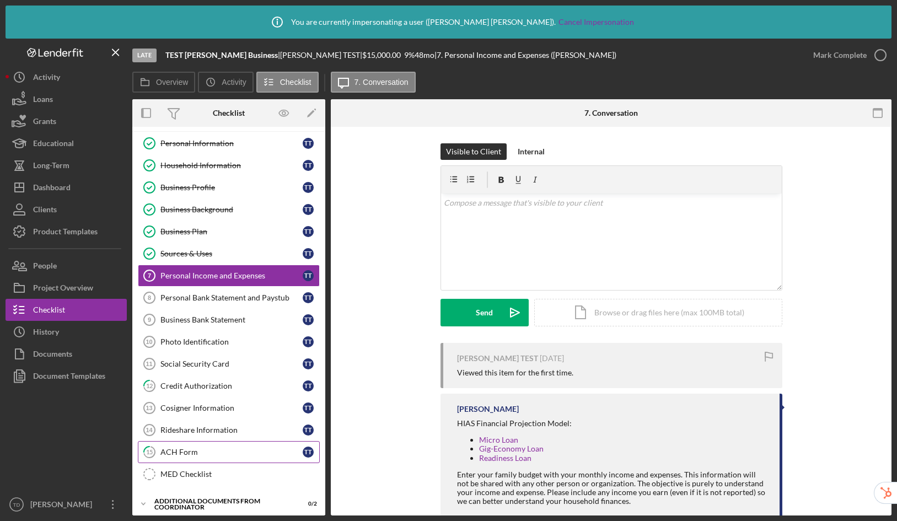
click at [191, 454] on div "ACH Form" at bounding box center [231, 451] width 142 height 9
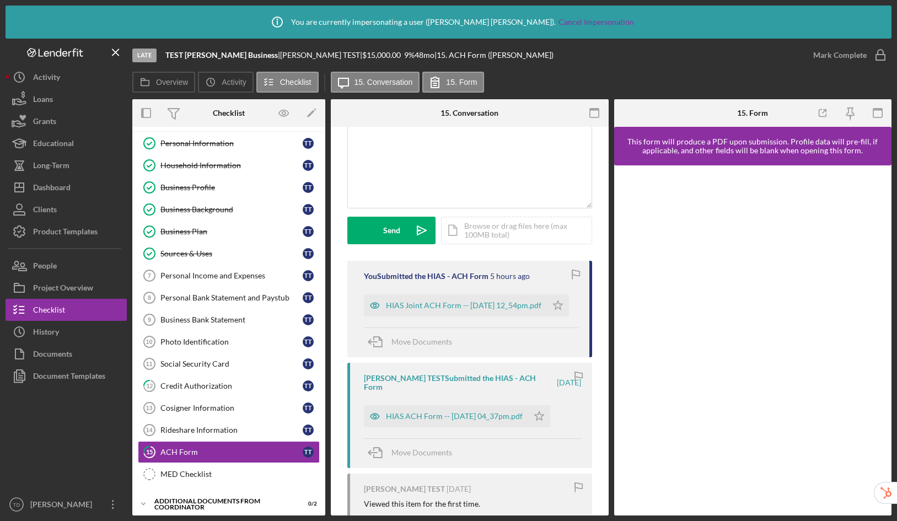
scroll to position [120, 0]
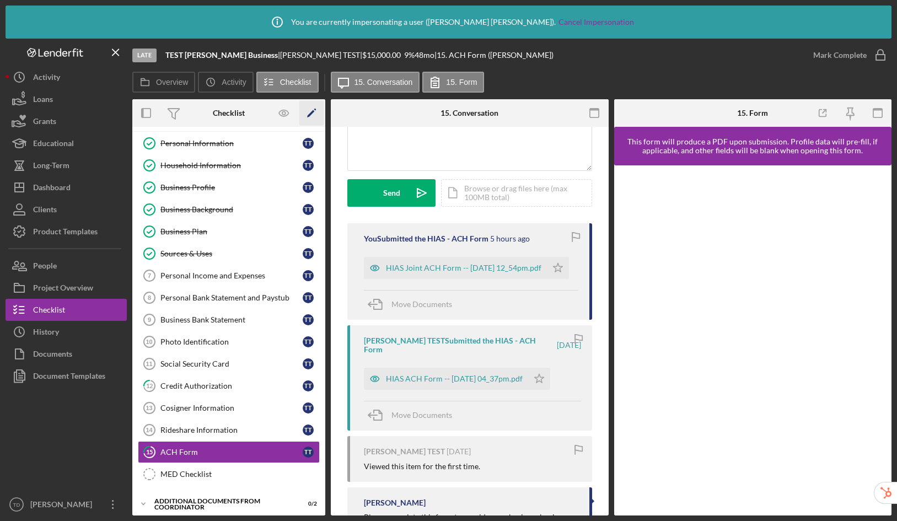
click at [305, 115] on icon "Icon/Edit" at bounding box center [311, 113] width 25 height 25
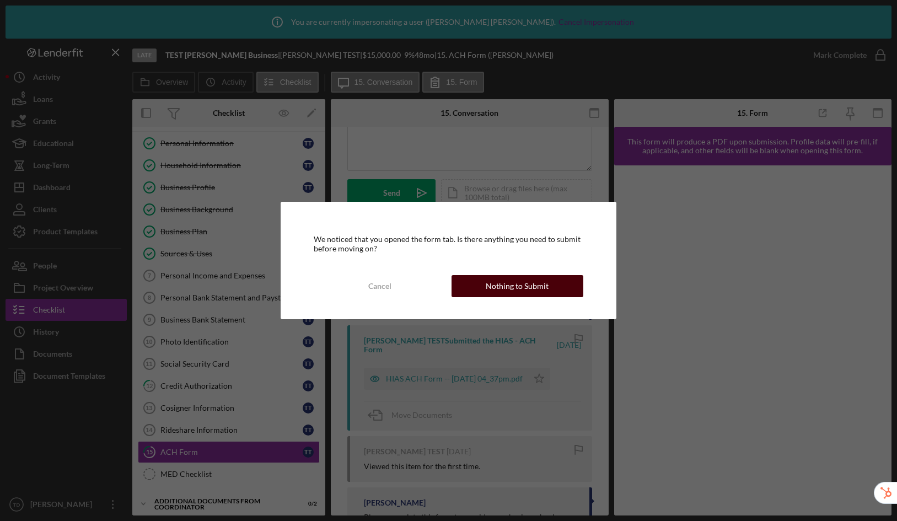
click at [480, 286] on button "Nothing to Submit" at bounding box center [517, 286] width 132 height 22
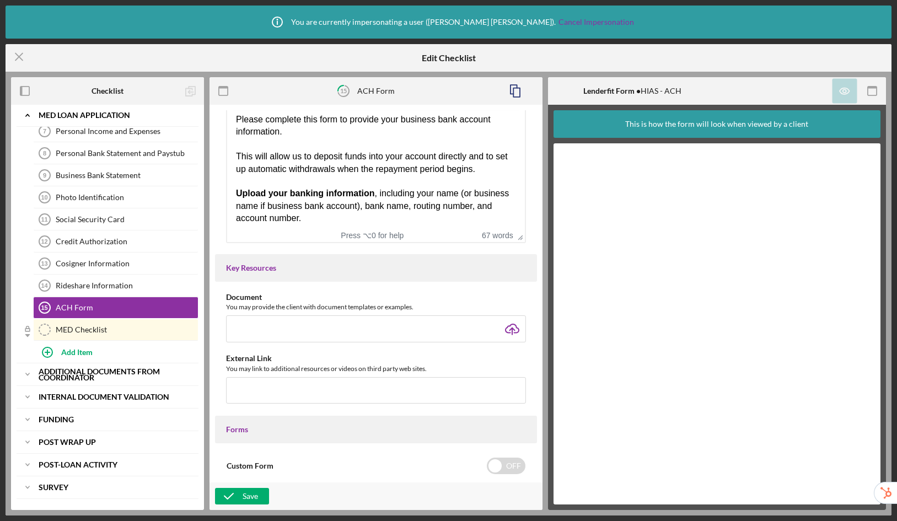
scroll to position [320, 0]
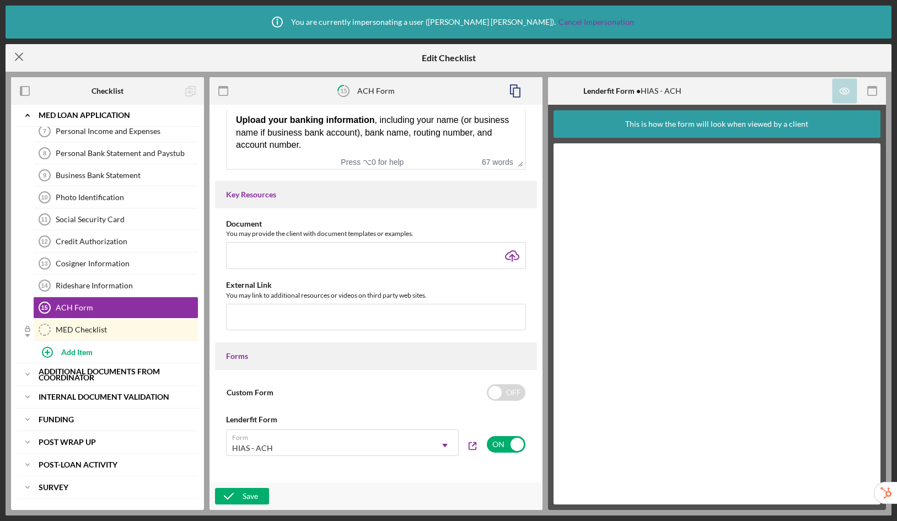
click at [20, 58] on line at bounding box center [18, 56] width 7 height 7
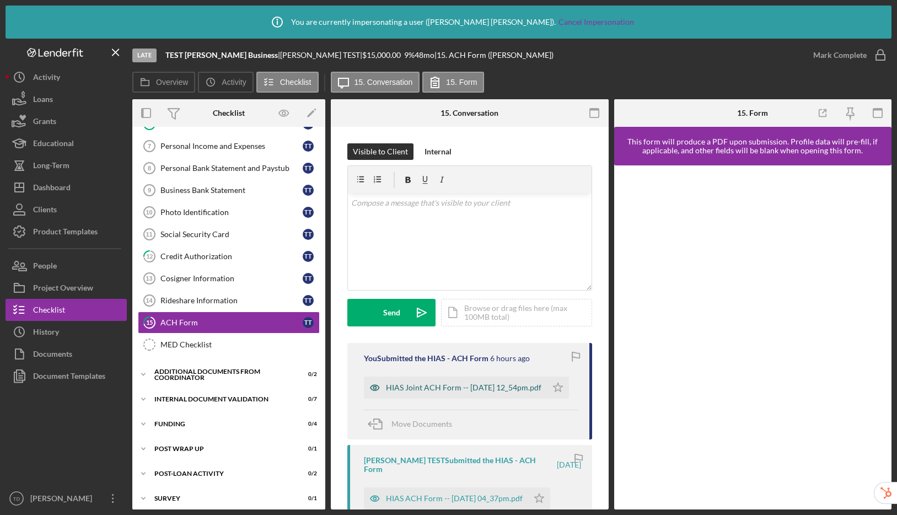
click at [449, 383] on div "HIAS Joint ACH Form -- 2025-08-13 12_54pm.pdf" at bounding box center [463, 387] width 155 height 9
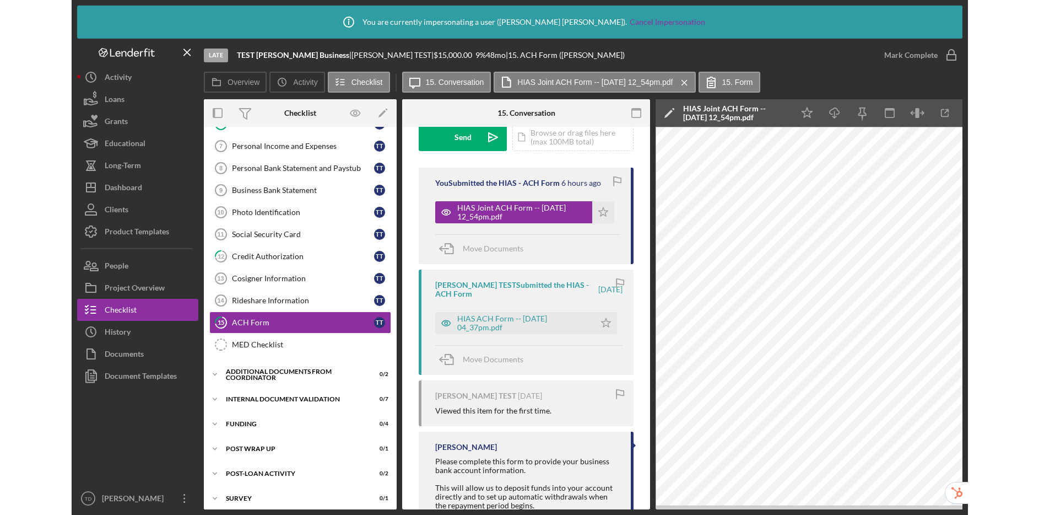
scroll to position [164, 0]
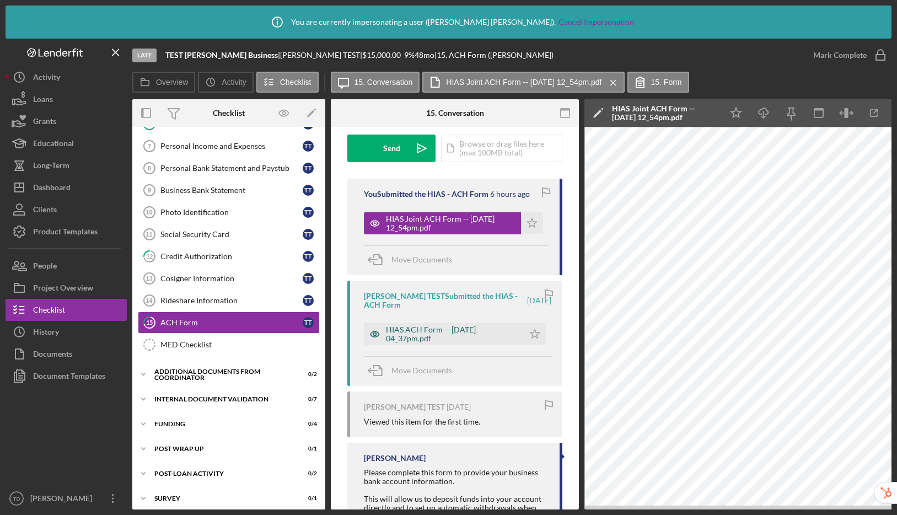
click at [403, 328] on div "HIAS ACH Form -- 2025-05-28 04_37pm.pdf" at bounding box center [452, 334] width 132 height 18
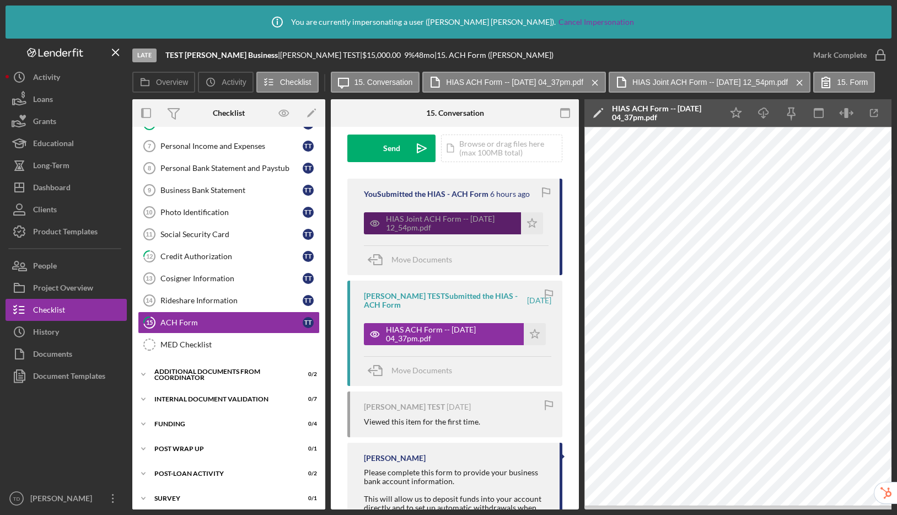
click at [411, 223] on div "HIAS Joint ACH Form -- 2025-08-13 12_54pm.pdf" at bounding box center [450, 223] width 129 height 18
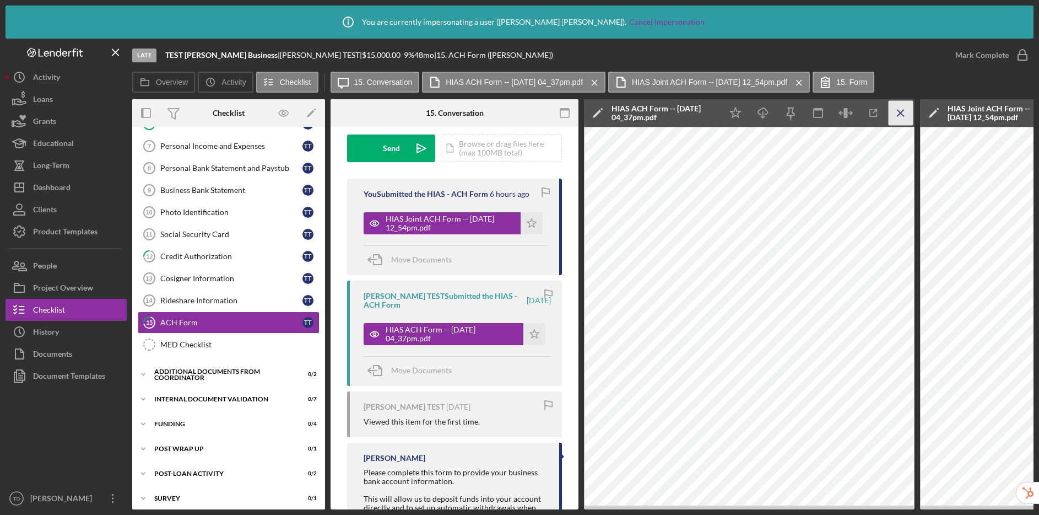
click at [896, 115] on icon "Icon/Menu Close" at bounding box center [901, 113] width 25 height 25
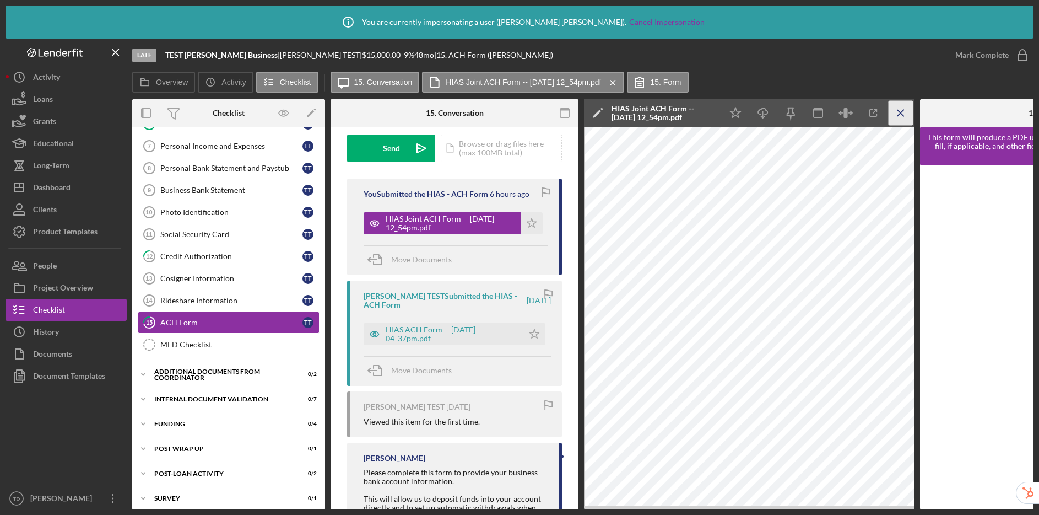
click at [896, 110] on icon "Icon/Menu Close" at bounding box center [901, 113] width 25 height 25
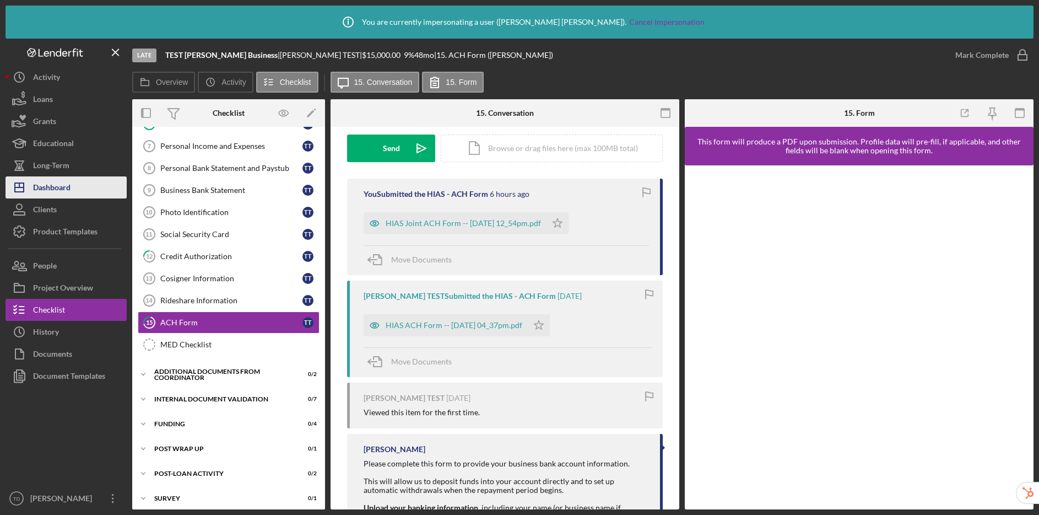
click at [80, 184] on button "Icon/Dashboard Dashboard" at bounding box center [66, 187] width 121 height 22
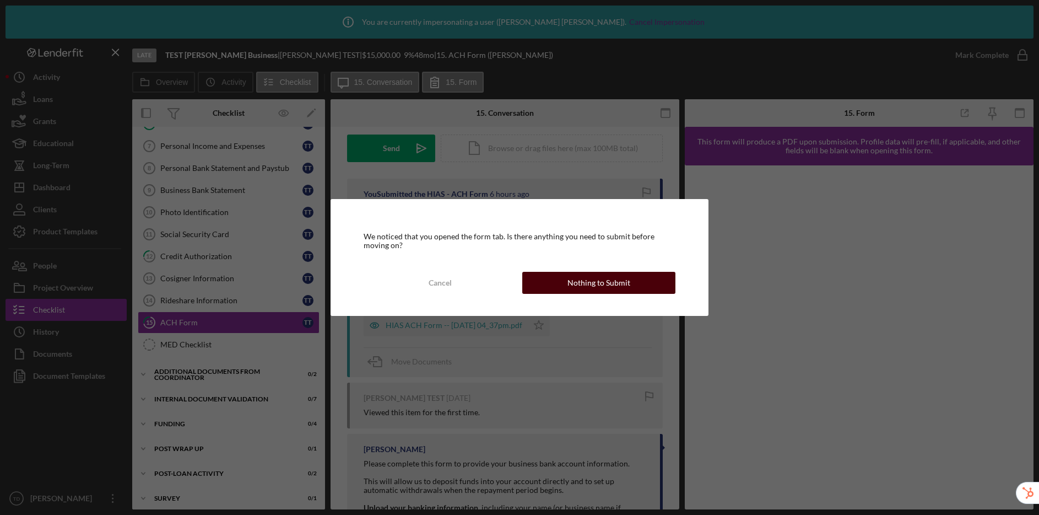
click at [565, 285] on button "Nothing to Submit" at bounding box center [598, 283] width 153 height 22
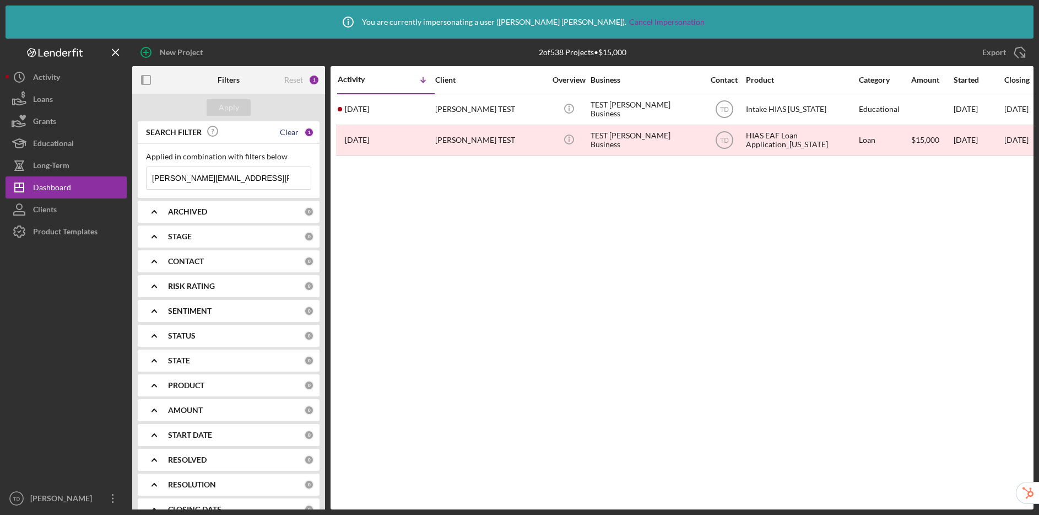
click at [291, 133] on div "Clear" at bounding box center [289, 132] width 19 height 9
click at [282, 183] on input at bounding box center [229, 178] width 164 height 22
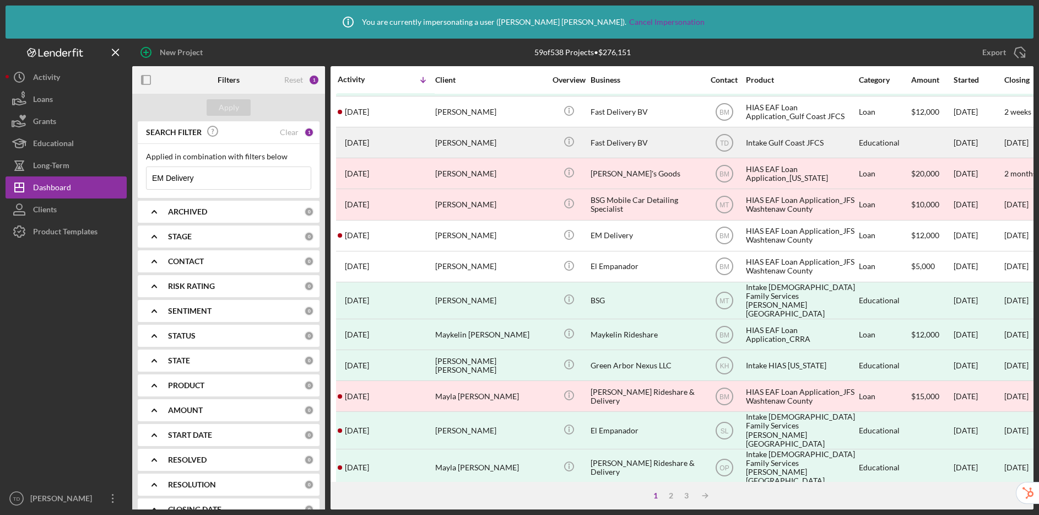
scroll to position [218, 0]
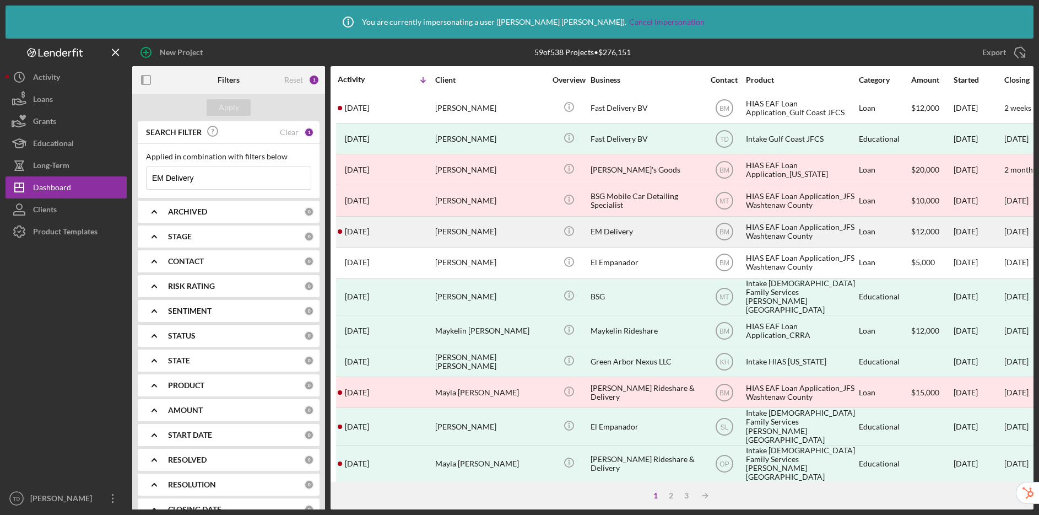
type input "EM Delivery"
click at [616, 229] on div "EM Delivery" at bounding box center [646, 231] width 110 height 29
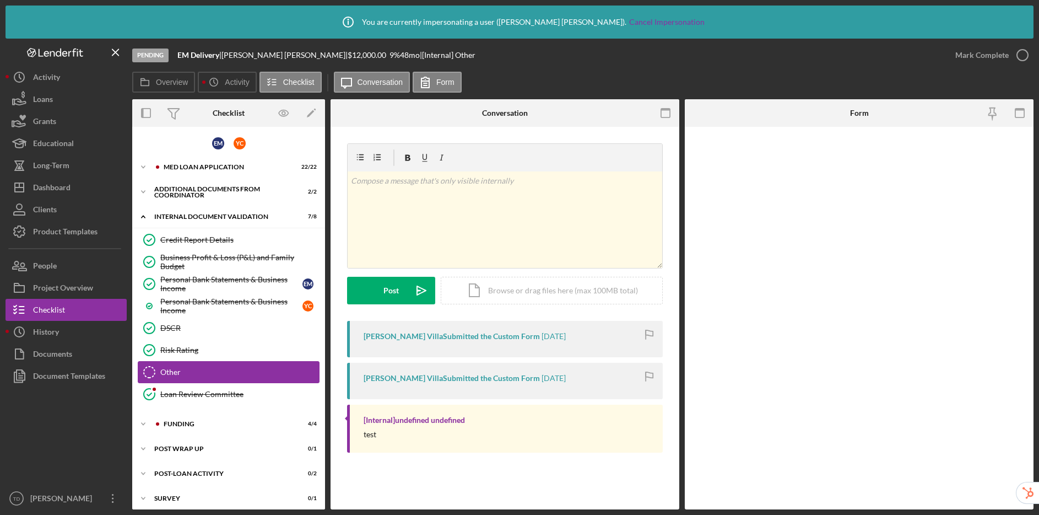
scroll to position [6, 0]
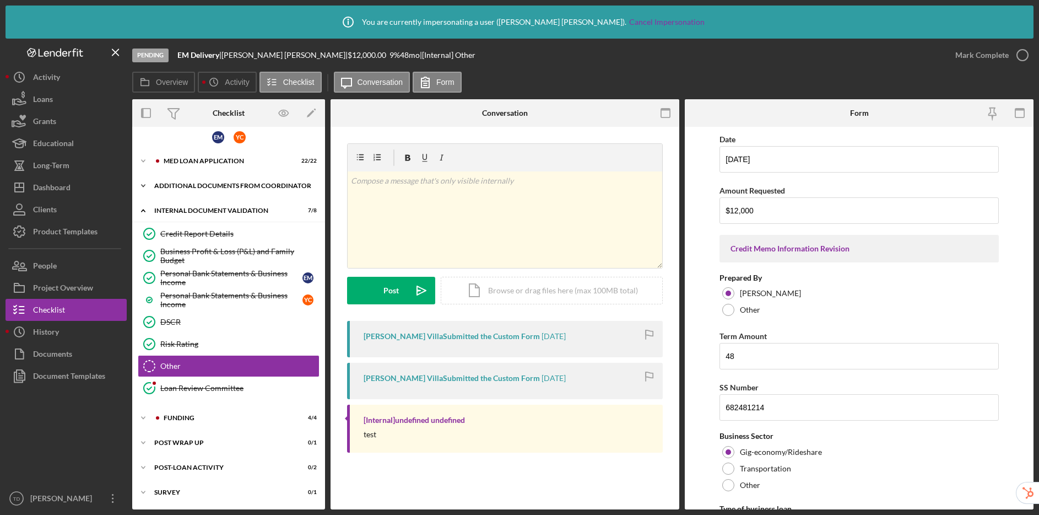
click at [203, 189] on div "Additional Documents from Coordinator" at bounding box center [232, 185] width 157 height 7
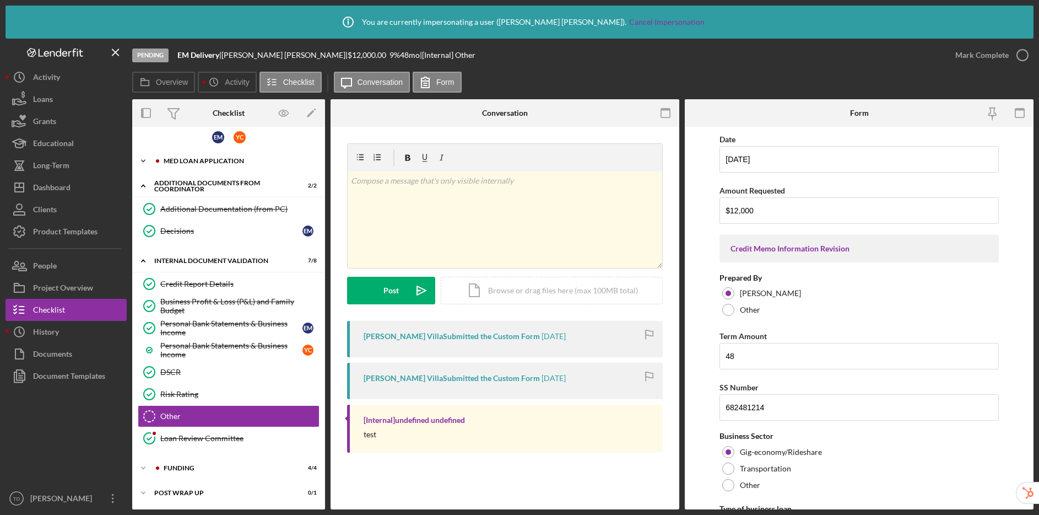
click at [195, 164] on div "Icon/Expander MED Loan Application 22 / 22" at bounding box center [228, 161] width 193 height 22
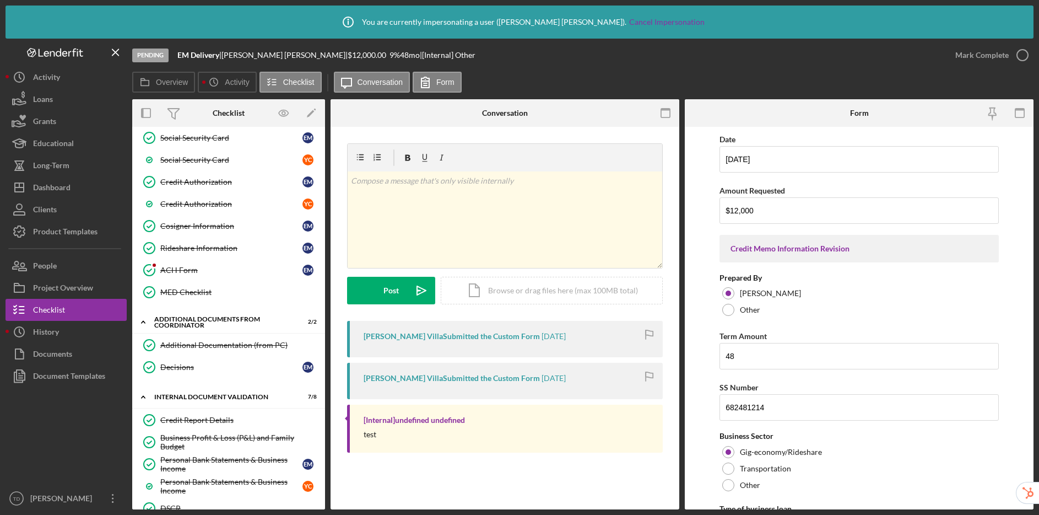
scroll to position [369, 0]
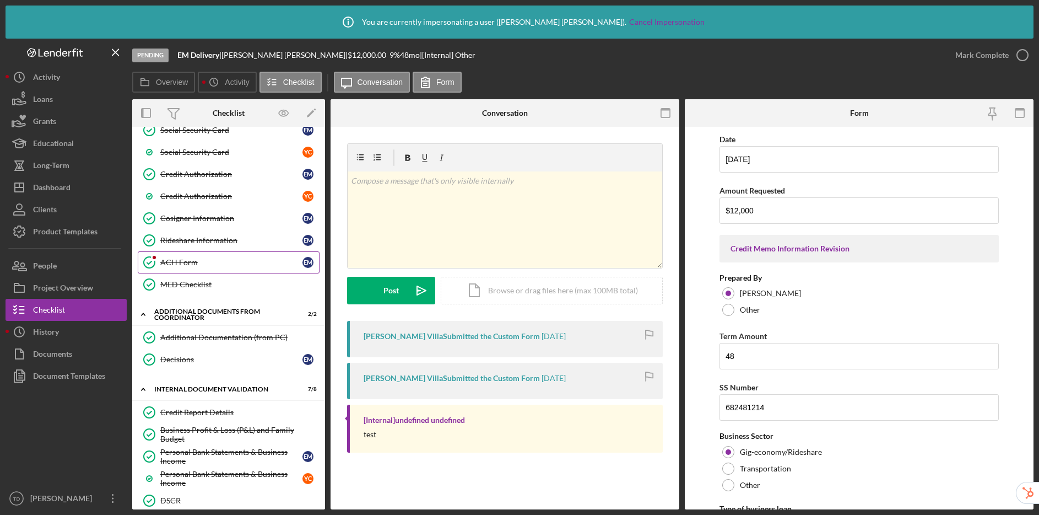
click at [186, 264] on div "ACH Form" at bounding box center [231, 262] width 142 height 9
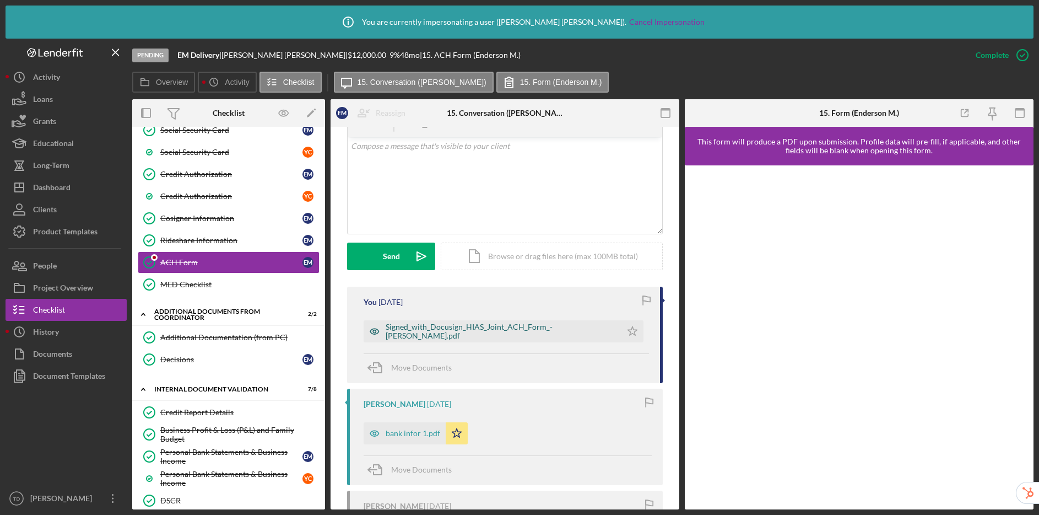
scroll to position [219, 0]
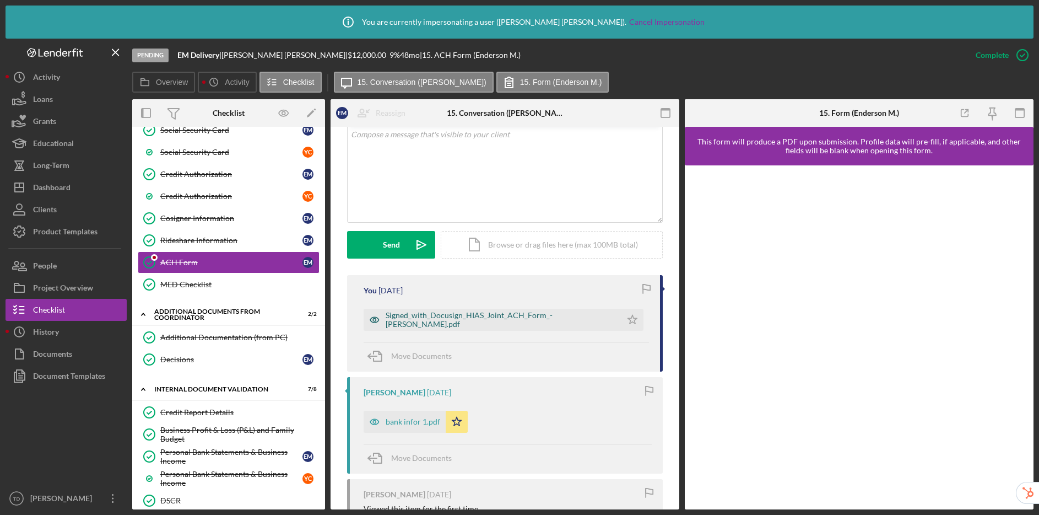
click at [499, 320] on div "Signed_with_Docusign_HIAS_Joint_ACH_Form_- Mora Ramirez.pdf" at bounding box center [501, 320] width 230 height 18
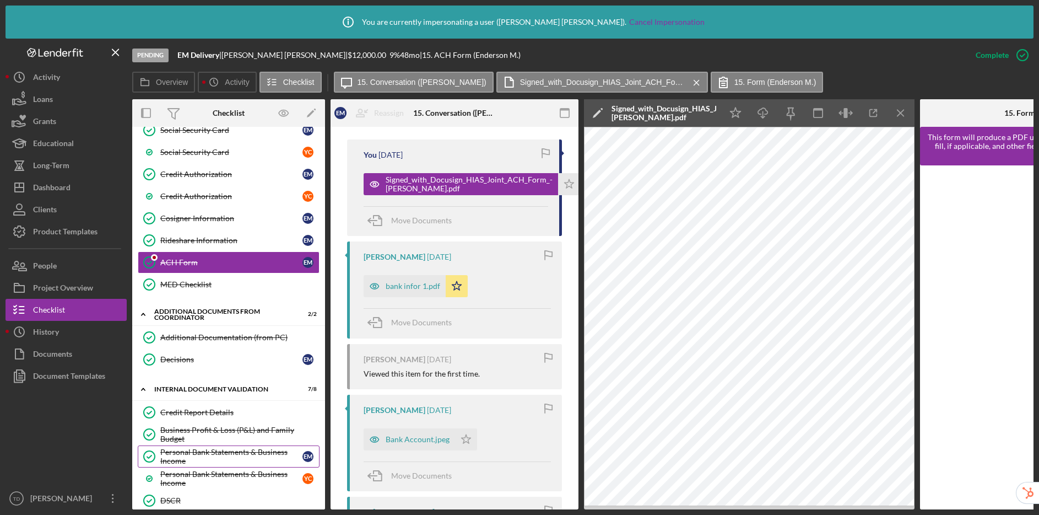
scroll to position [511, 0]
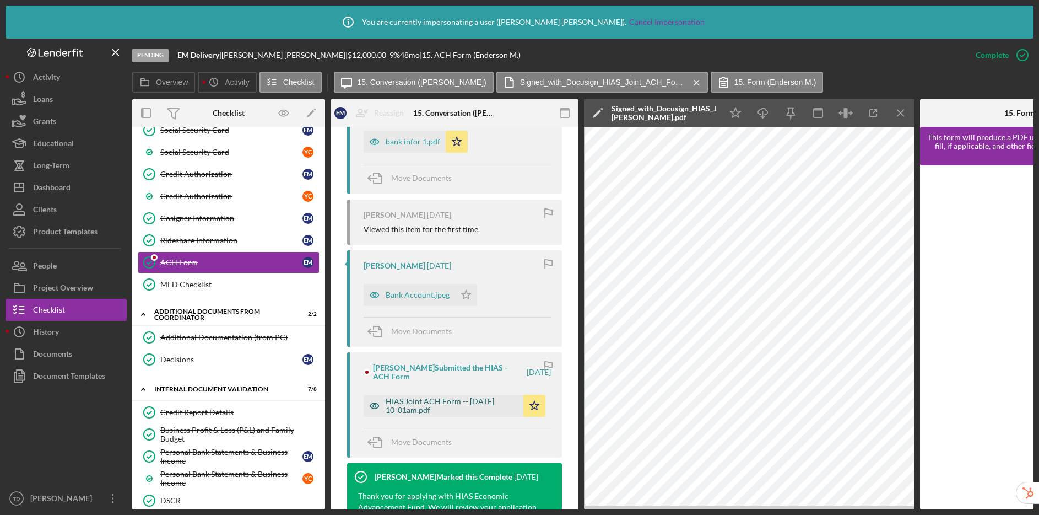
click at [413, 405] on div "HIAS Joint ACH Form -- 2025-08-01 10_01am.pdf" at bounding box center [452, 406] width 132 height 18
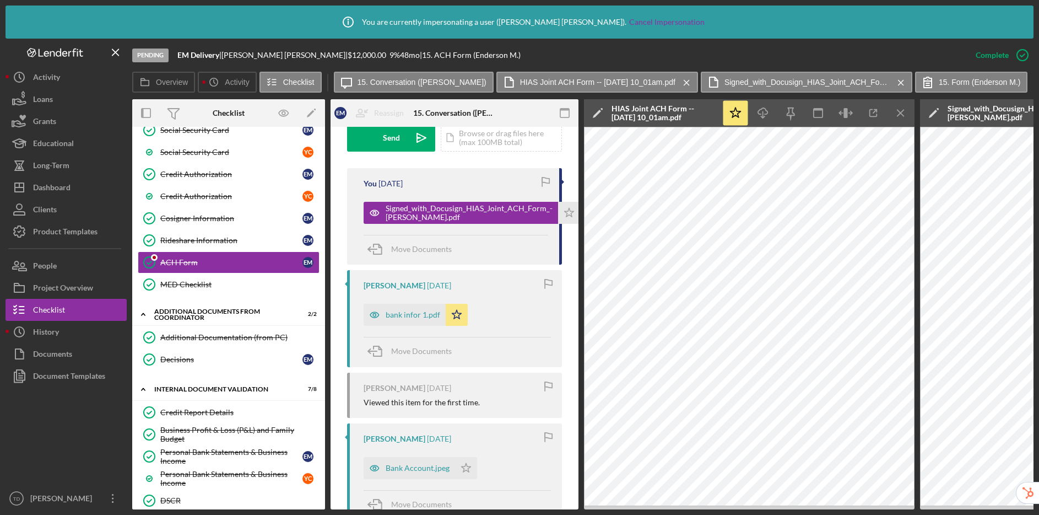
scroll to position [544, 0]
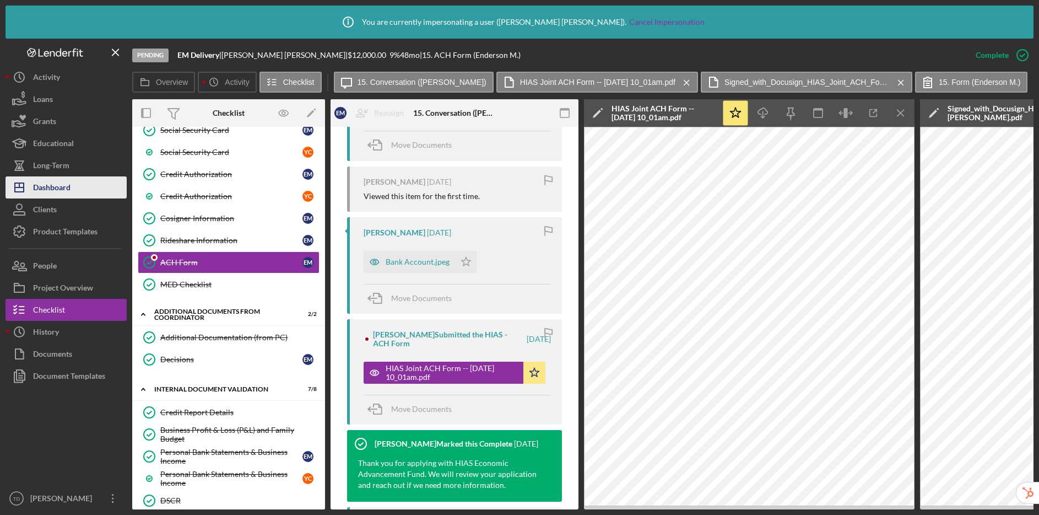
click at [53, 185] on div "Dashboard" at bounding box center [51, 188] width 37 height 25
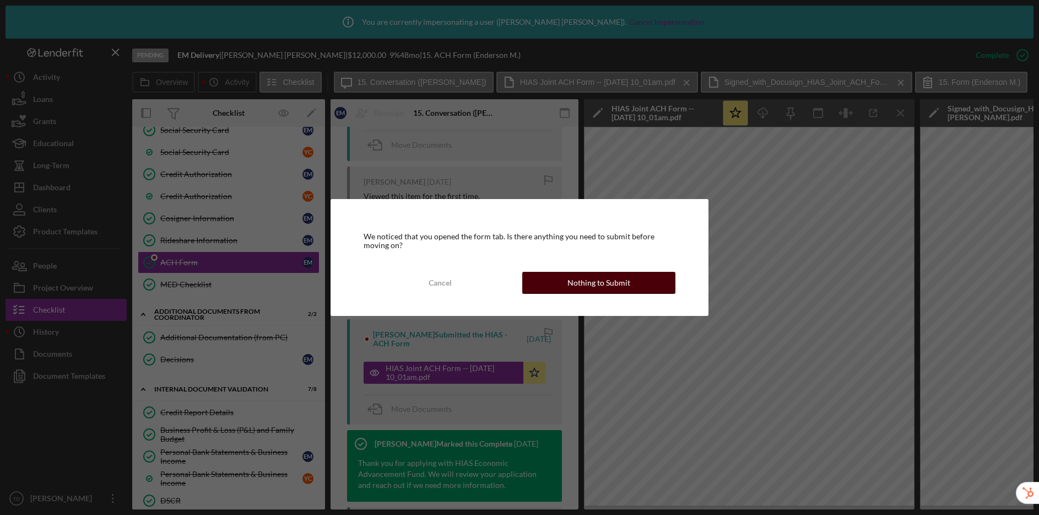
click at [618, 285] on div "Nothing to Submit" at bounding box center [599, 283] width 63 height 22
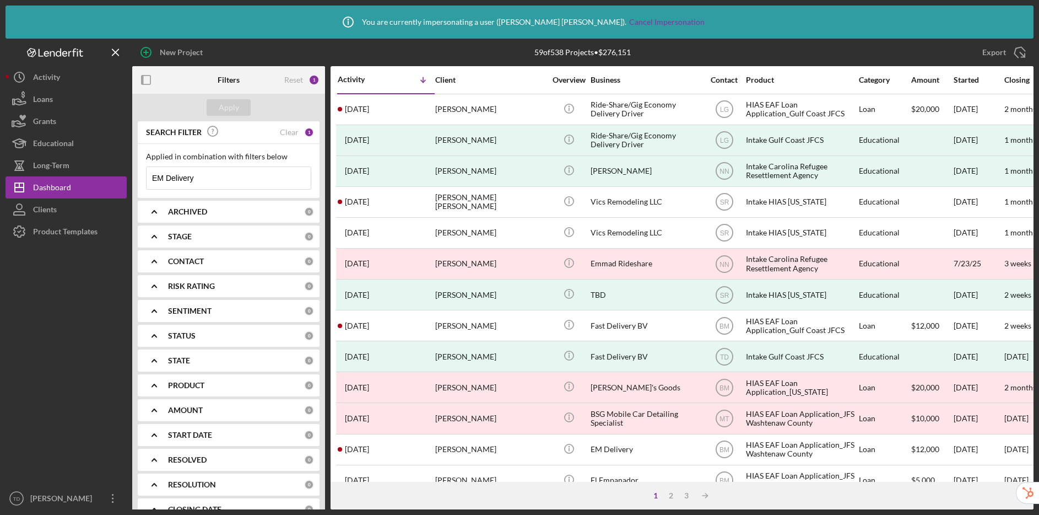
drag, startPoint x: 209, startPoint y: 173, endPoint x: 224, endPoint y: 185, distance: 18.8
click at [224, 185] on input "EM Delivery" at bounding box center [229, 178] width 164 height 22
click at [239, 105] on button "Apply" at bounding box center [229, 107] width 44 height 17
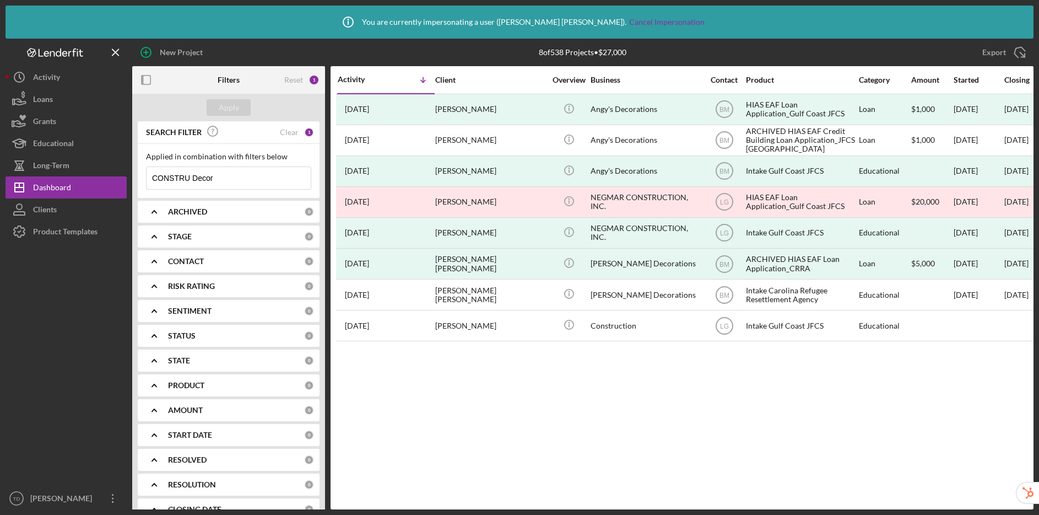
drag, startPoint x: 190, startPoint y: 176, endPoint x: 129, endPoint y: 175, distance: 60.1
click at [129, 175] on div "New Project 8 of 538 Projects • $27,000 EM Delivery Export Icon/Export Filters …" at bounding box center [520, 274] width 1028 height 471
drag, startPoint x: 192, startPoint y: 177, endPoint x: 183, endPoint y: 177, distance: 9.4
click at [183, 177] on input "Constru Decor" at bounding box center [229, 178] width 164 height 22
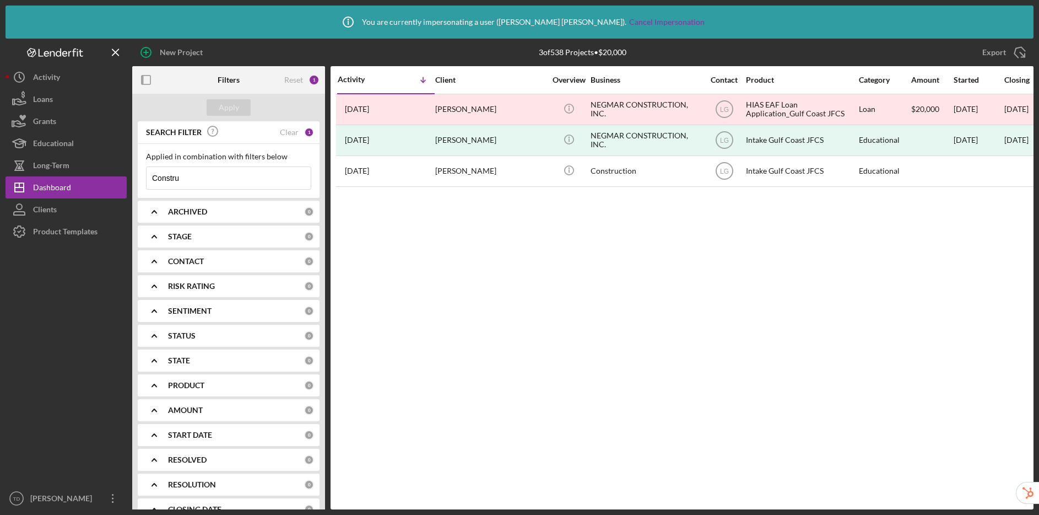
drag, startPoint x: 196, startPoint y: 181, endPoint x: 135, endPoint y: 175, distance: 61.4
click at [135, 175] on div "SEARCH FILTER Clear 1 Applied in combination with filters below Constru Icon/Me…" at bounding box center [228, 334] width 193 height 427
click at [155, 181] on input "Anderson" at bounding box center [229, 178] width 164 height 22
click at [218, 180] on input "Enderson" at bounding box center [229, 178] width 164 height 22
type input "Enderson"
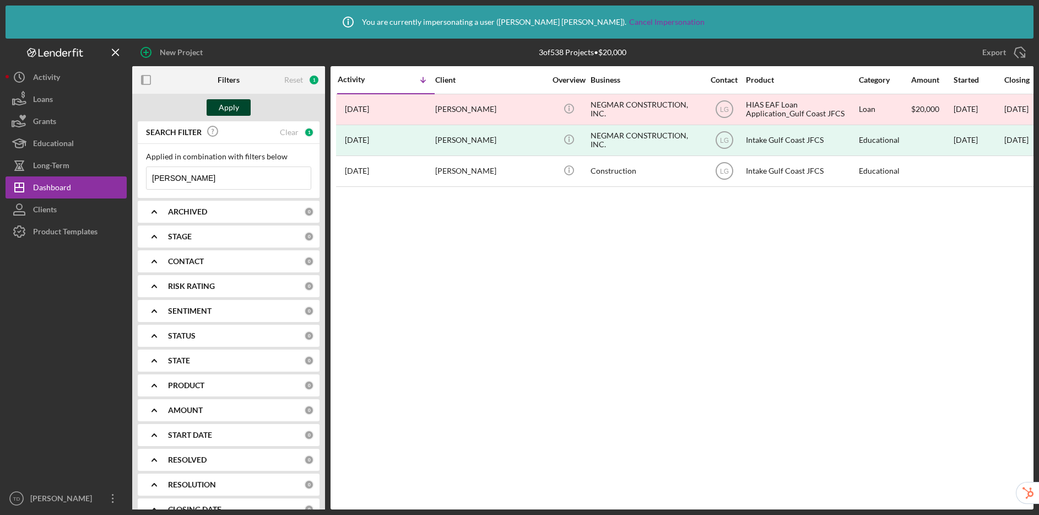
click at [227, 107] on div "Apply" at bounding box center [229, 107] width 20 height 17
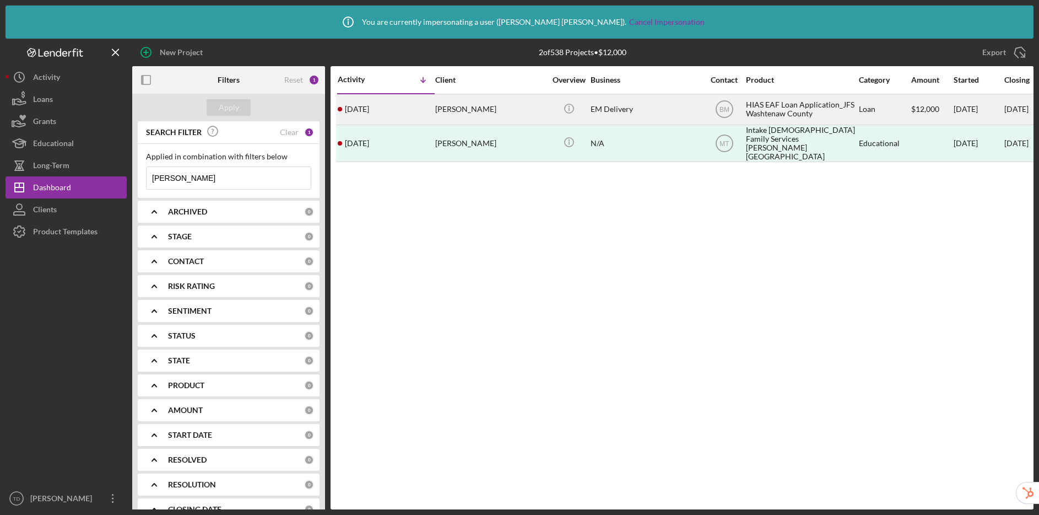
click at [497, 114] on div "Enderson Mora" at bounding box center [490, 109] width 110 height 29
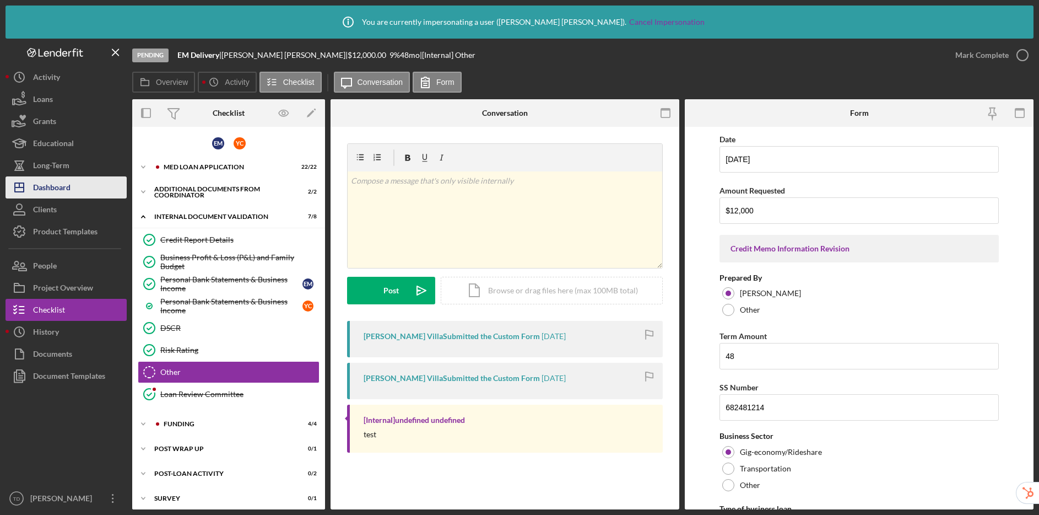
click at [60, 187] on div "Dashboard" at bounding box center [51, 188] width 37 height 25
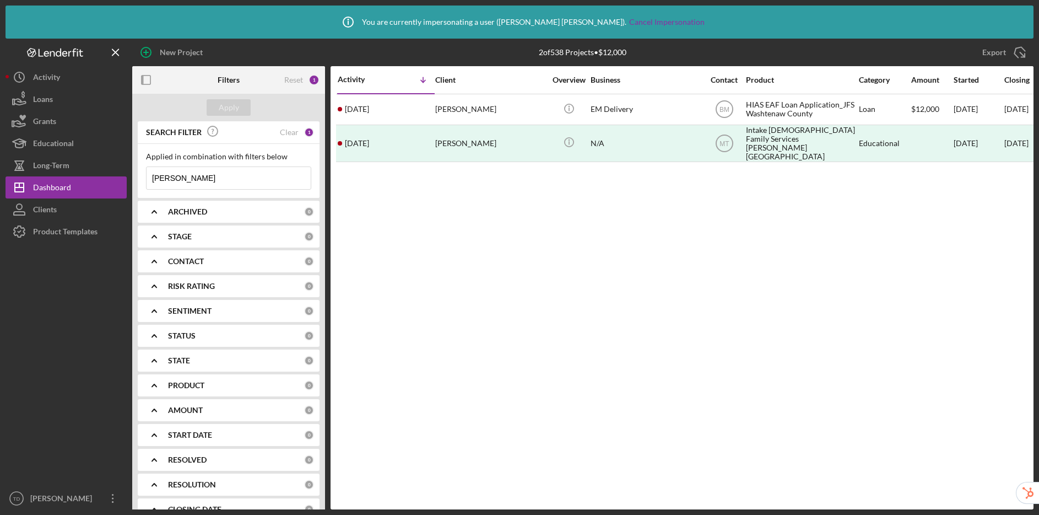
click at [219, 215] on div "ARCHIVED" at bounding box center [236, 211] width 136 height 9
click at [152, 276] on input "Archived" at bounding box center [152, 274] width 11 height 11
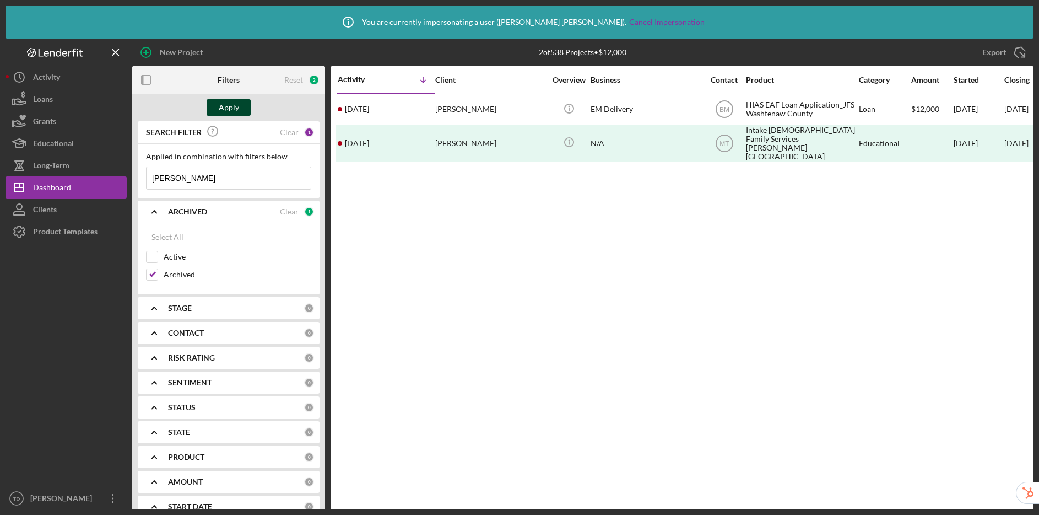
click at [239, 105] on button "Apply" at bounding box center [229, 107] width 44 height 17
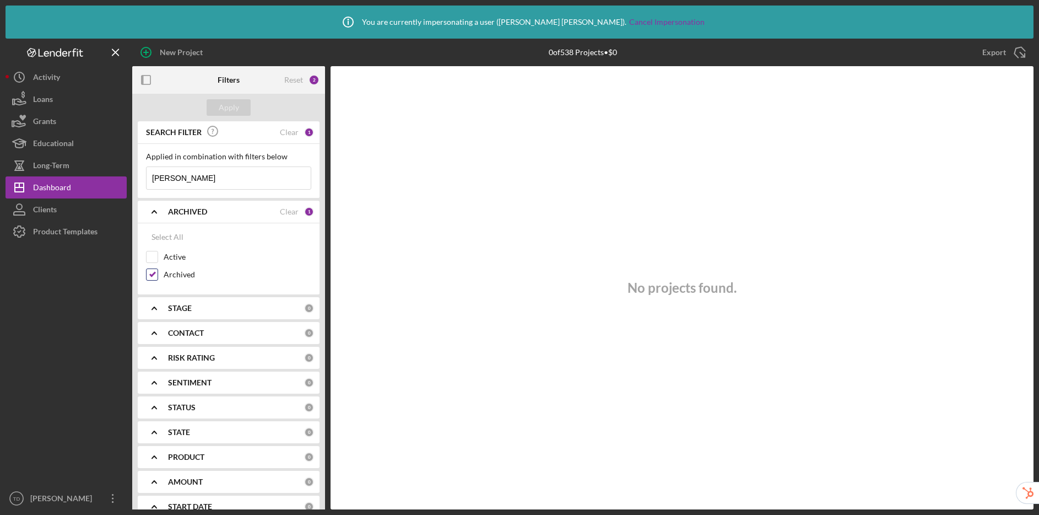
click at [153, 275] on input "Archived" at bounding box center [152, 274] width 11 height 11
checkbox input "false"
click at [220, 105] on div "Apply" at bounding box center [229, 107] width 20 height 17
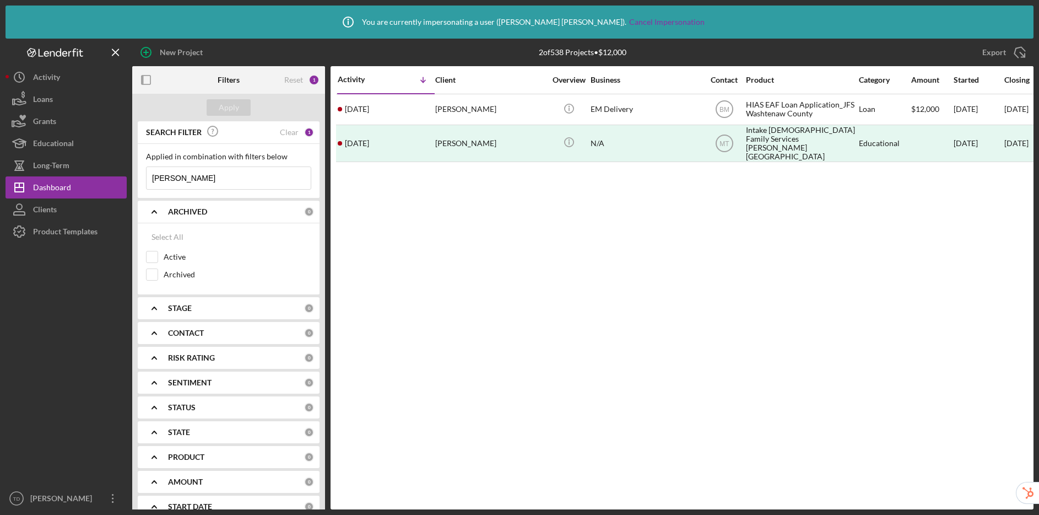
drag, startPoint x: 203, startPoint y: 181, endPoint x: 152, endPoint y: 179, distance: 51.9
click at [137, 183] on div "SEARCH FILTER Clear 1 Applied in combination with filters below Enderson Icon/M…" at bounding box center [228, 334] width 193 height 427
drag, startPoint x: 152, startPoint y: 179, endPoint x: 163, endPoint y: 179, distance: 11.6
click at [152, 179] on input "Enderson" at bounding box center [229, 178] width 164 height 22
drag, startPoint x: 197, startPoint y: 175, endPoint x: 123, endPoint y: 169, distance: 73.5
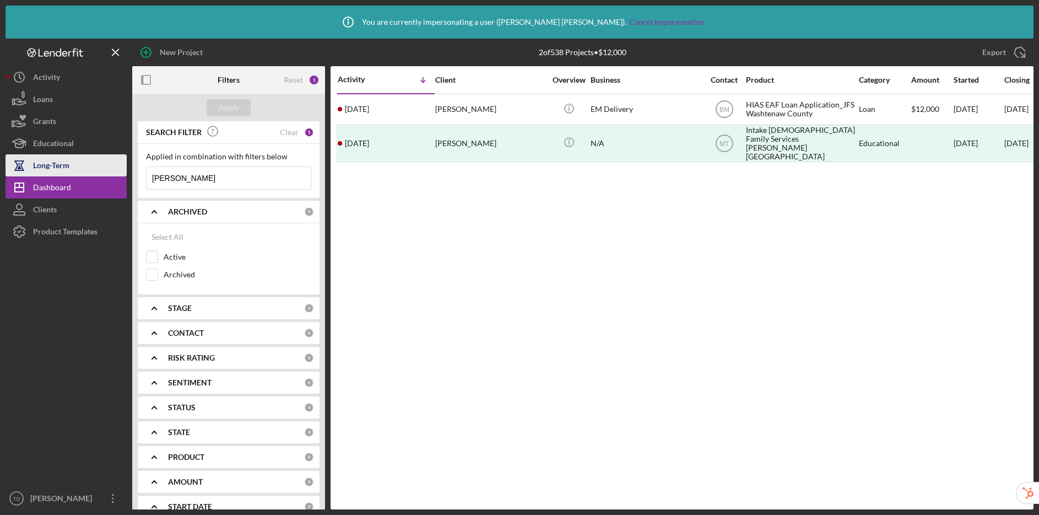
click at [123, 169] on div "New Project 2 of 538 Projects • $12,000 Enderson Export Icon/Export Filters Res…" at bounding box center [520, 274] width 1028 height 471
type input "M"
type input "Noor"
click at [234, 107] on div "Apply" at bounding box center [229, 107] width 20 height 17
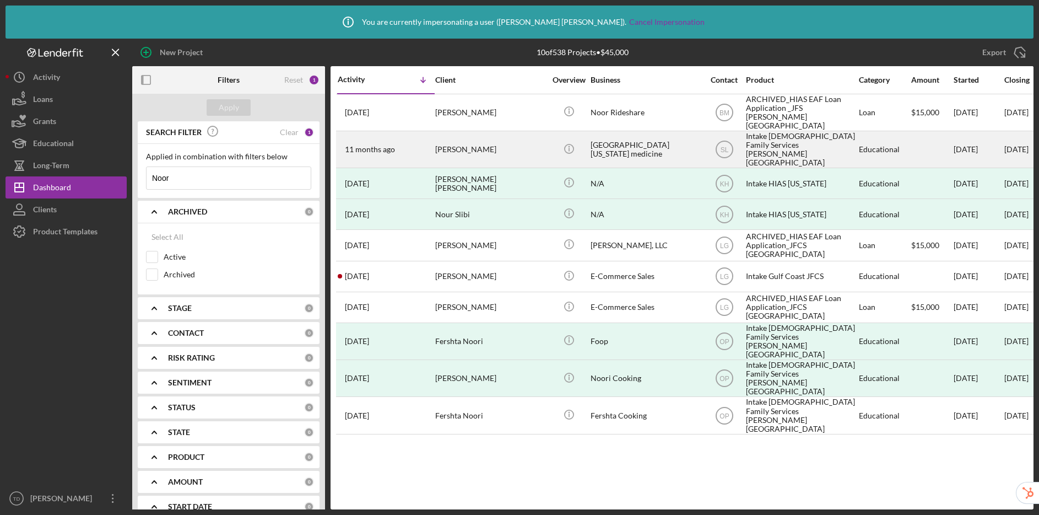
click at [492, 137] on div "Noor Idan" at bounding box center [490, 149] width 110 height 35
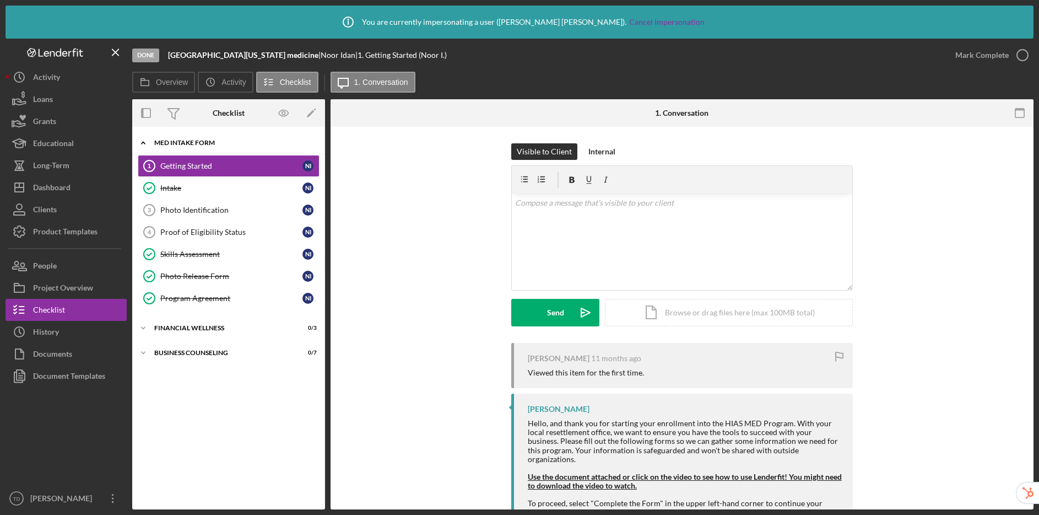
click at [198, 138] on div "Icon/Expander MED Intake Form 4 / 7" at bounding box center [228, 143] width 193 height 23
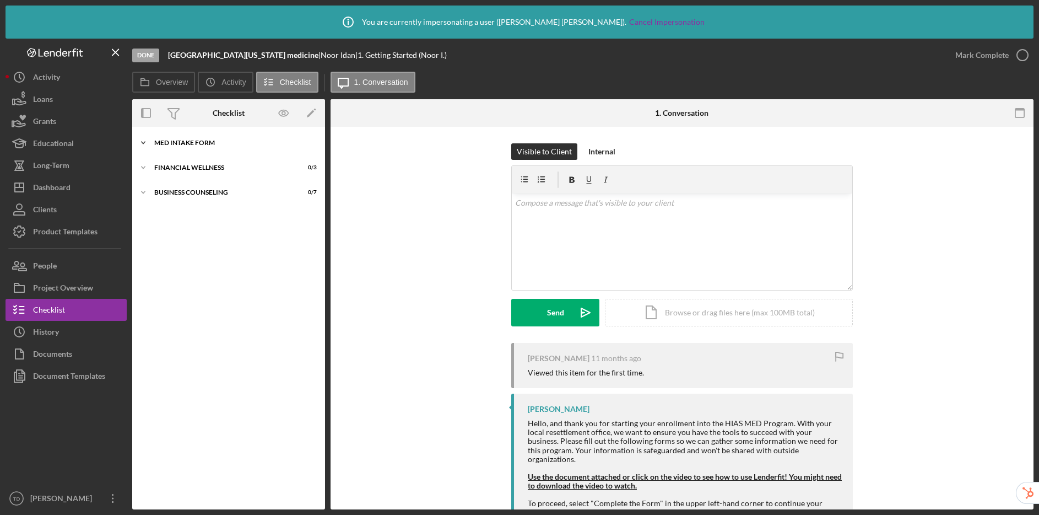
click at [198, 138] on div "Icon/Expander MED Intake Form 4 / 7" at bounding box center [228, 143] width 193 height 22
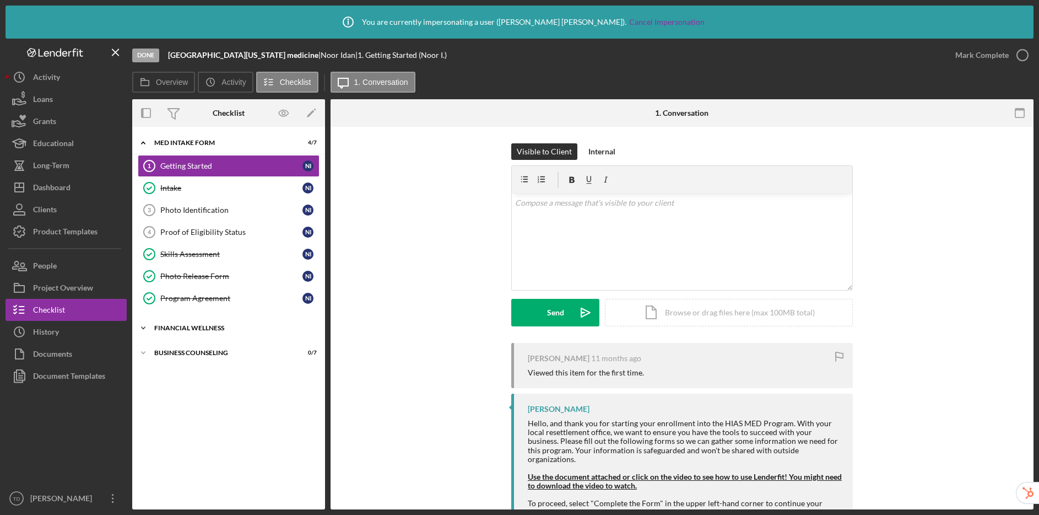
click at [197, 332] on div "Icon/Expander Financial Wellness 0 / 3" at bounding box center [228, 328] width 193 height 22
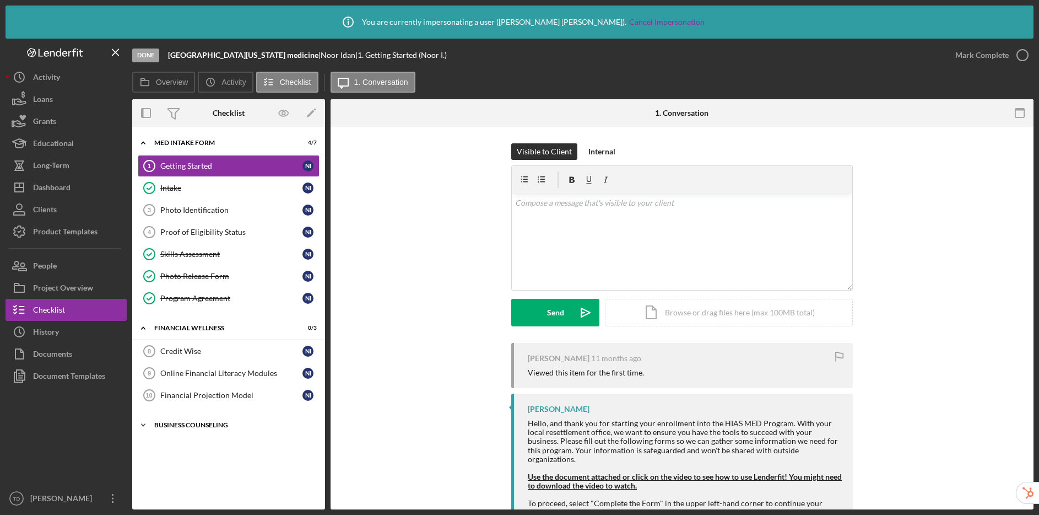
click at [204, 430] on div "Icon/Expander Business Counseling 0 / 7" at bounding box center [228, 425] width 193 height 22
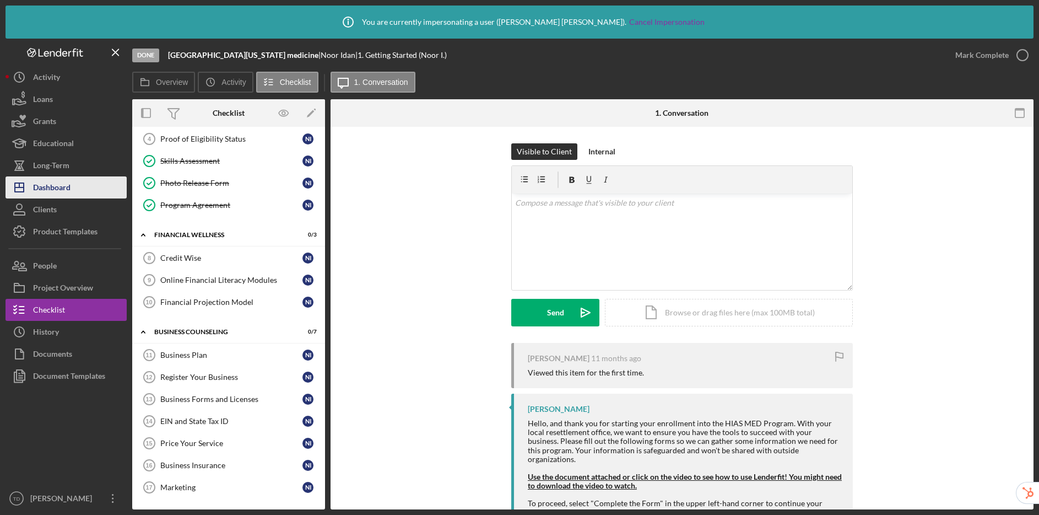
click at [72, 186] on button "Icon/Dashboard Dashboard" at bounding box center [66, 187] width 121 height 22
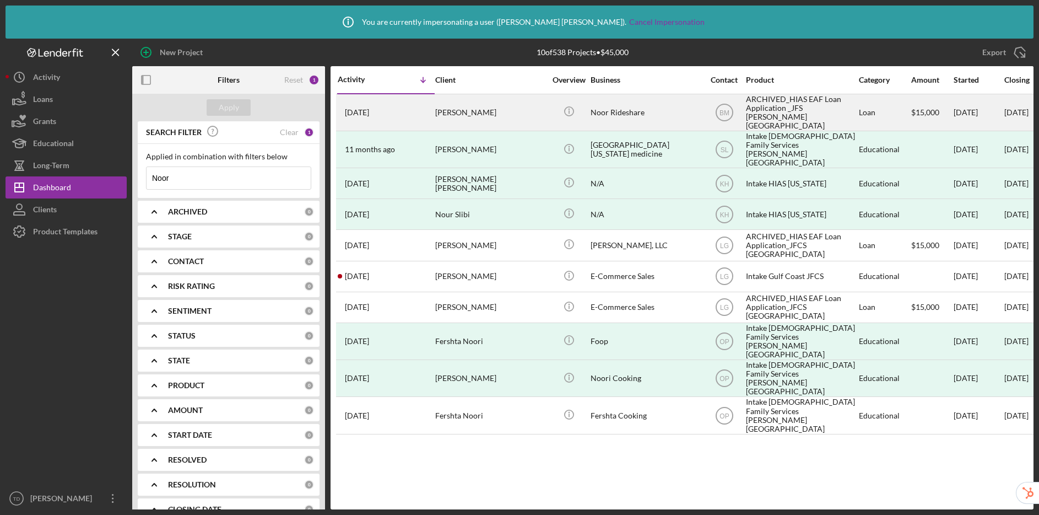
click at [637, 110] on div "Noor Rideshare" at bounding box center [646, 112] width 110 height 35
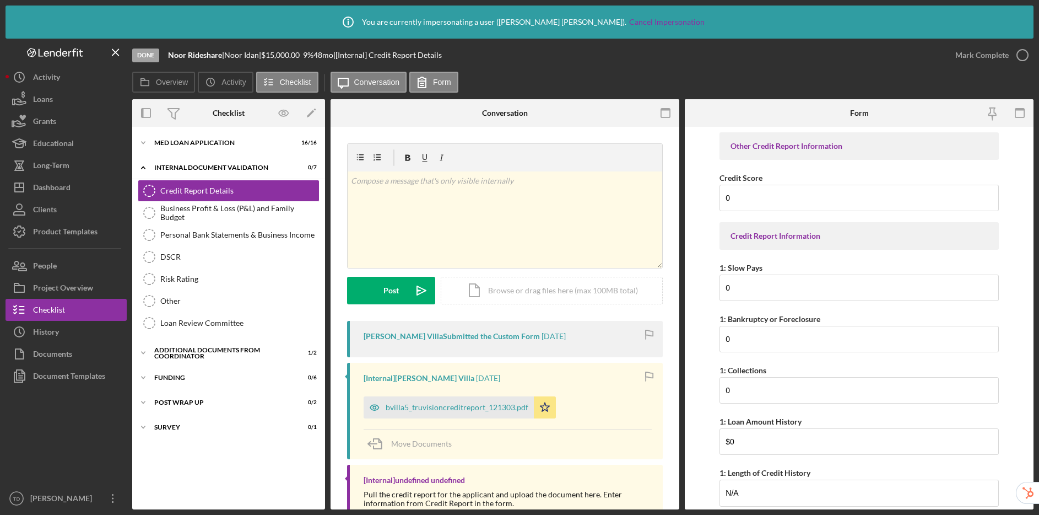
click at [213, 131] on div "Icon/Expander Med Loan Application 16 / 16 Icon/Expander Internal Document Vali…" at bounding box center [228, 318] width 193 height 382
click at [209, 140] on div "Med Loan Application" at bounding box center [232, 142] width 157 height 7
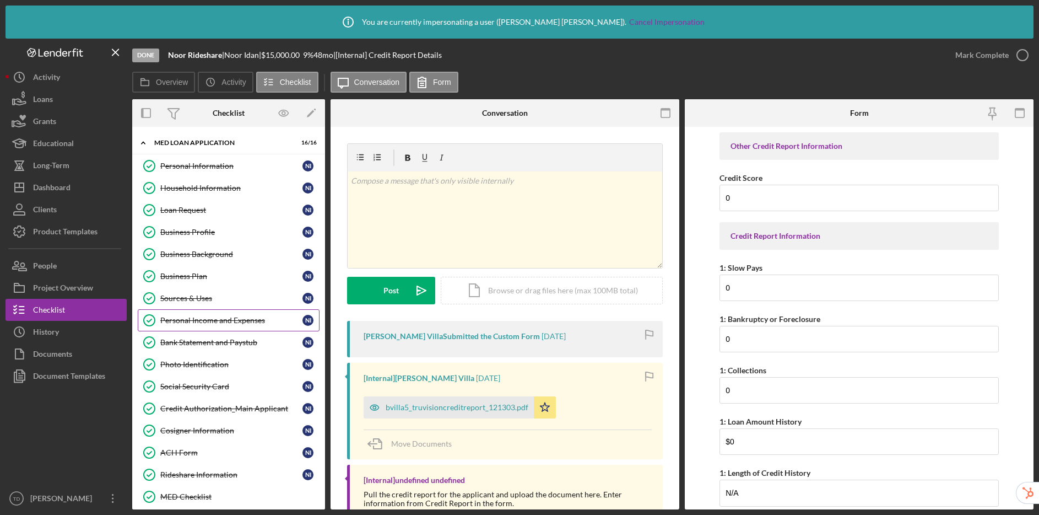
scroll to position [238, 0]
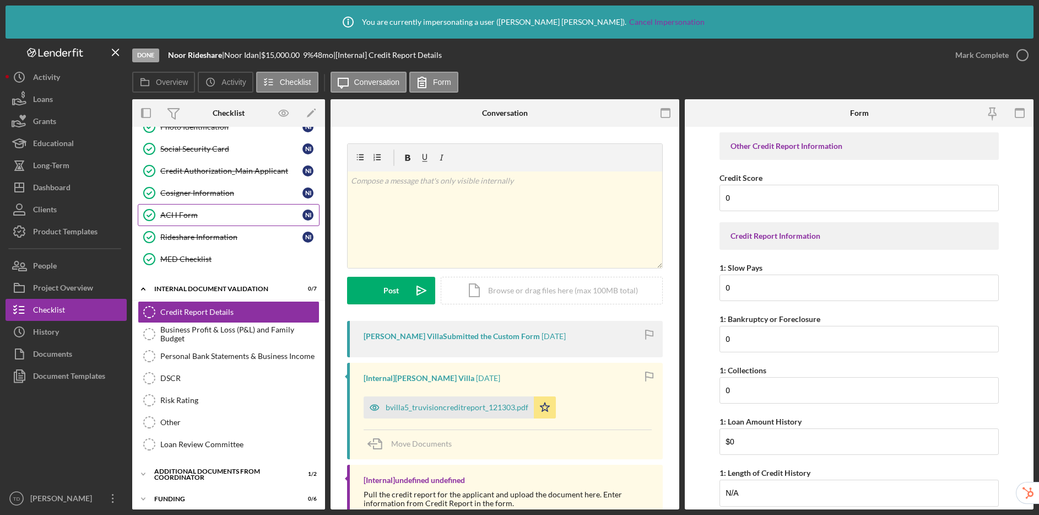
click at [193, 215] on div "ACH Form" at bounding box center [231, 215] width 142 height 9
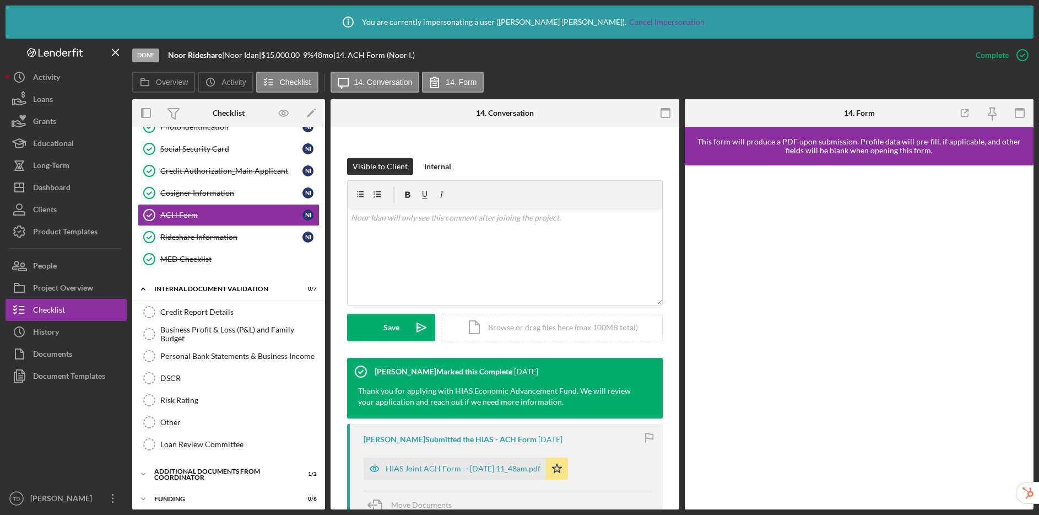
scroll to position [284, 0]
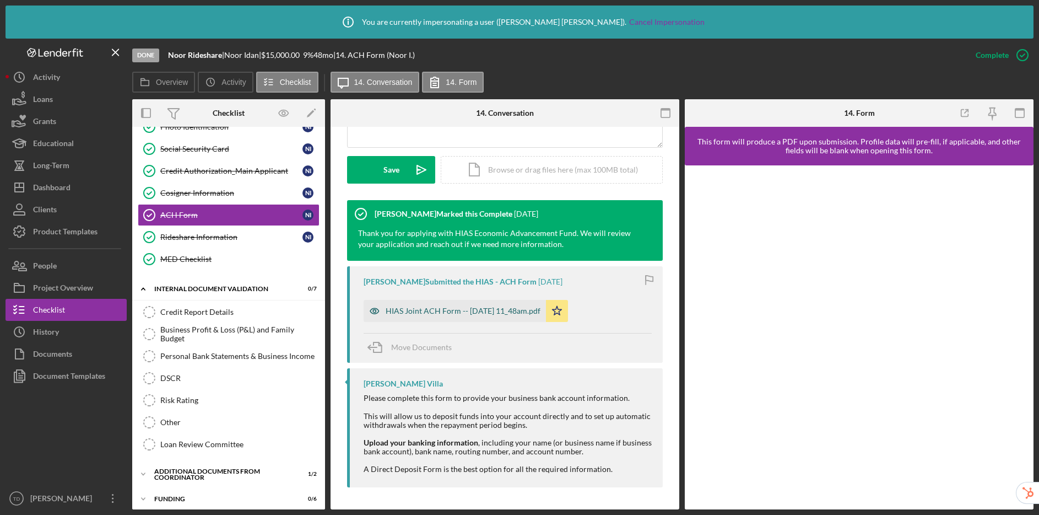
click at [445, 306] on div "HIAS Joint ACH Form -- 2024-11-08 11_48am.pdf" at bounding box center [463, 310] width 155 height 9
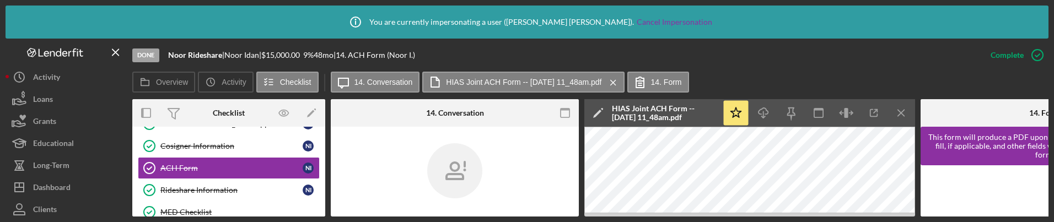
drag, startPoint x: 126, startPoint y: 219, endPoint x: 117, endPoint y: 406, distance: 187.6
click at [117, 222] on html "Icon/Info You are currently impersonating a user ( Tiffany Dixon-McGuire ). Can…" at bounding box center [527, 111] width 1054 height 222
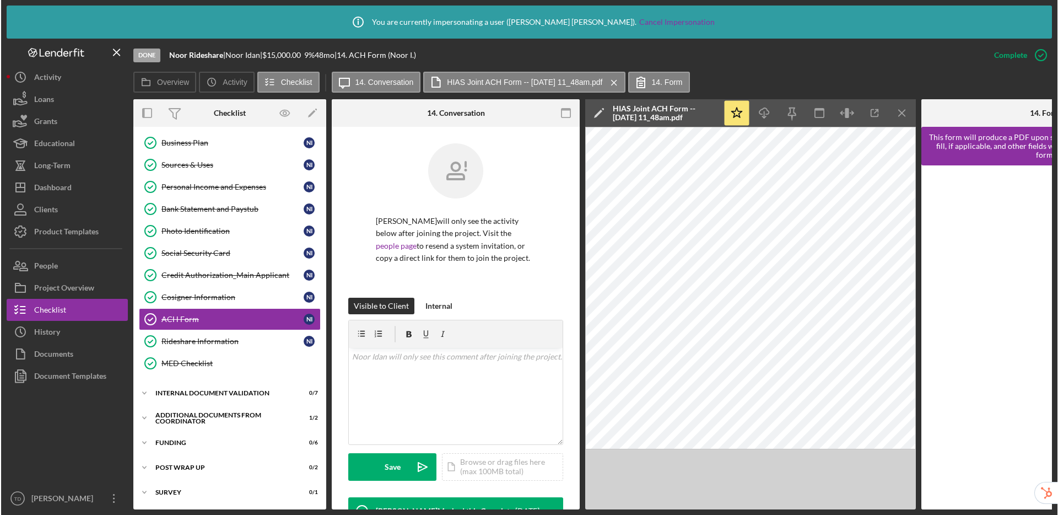
scroll to position [137, 0]
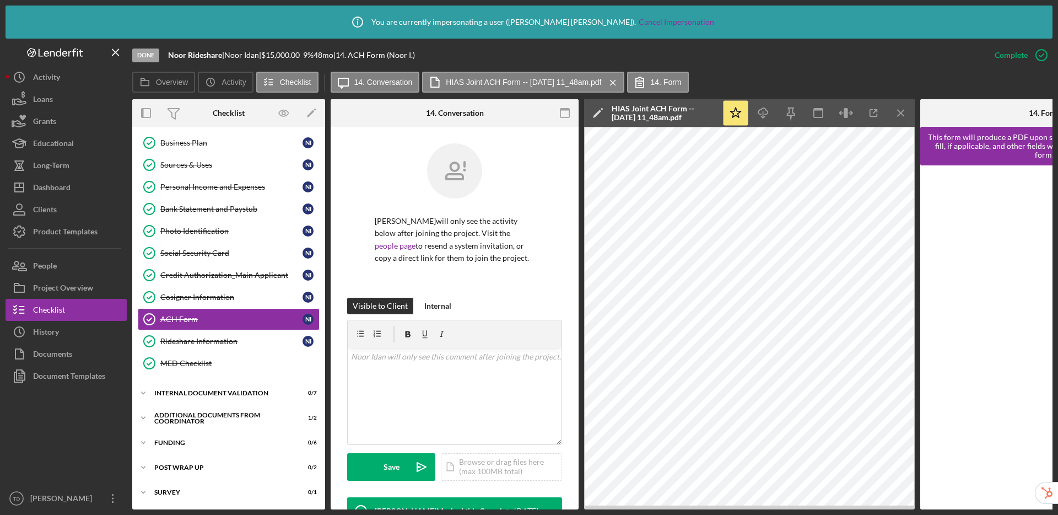
click at [83, 20] on div "Icon/Info You are currently impersonating a user ( Tiffany Dixon-McGuire ). Can…" at bounding box center [529, 22] width 1047 height 33
click at [96, 188] on button "Icon/Dashboard Dashboard" at bounding box center [66, 187] width 121 height 22
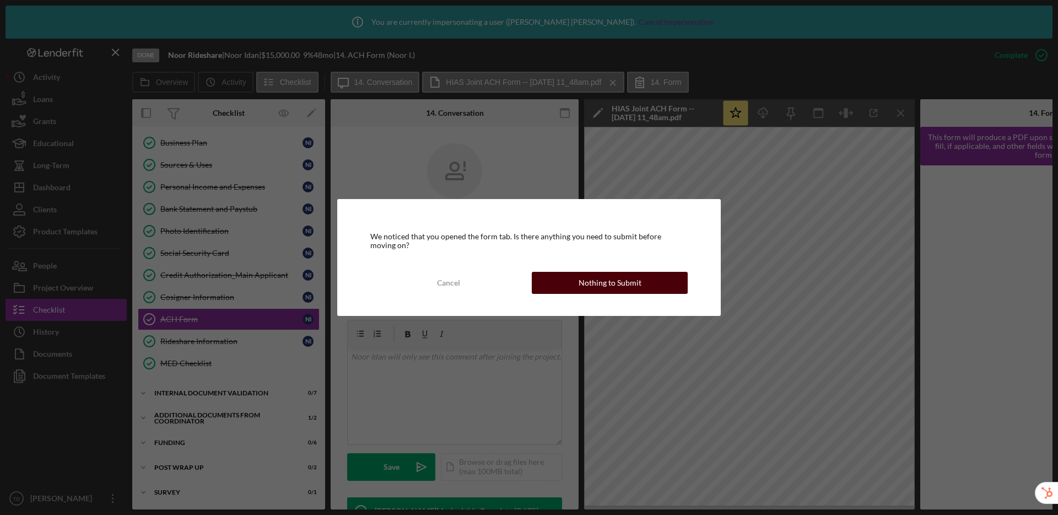
click at [655, 282] on button "Nothing to Submit" at bounding box center [610, 283] width 156 height 22
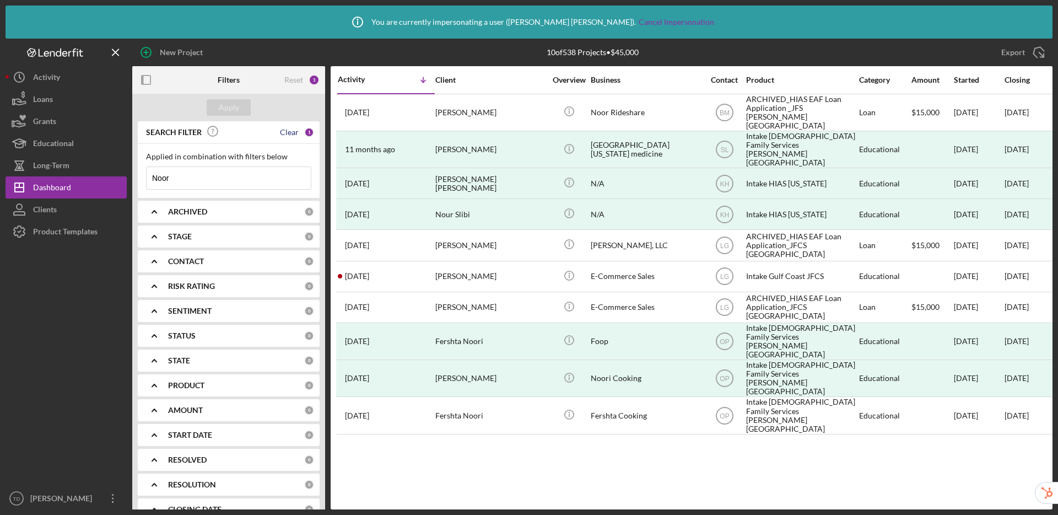
click at [287, 130] on div "Clear" at bounding box center [289, 132] width 19 height 9
click at [230, 102] on div "Apply" at bounding box center [229, 107] width 20 height 17
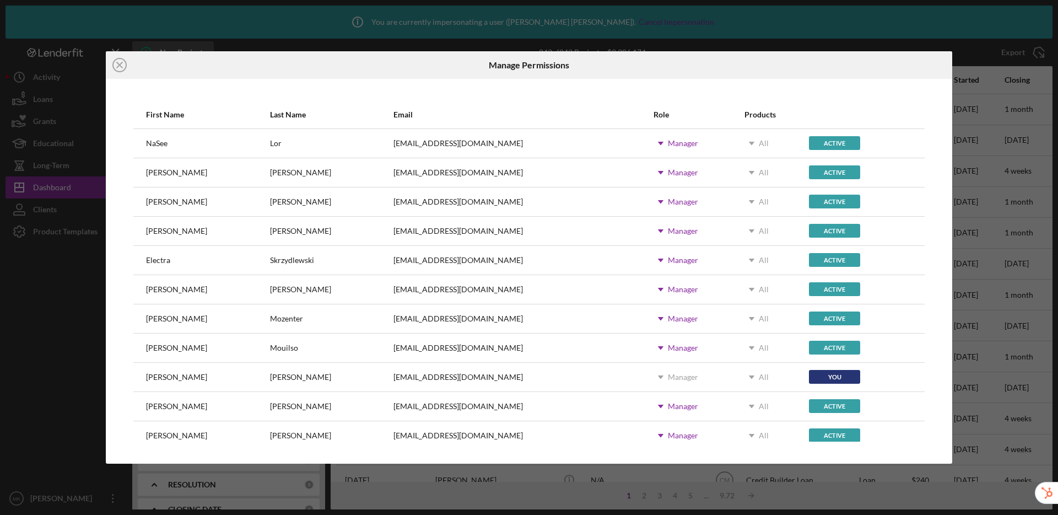
click at [117, 67] on line at bounding box center [120, 65] width 6 height 6
